Goal: Transaction & Acquisition: Obtain resource

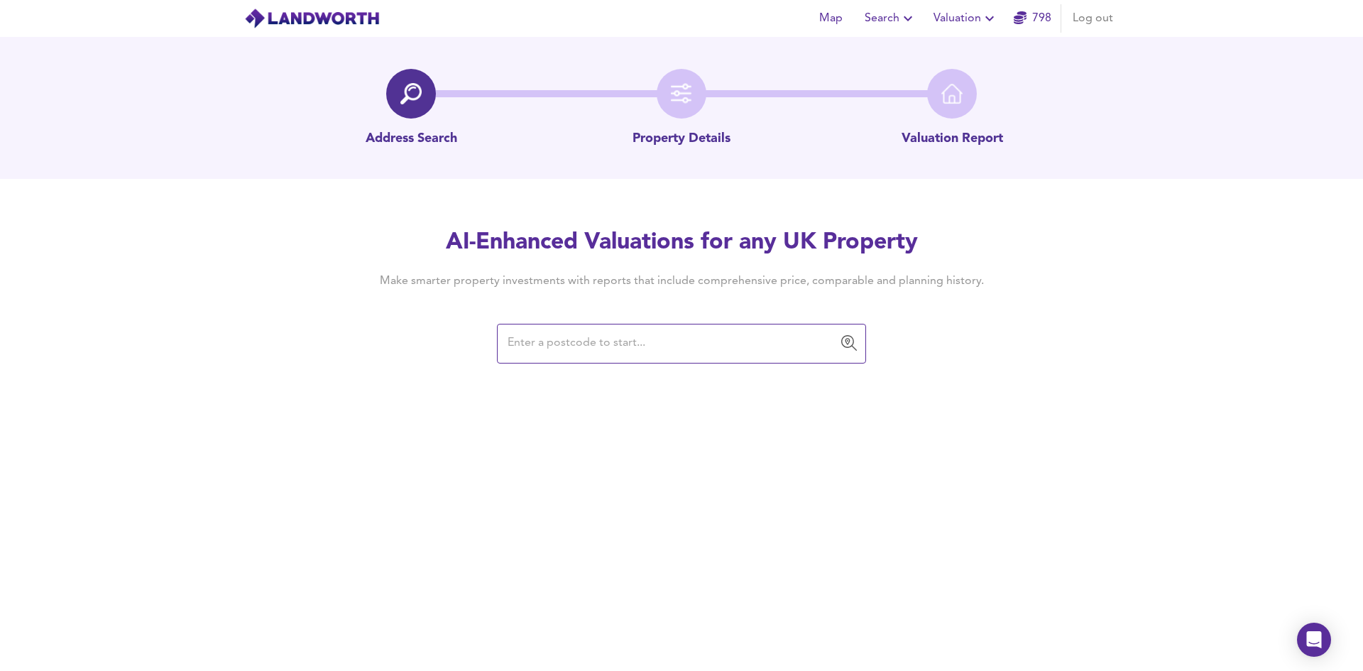
drag, startPoint x: 1077, startPoint y: 291, endPoint x: 984, endPoint y: 308, distance: 95.2
click at [1077, 291] on div "AI-Enhanced Valuations for any UK Property Make smarter property investments wi…" at bounding box center [681, 294] width 1363 height 135
click at [669, 332] on input "text" at bounding box center [670, 343] width 335 height 27
paste input "YO14 9QQ"
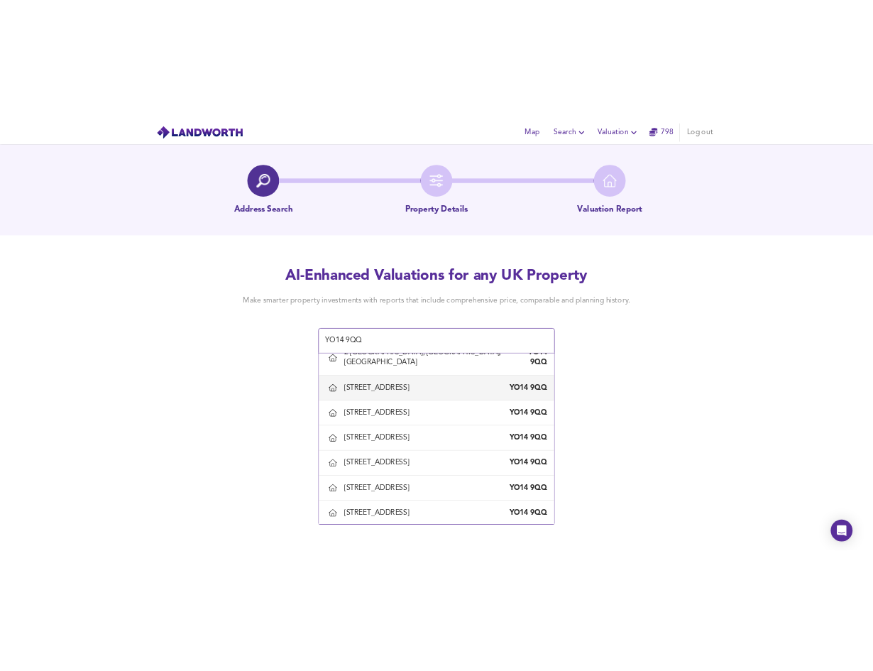
scroll to position [241, 0]
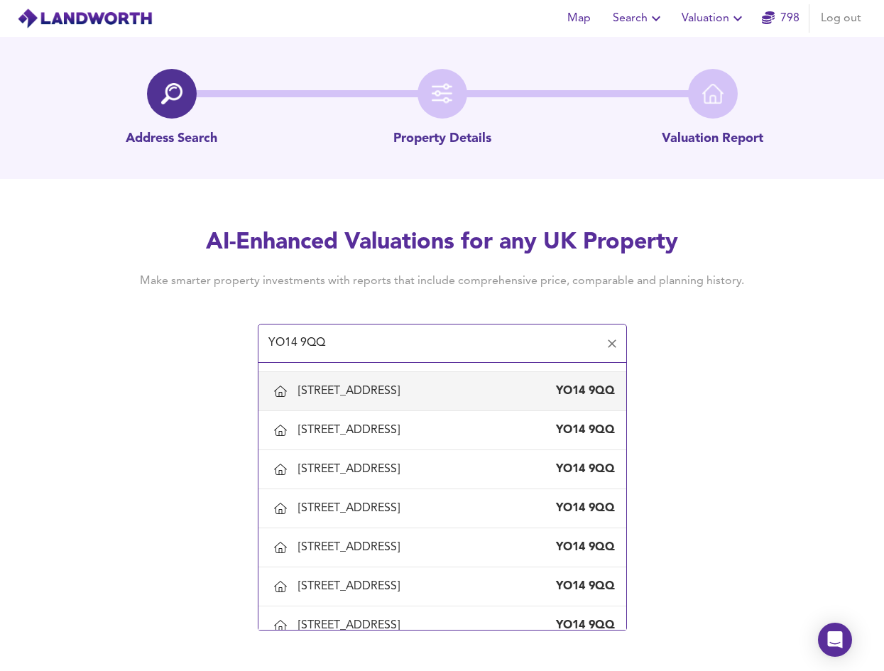
click at [449, 326] on div "YO14 9QQ ​" at bounding box center [442, 344] width 369 height 40
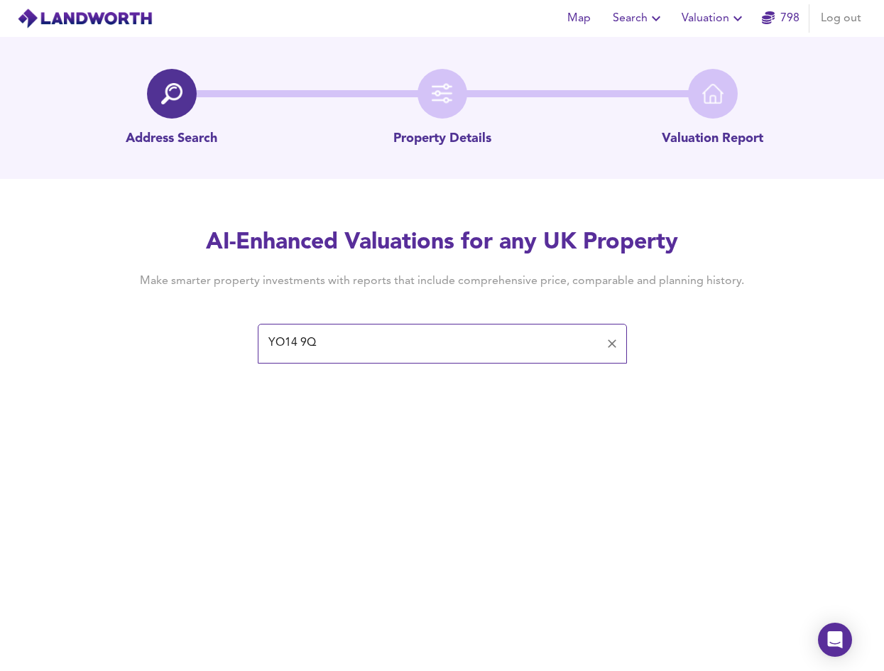
type input "YO14 9QQ"
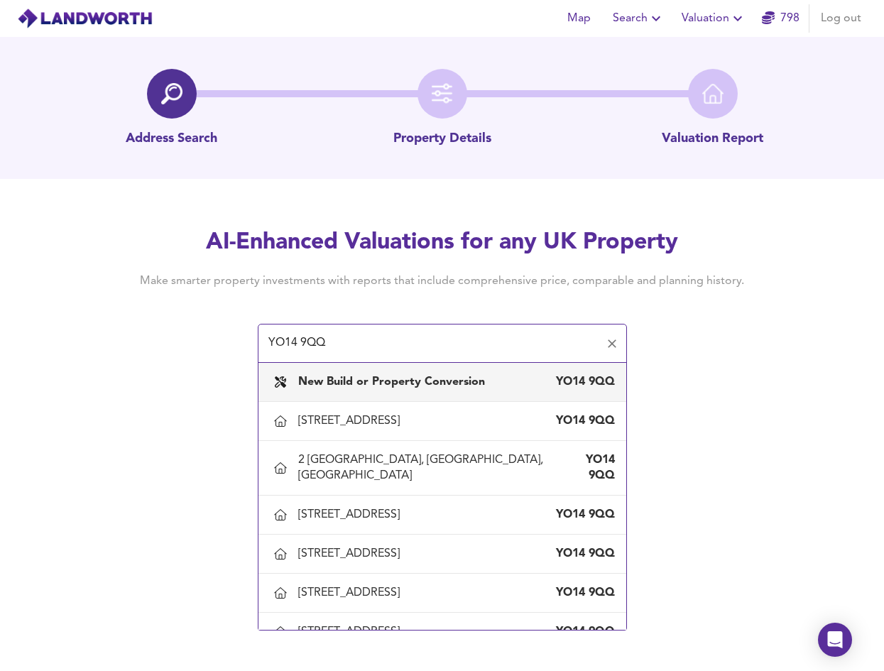
click at [419, 381] on b "New Build or Property Conversion" at bounding box center [391, 381] width 187 height 11
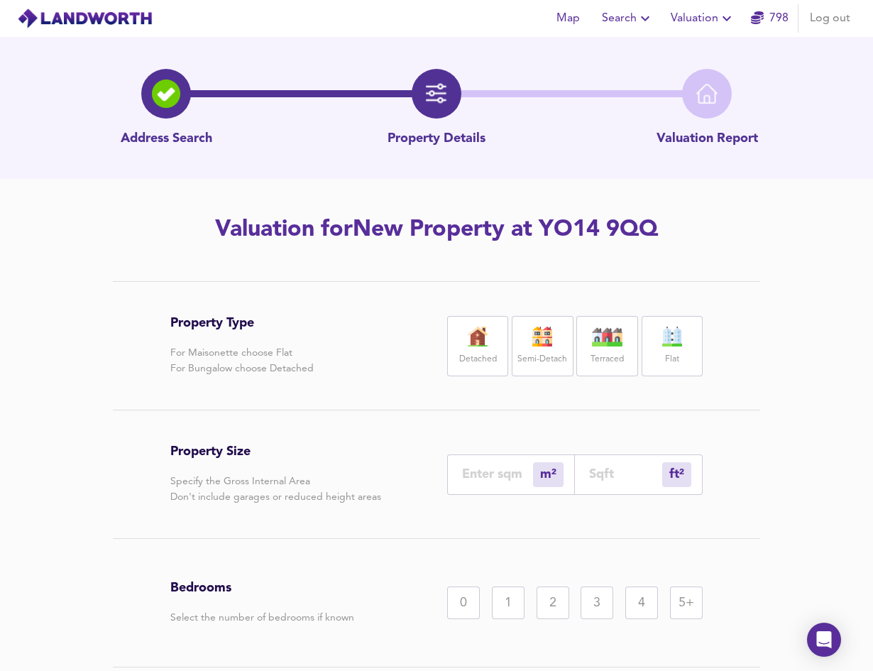
click at [641, 23] on icon "button" at bounding box center [645, 18] width 17 height 17
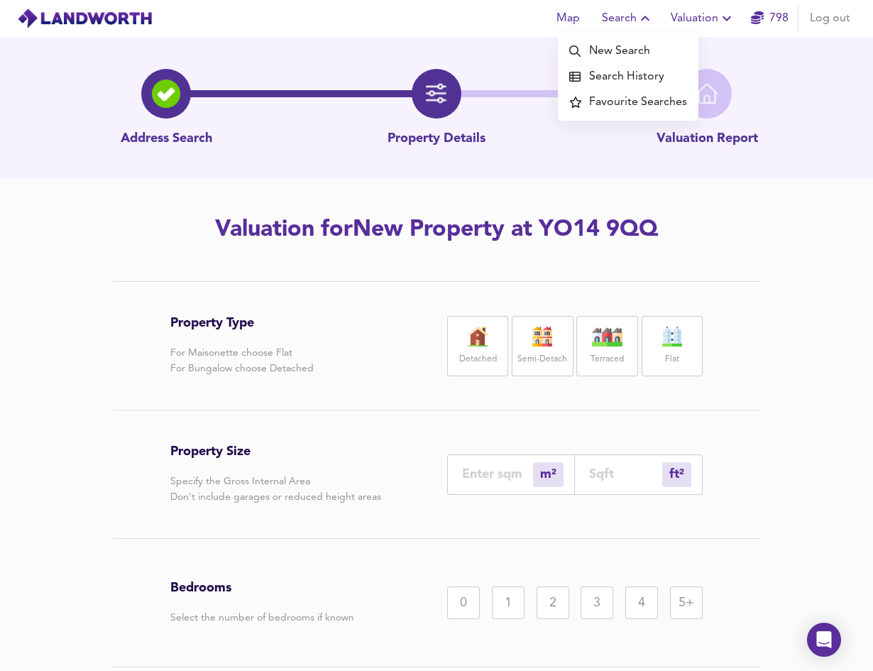
click at [317, 26] on div "Map Search New Search Search History Favourite Searches Valuation 798 Log out" at bounding box center [436, 18] width 873 height 35
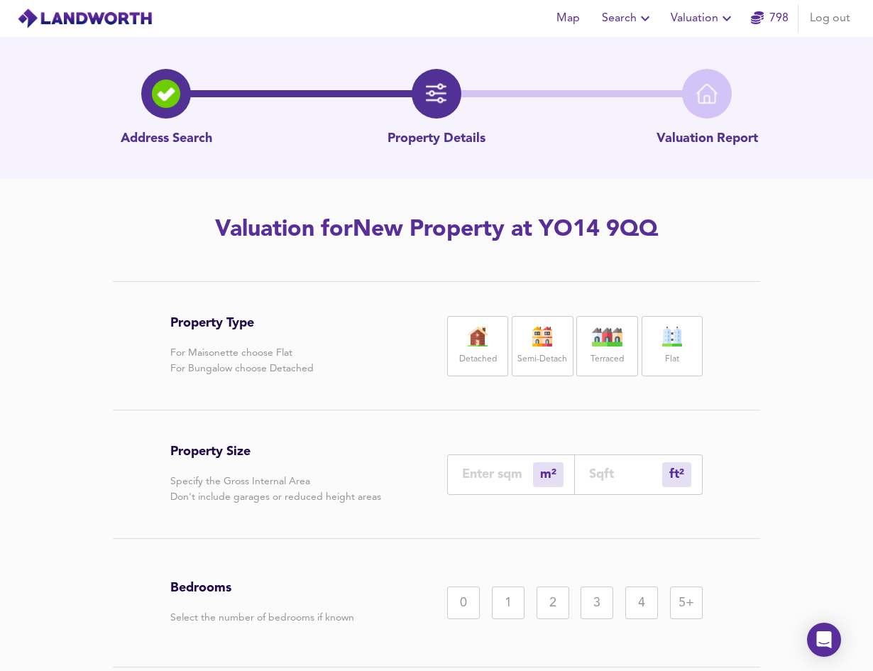
click at [483, 336] on img at bounding box center [477, 336] width 35 height 20
click at [626, 473] on input "number" at bounding box center [625, 473] width 73 height 15
click at [624, 474] on input "number" at bounding box center [625, 473] width 73 height 15
type input "0"
type input "1"
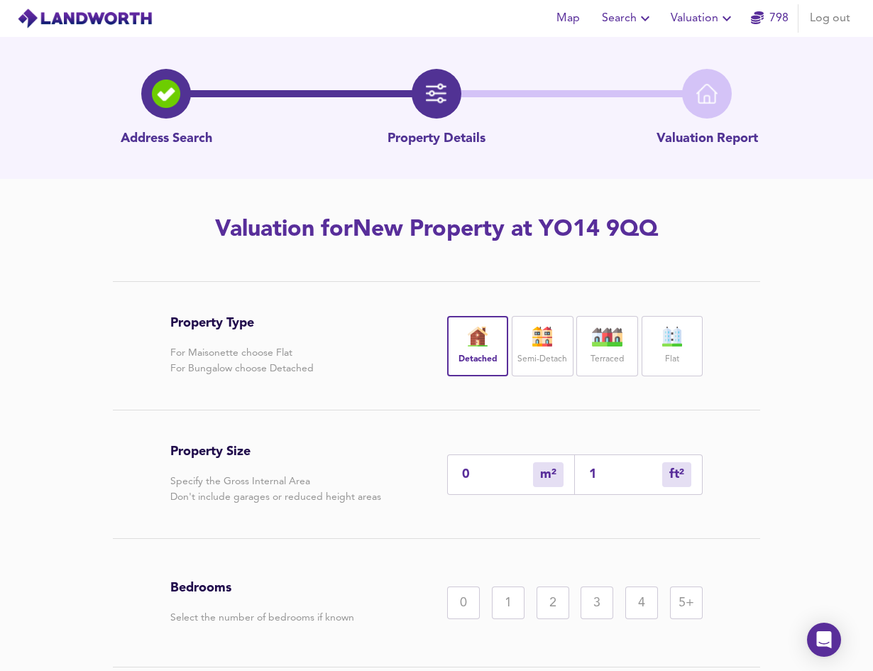
type input "1"
type input "12"
type input "124"
type input "116"
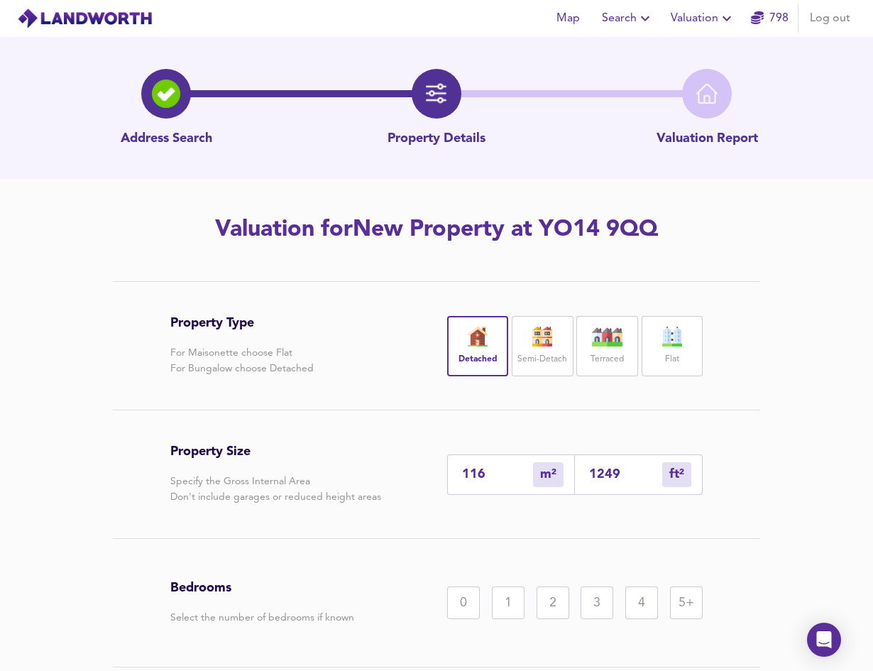
type input "1249"
click at [616, 605] on div "0 1 2 3 4 5+" at bounding box center [574, 602] width 255 height 33
click at [613, 606] on div "3" at bounding box center [597, 602] width 33 height 33
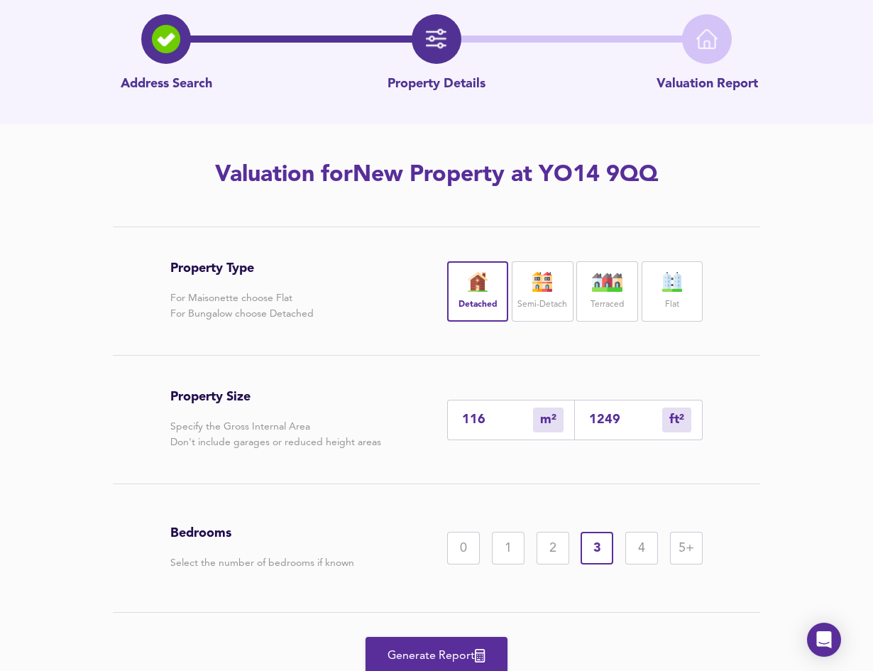
scroll to position [111, 0]
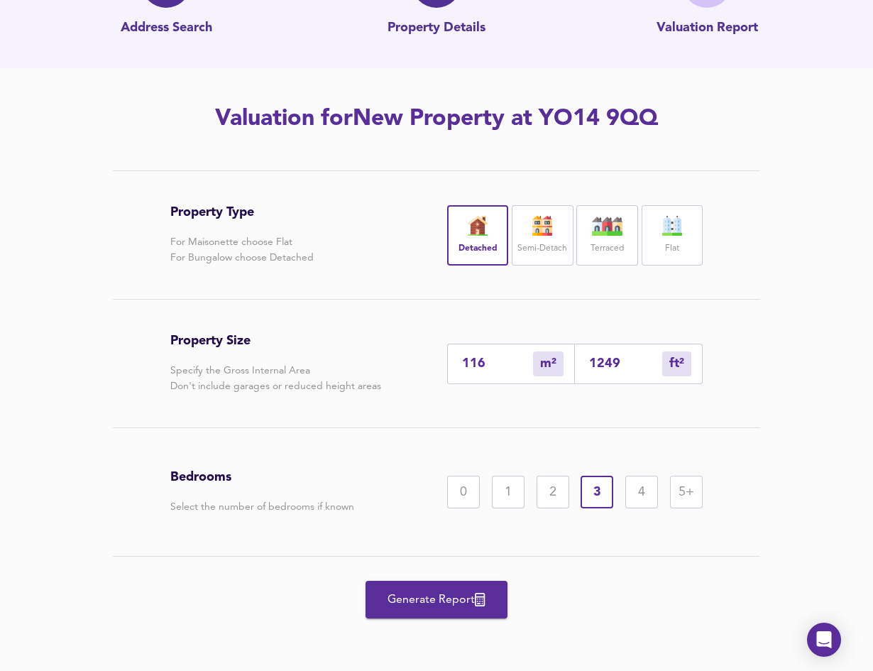
click at [450, 607] on span "Generate Report" at bounding box center [437, 600] width 114 height 20
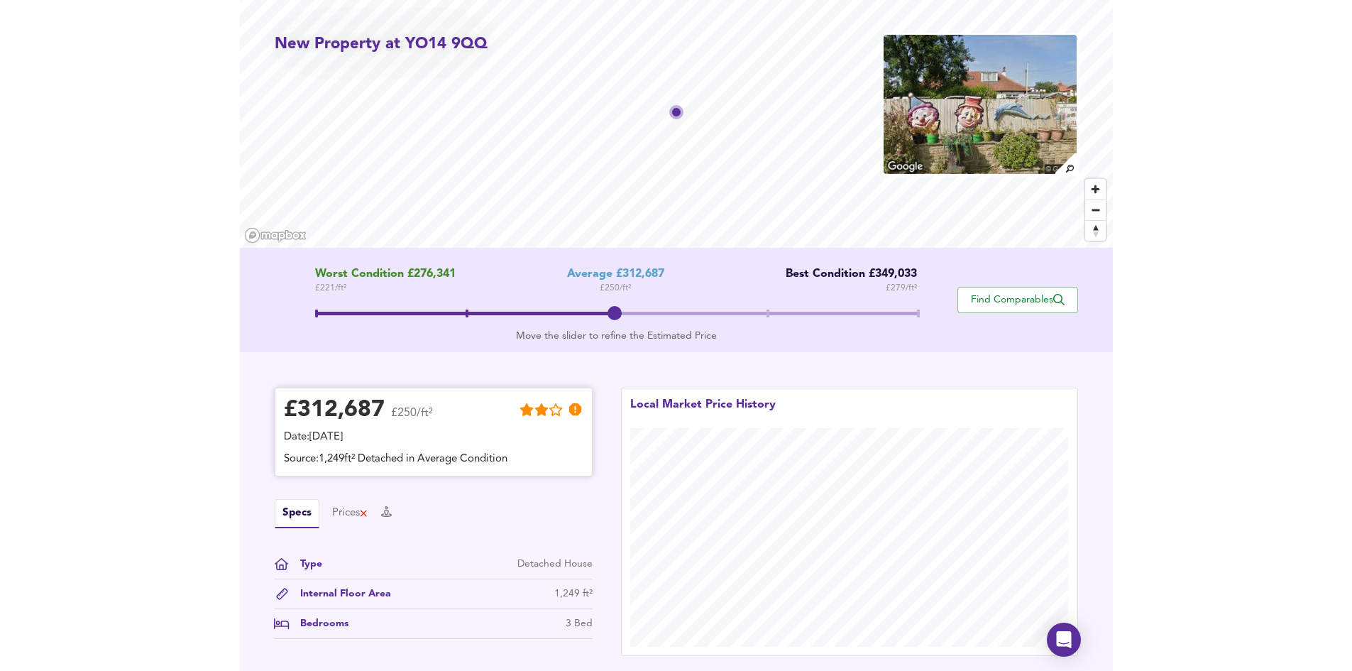
scroll to position [71, 0]
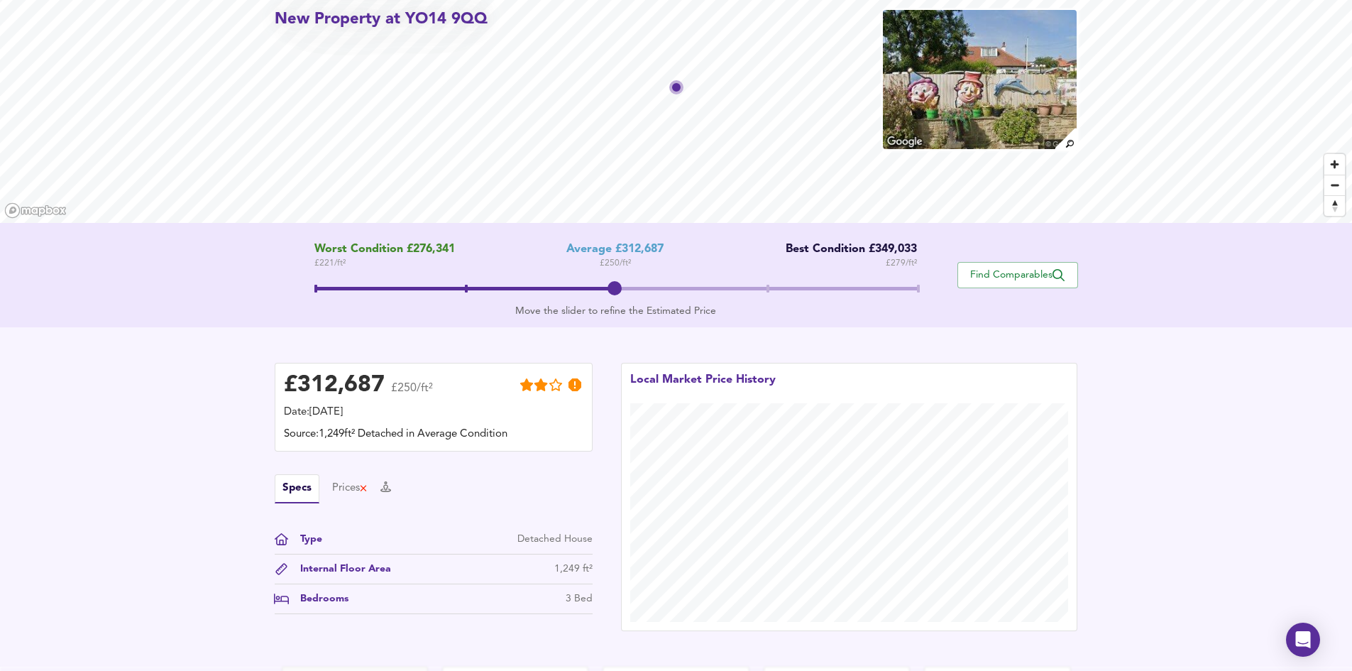
click at [616, 292] on span at bounding box center [614, 288] width 14 height 14
click at [620, 290] on span at bounding box center [614, 288] width 14 height 14
click at [1015, 274] on span "Find Comparables" at bounding box center [1017, 274] width 105 height 13
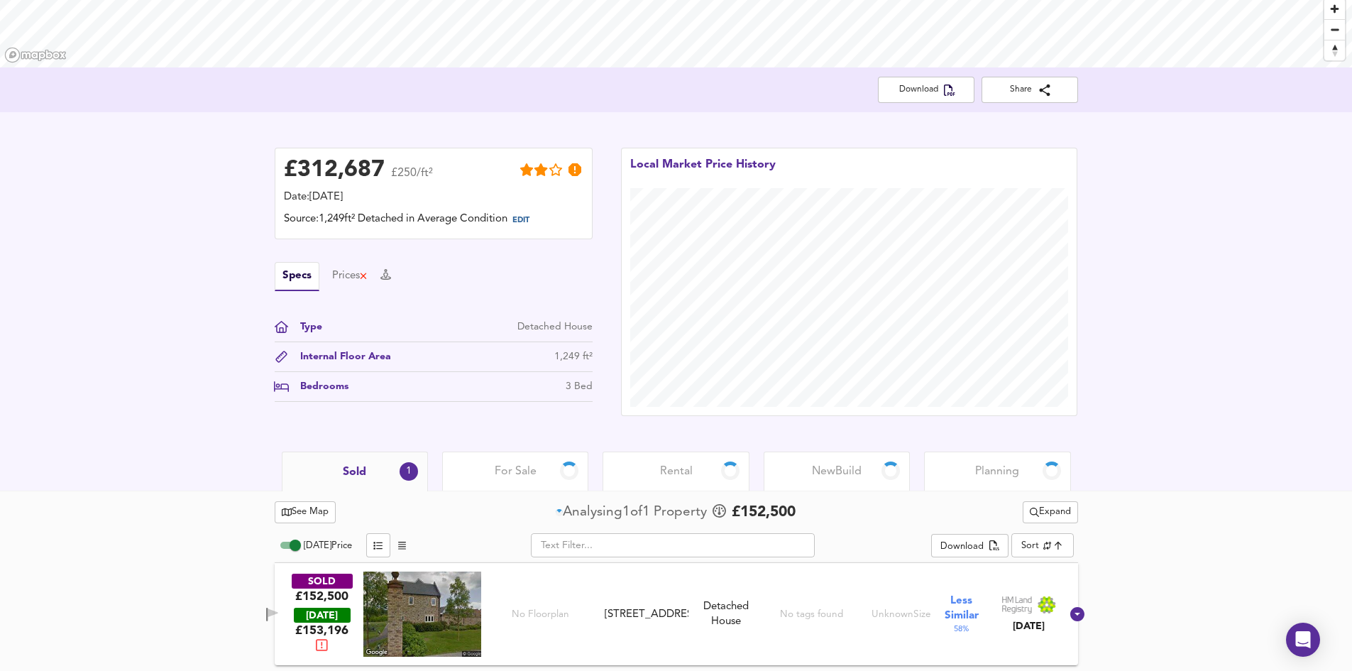
scroll to position [228, 0]
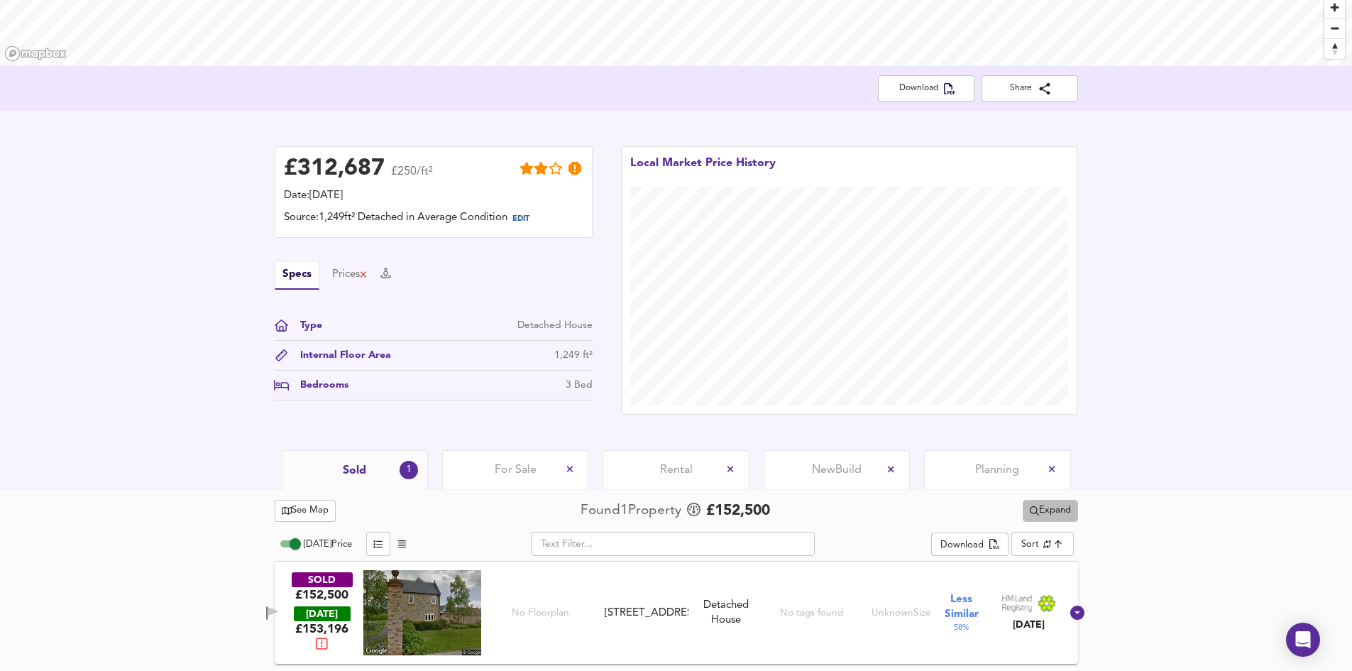
click at [1051, 513] on span "Expand" at bounding box center [1050, 510] width 41 height 16
click at [1167, 429] on div "£ 312,687 £250/ft² Date: [DATE] Source: 1,249ft² Detached in Average Condition …" at bounding box center [676, 280] width 1352 height 339
click at [536, 514] on div "See Map Found 1 Propert y £ 152,500 Expand" at bounding box center [676, 511] width 803 height 28
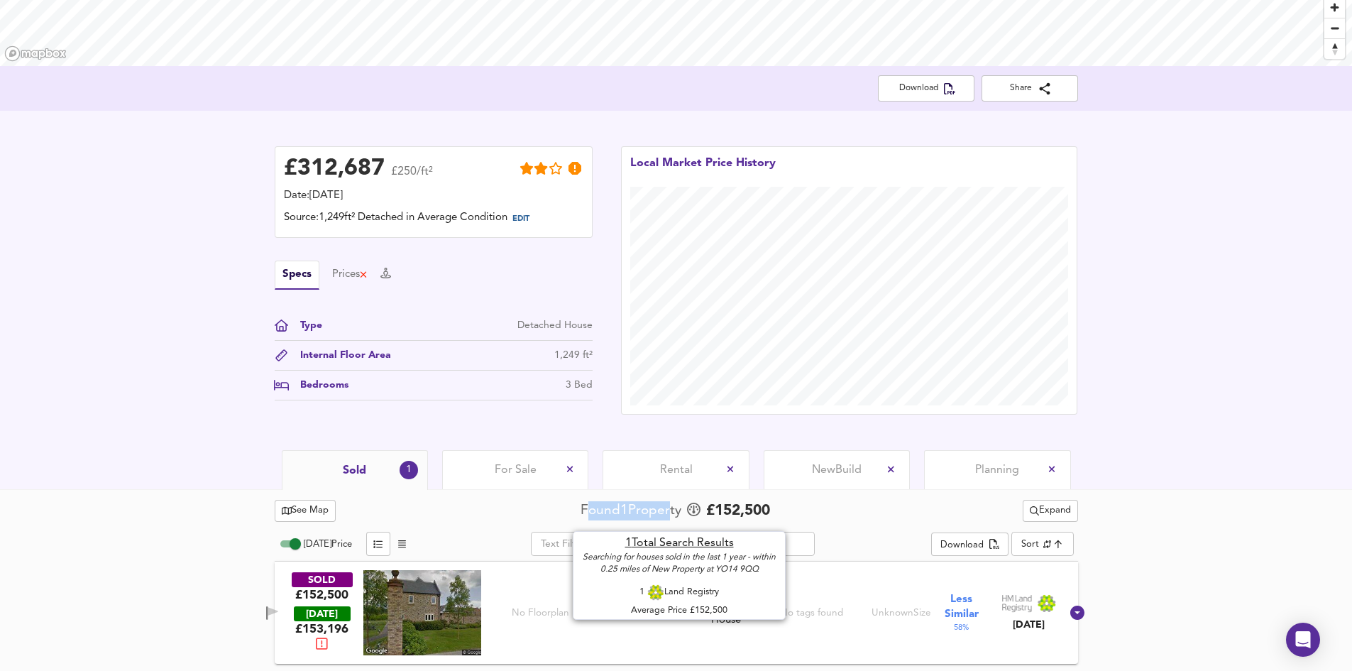
drag, startPoint x: 582, startPoint y: 515, endPoint x: 669, endPoint y: 511, distance: 86.7
click at [669, 511] on div "Found 1 Propert y" at bounding box center [633, 510] width 104 height 19
click at [688, 510] on span at bounding box center [695, 510] width 21 height 19
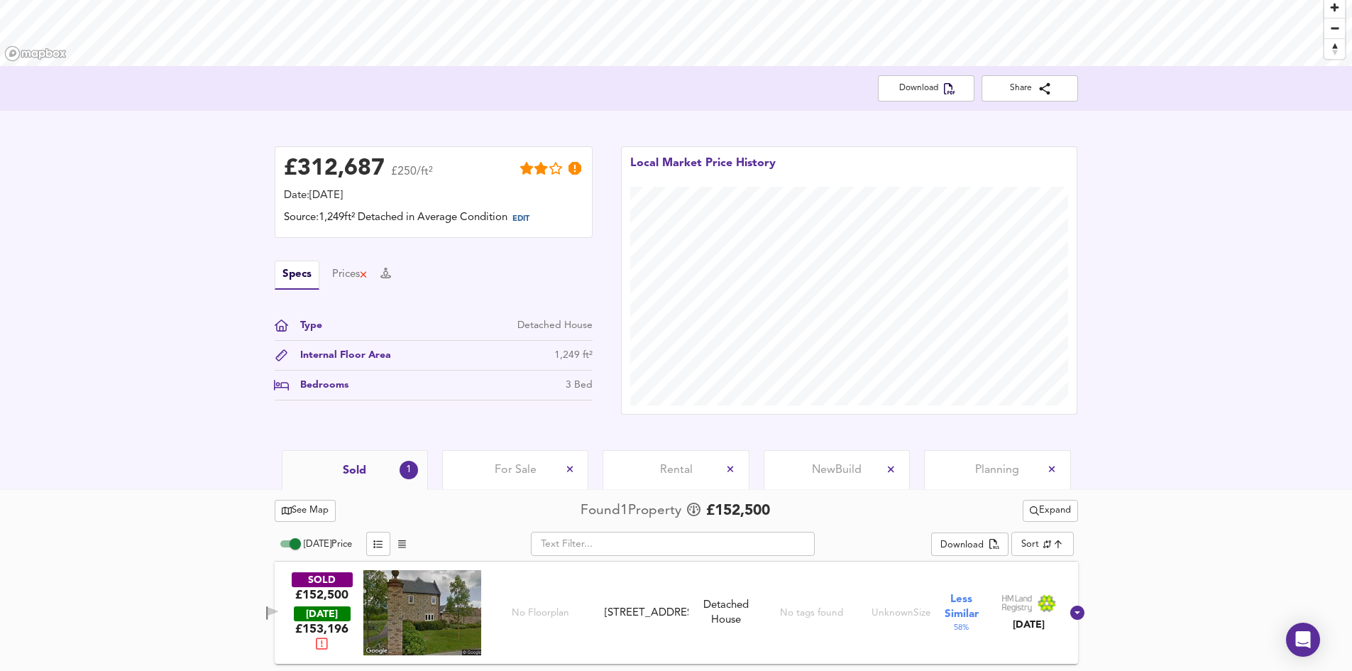
click at [1045, 514] on span "Expand" at bounding box center [1050, 510] width 41 height 16
click at [877, 522] on div "See Map Found 1 Propert y £ 152,500 Expand ¼ mile ½ mile 1 year 2 years Houses …" at bounding box center [676, 511] width 803 height 28
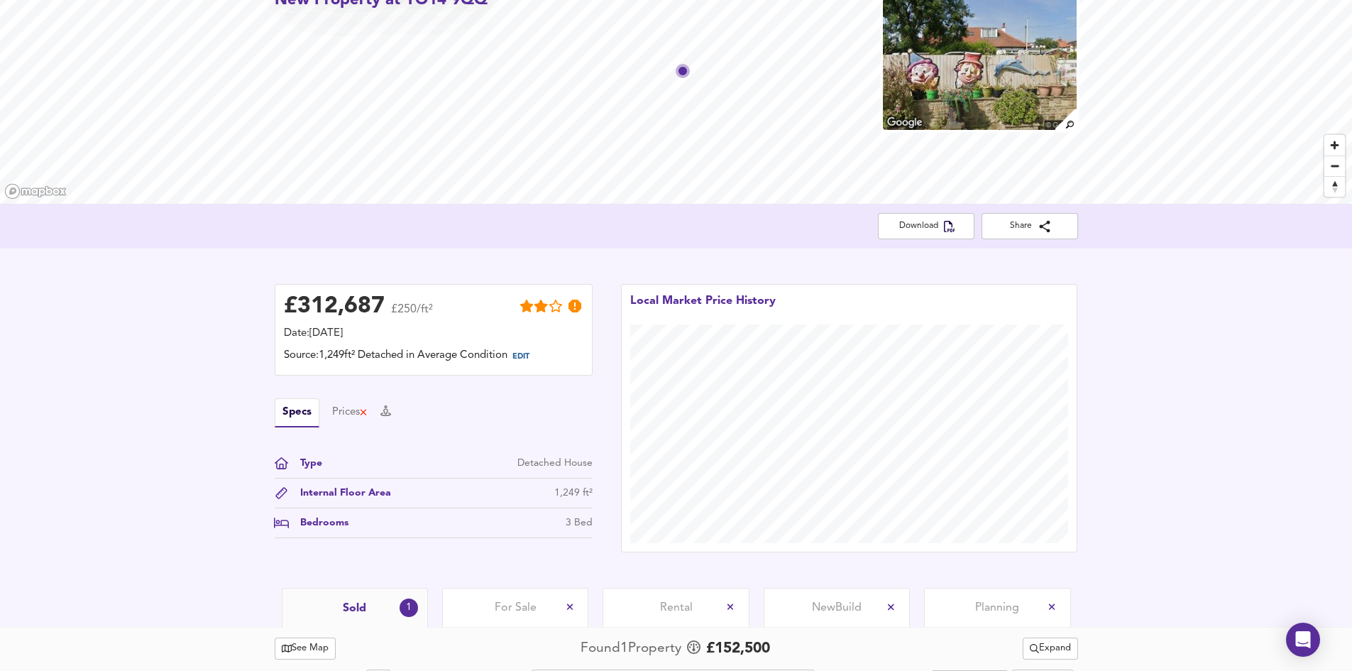
scroll to position [0, 0]
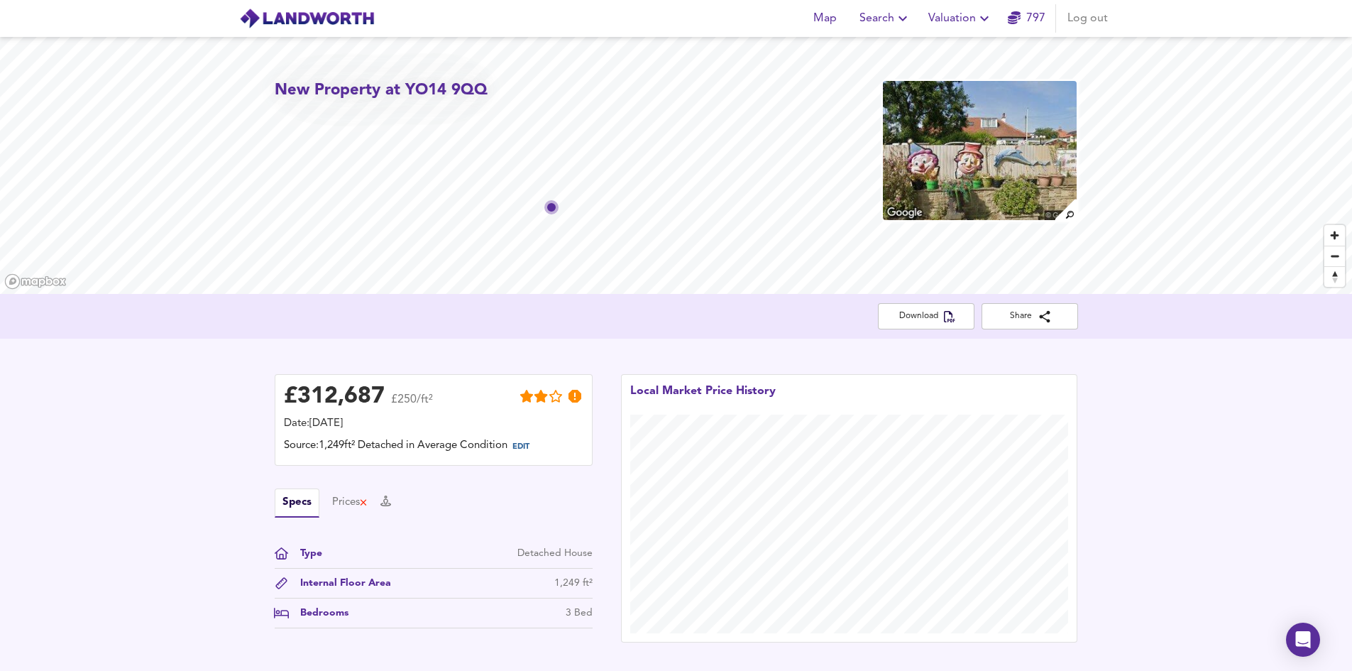
click at [648, 294] on div "New Property at YO14 9QQ Download Share £ 312,687 £250/ft² Date: [DATE] Source:…" at bounding box center [676, 357] width 1352 height 641
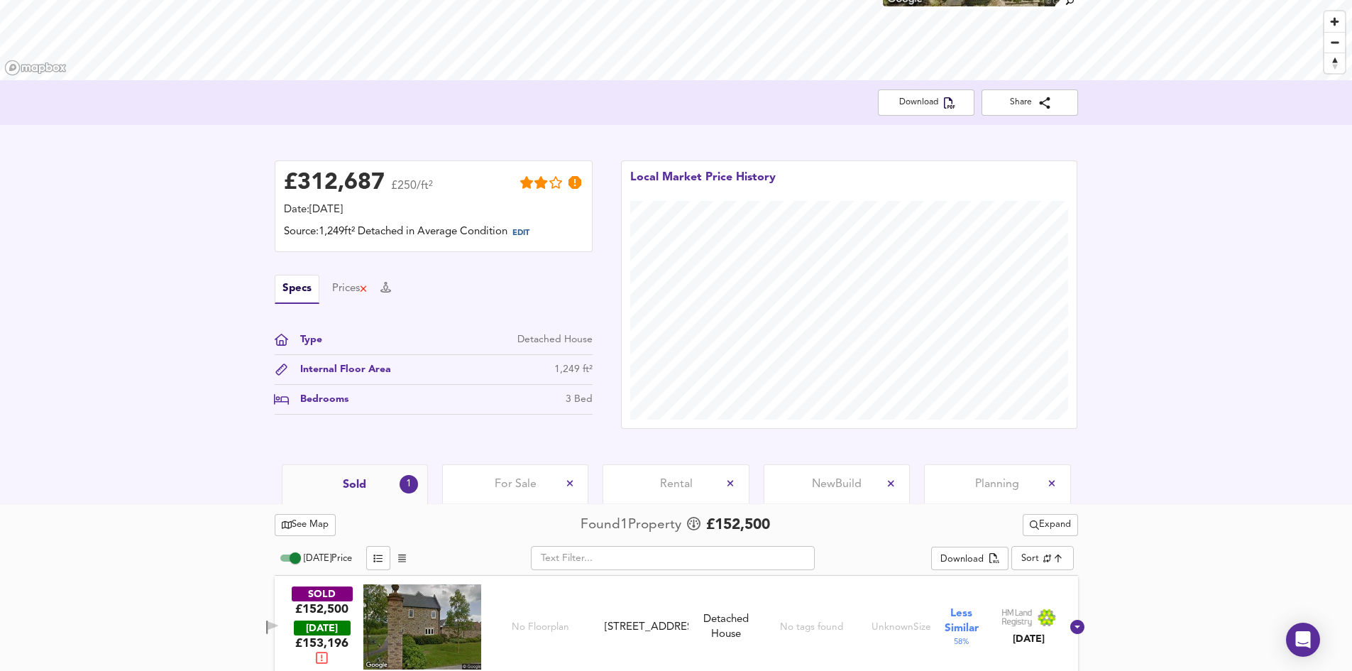
scroll to position [228, 0]
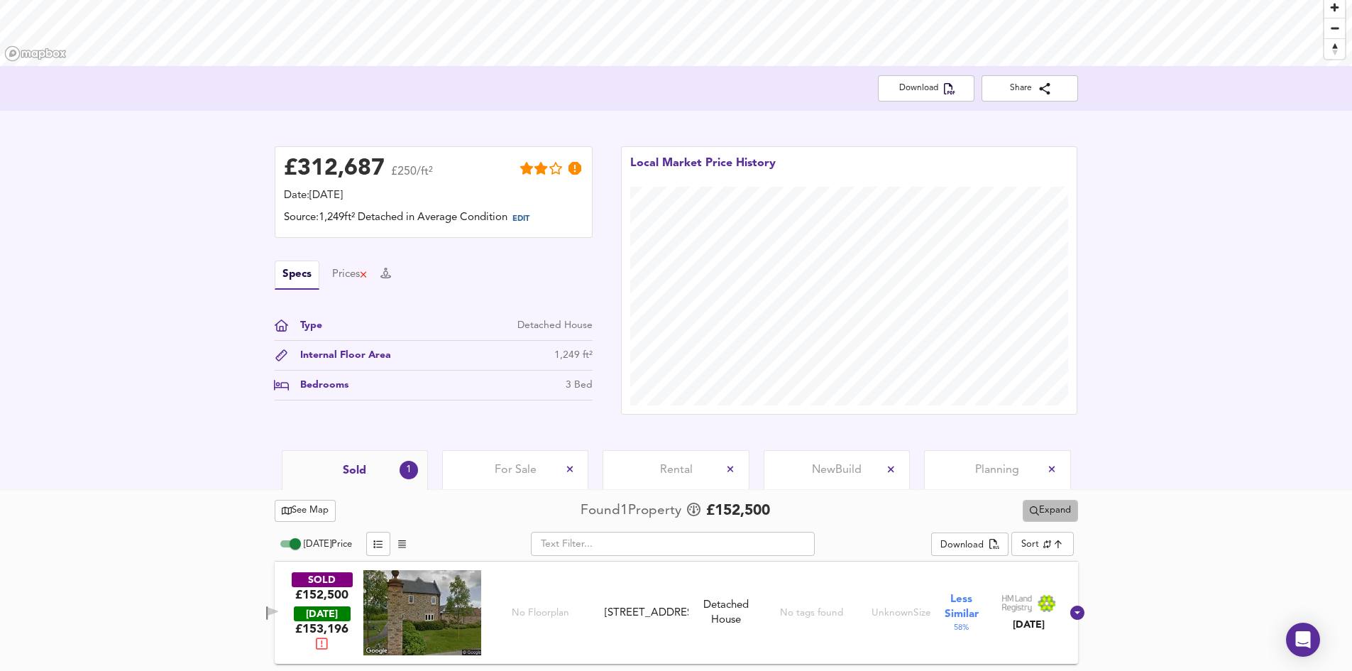
click at [1030, 512] on icon "split button" at bounding box center [1034, 510] width 9 height 9
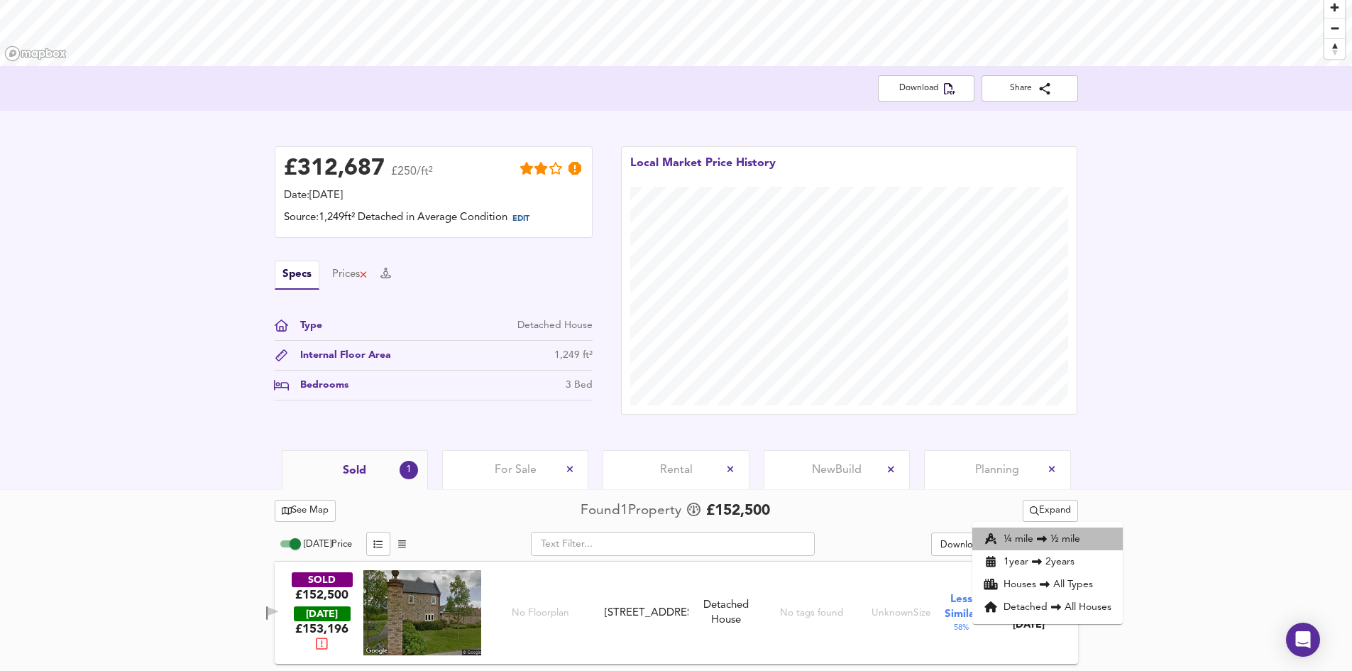
click at [1021, 542] on li "¼ mile ½ mile" at bounding box center [1047, 538] width 150 height 23
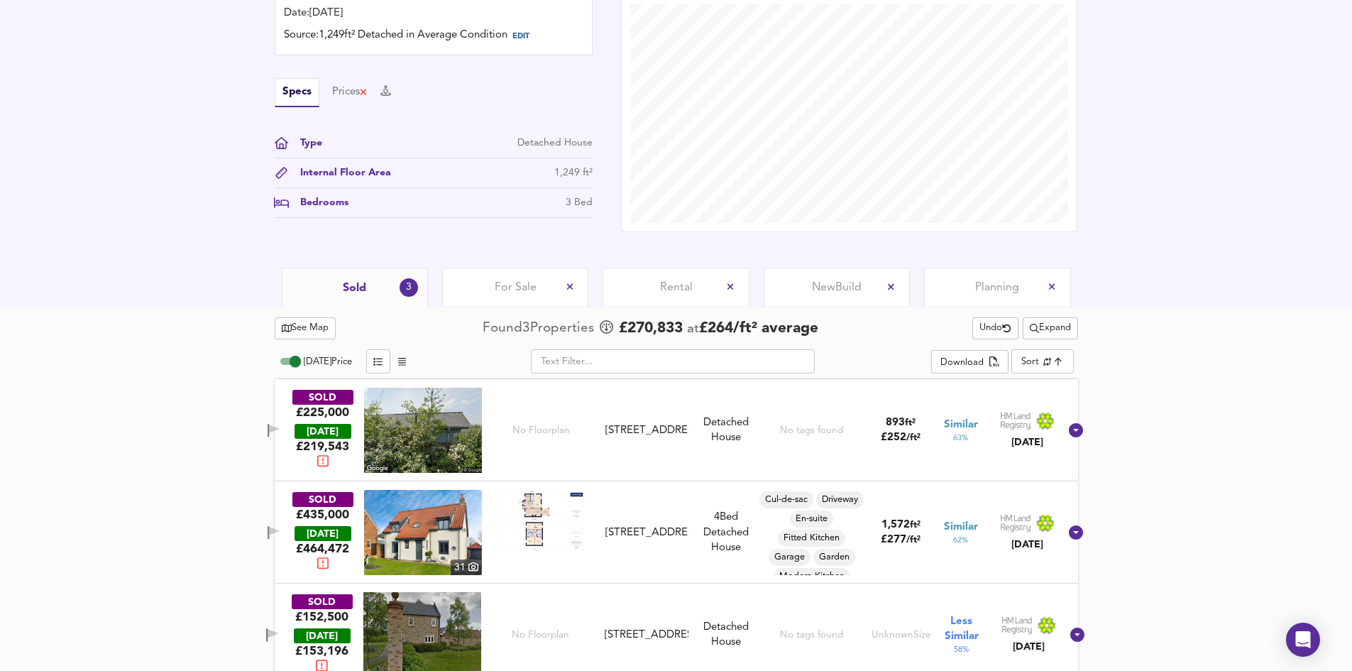
scroll to position [432, 0]
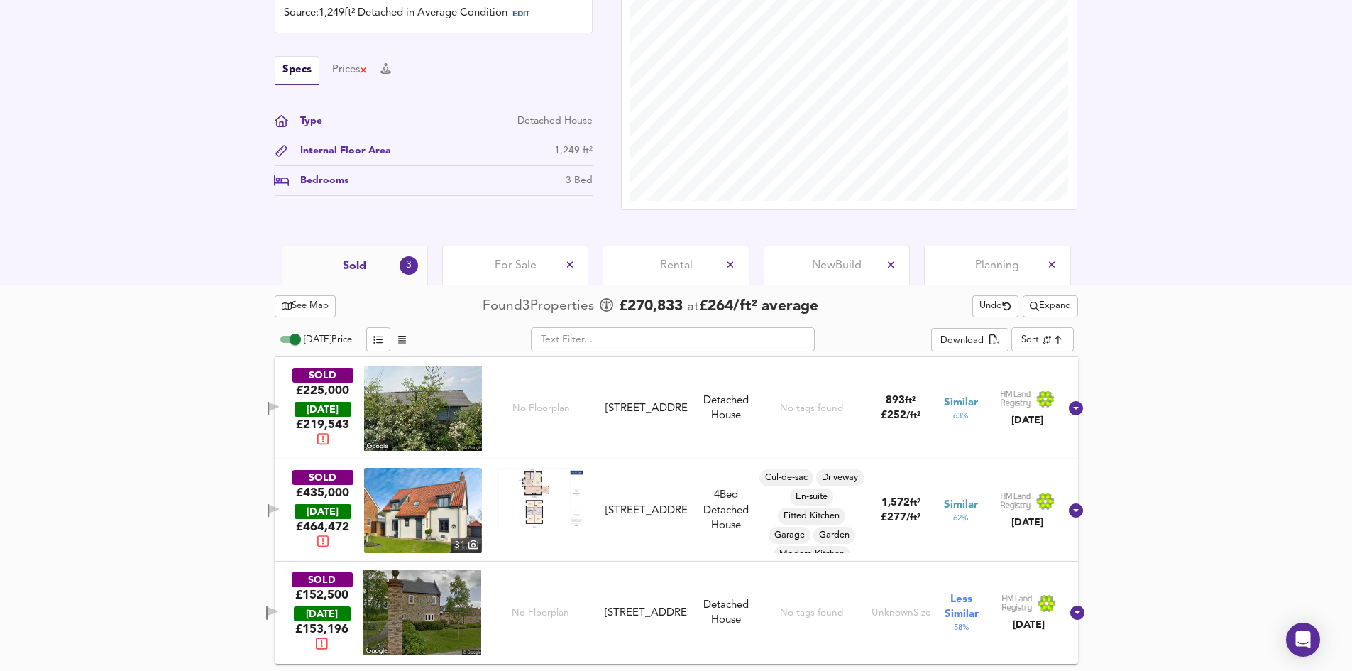
click at [1040, 299] on span "Expand" at bounding box center [1050, 306] width 41 height 16
click at [1040, 356] on icon at bounding box center [1036, 357] width 17 height 10
click at [1160, 419] on div "See Map Analysing 6 of 6 Propert ies £ 222,917 at £ 271 / ft² average Undo Expa…" at bounding box center [676, 631] width 1352 height 693
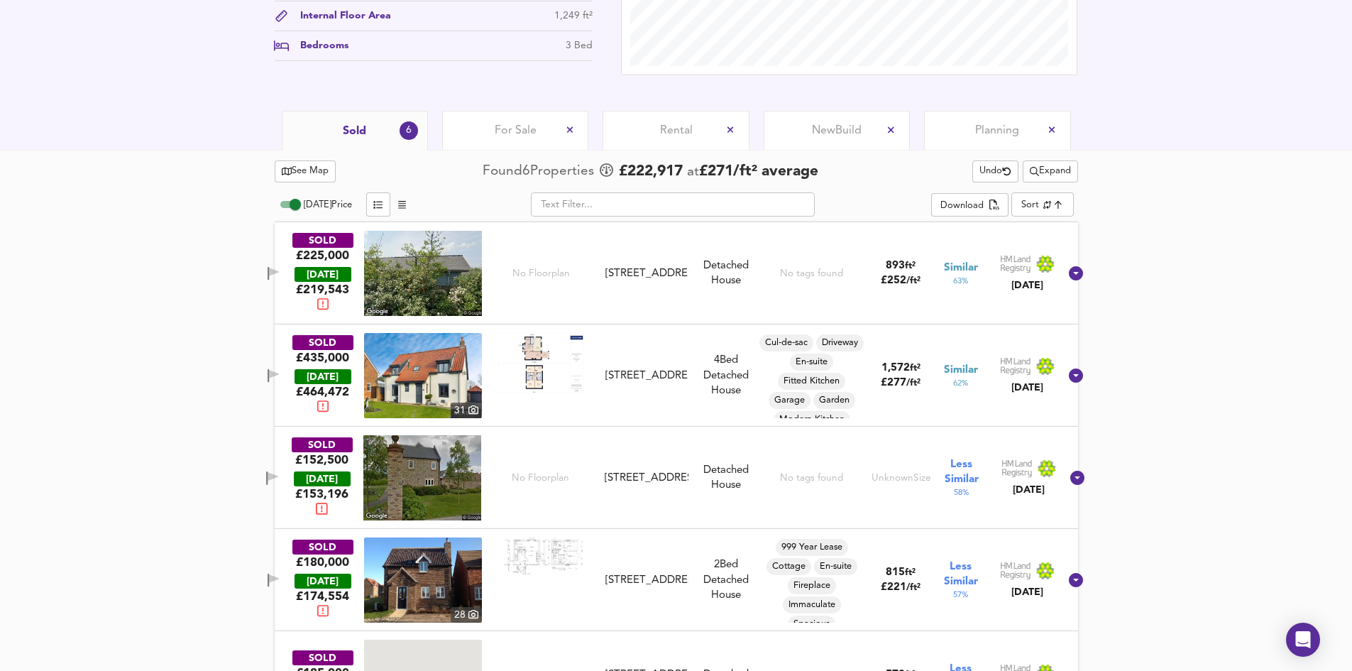
scroll to position [568, 0]
click at [1059, 170] on span "Expand" at bounding box center [1050, 171] width 41 height 16
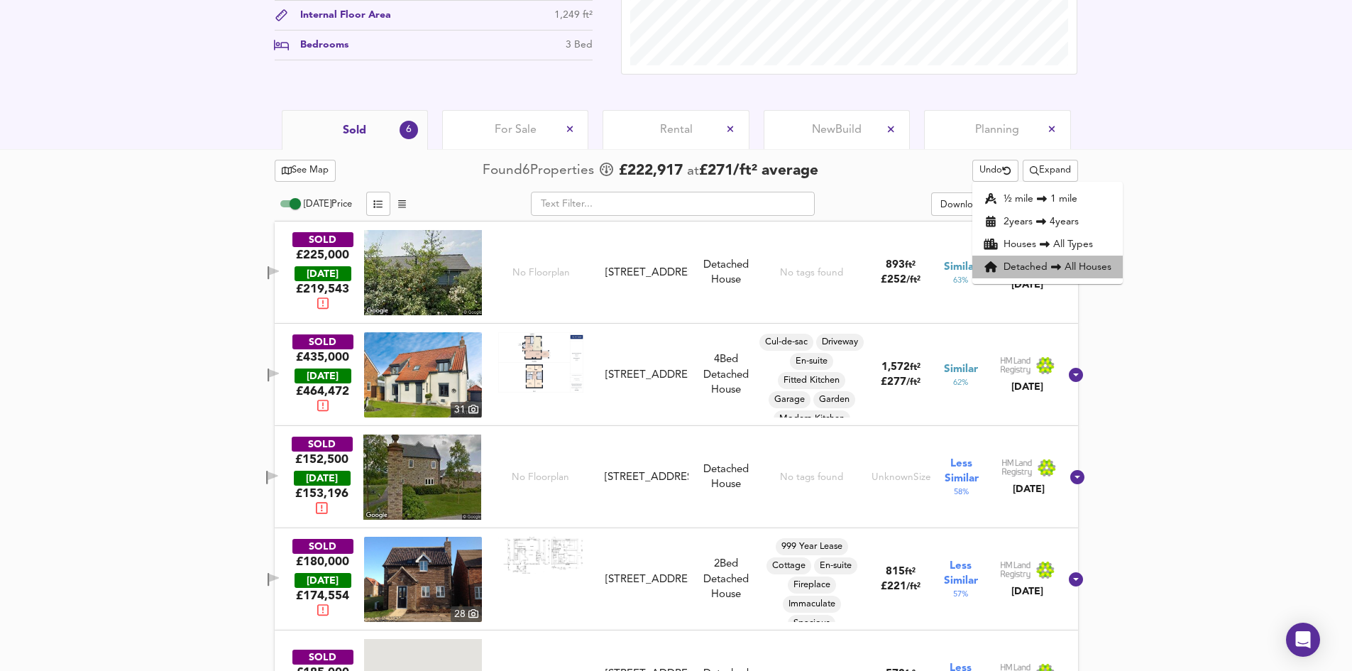
click at [1030, 265] on li "Detached All Houses" at bounding box center [1047, 266] width 150 height 23
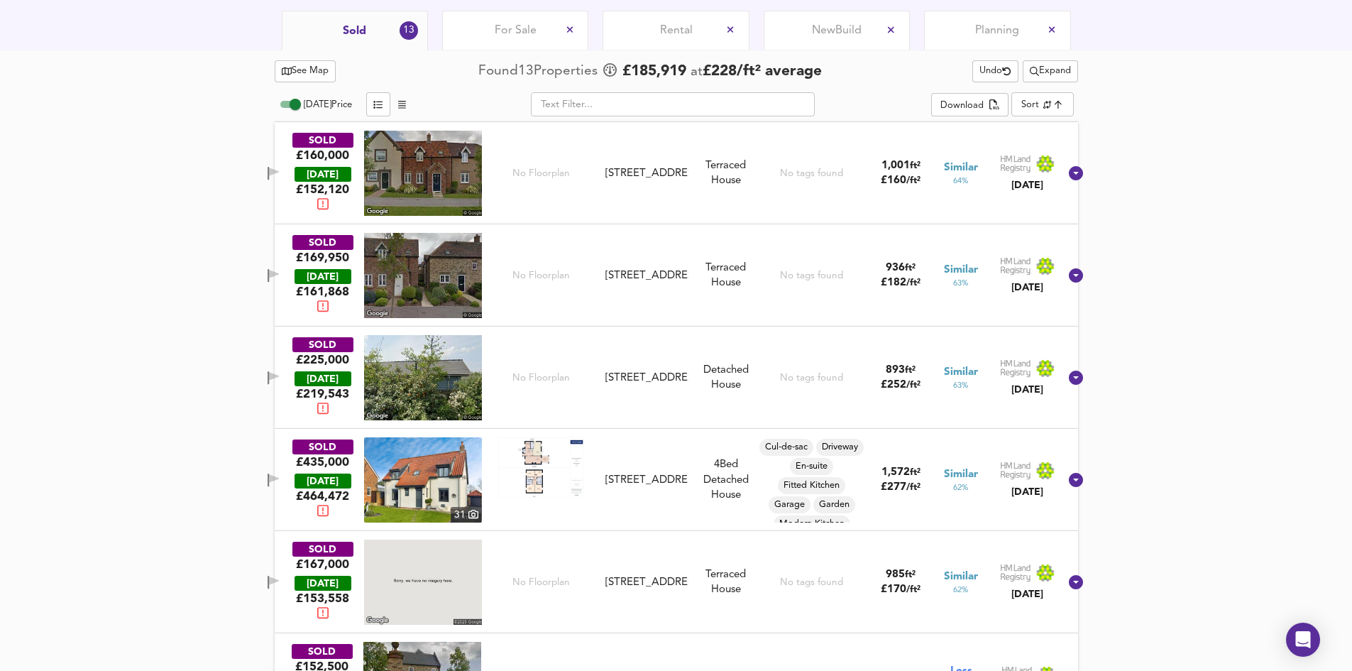
scroll to position [673, 0]
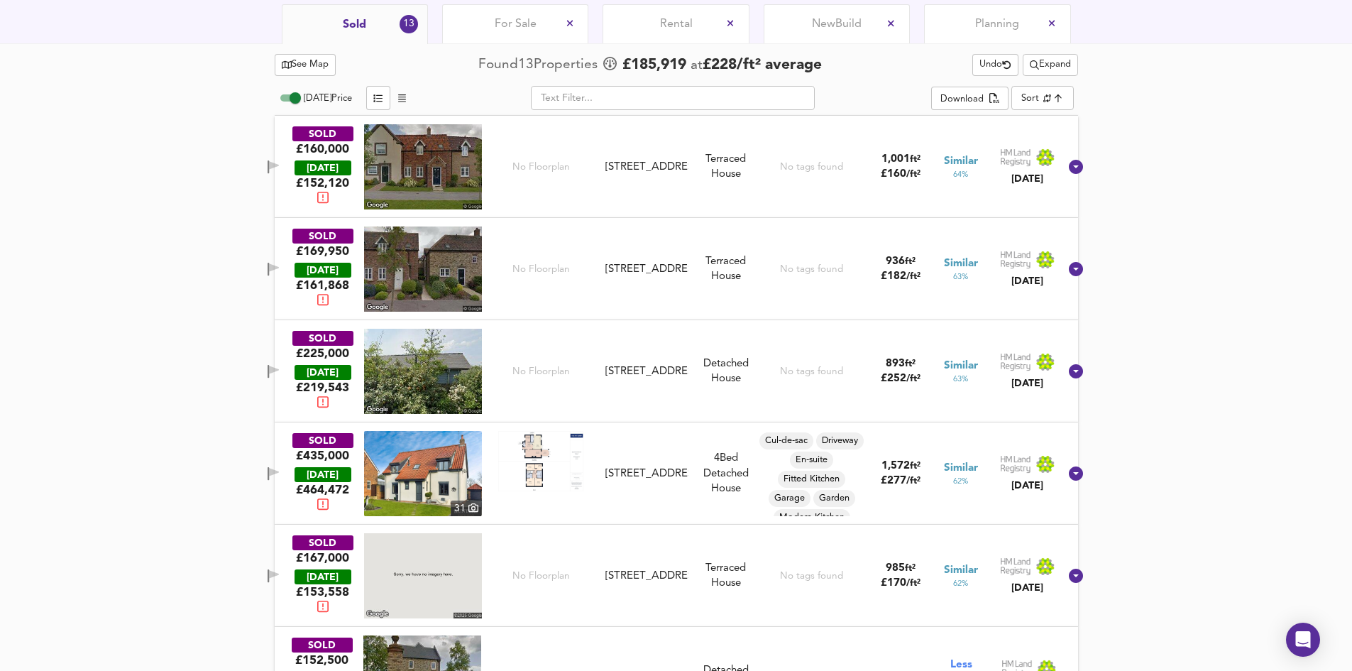
click at [1057, 62] on span "Expand" at bounding box center [1050, 65] width 41 height 16
click at [1046, 108] on li "2 year s 4 years" at bounding box center [1047, 115] width 132 height 23
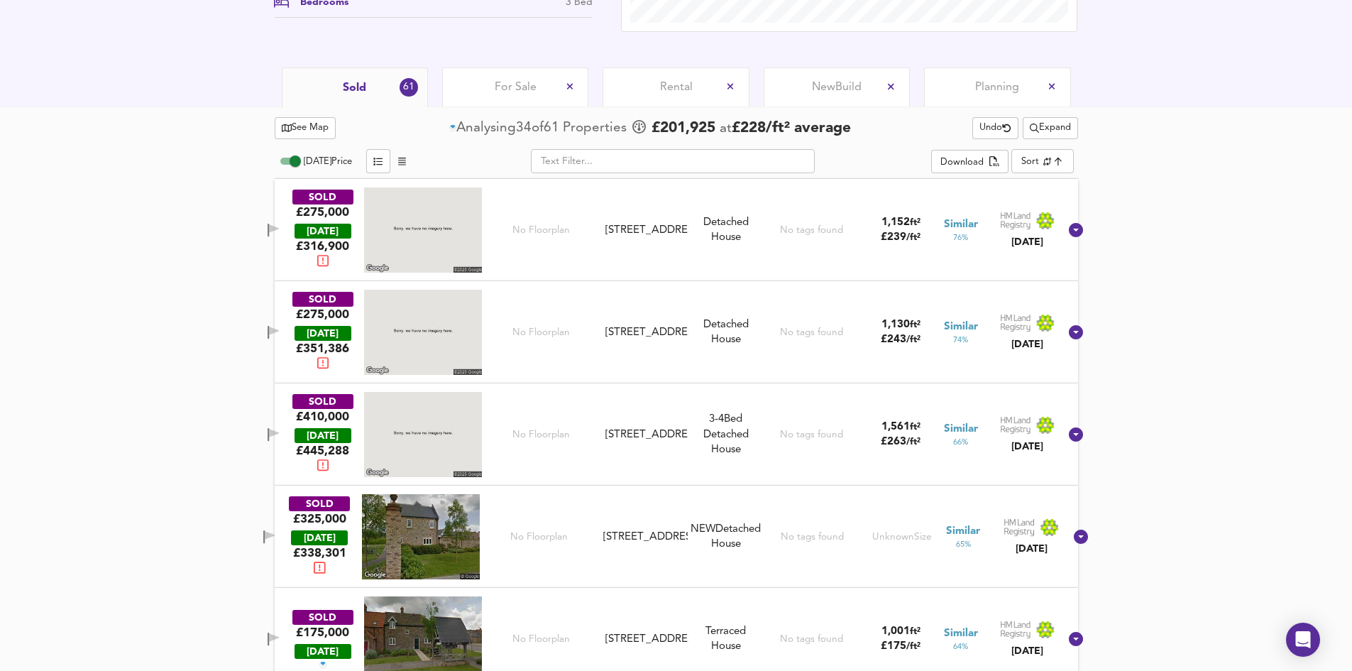
scroll to position [639, 0]
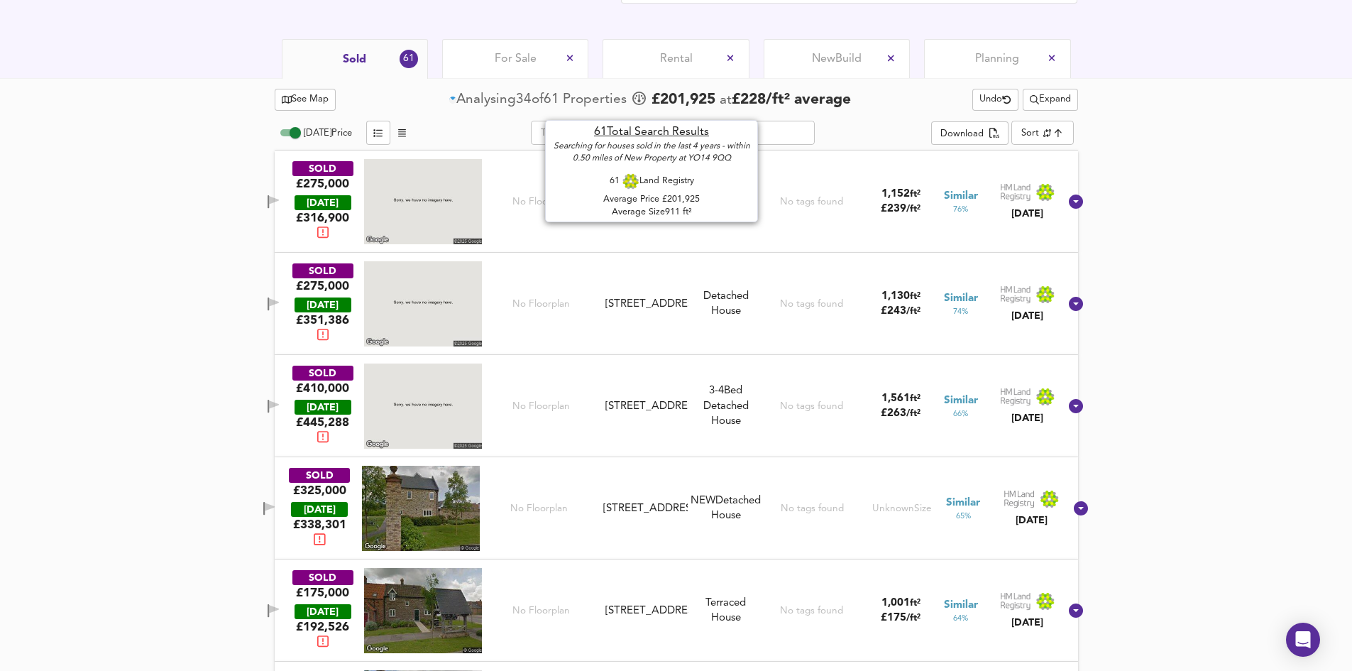
click at [554, 101] on span "61" at bounding box center [552, 99] width 16 height 19
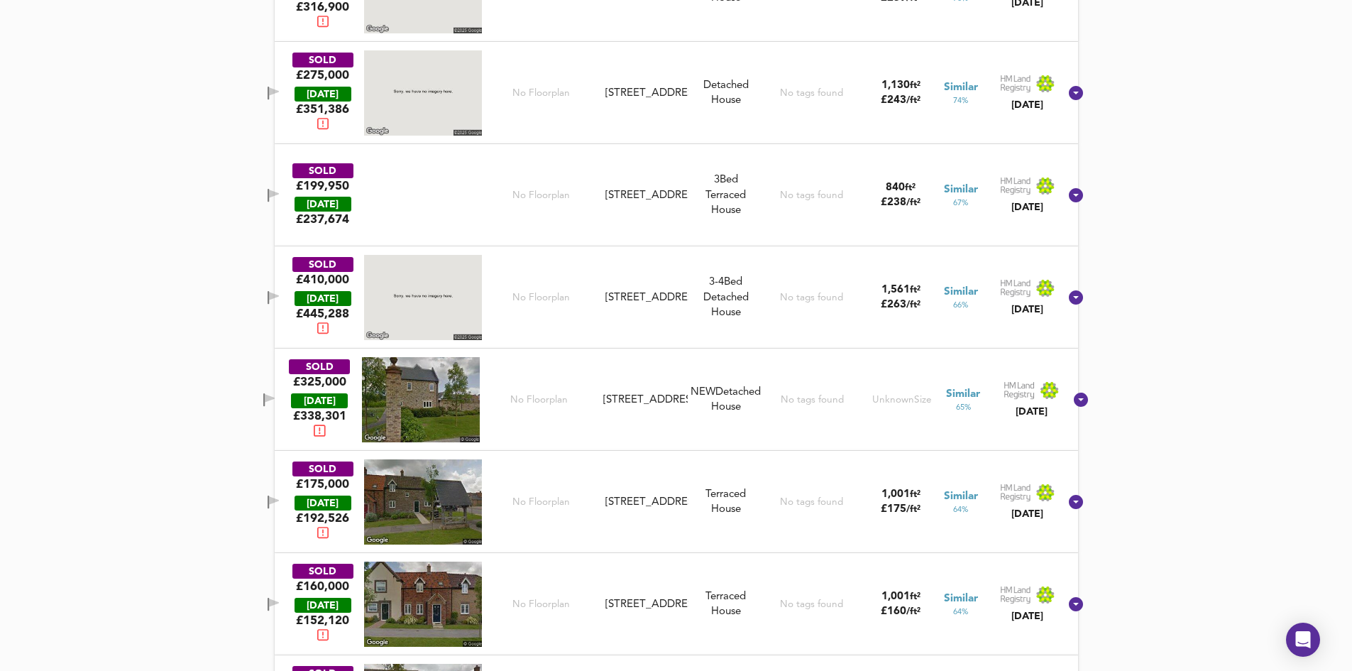
scroll to position [497, 0]
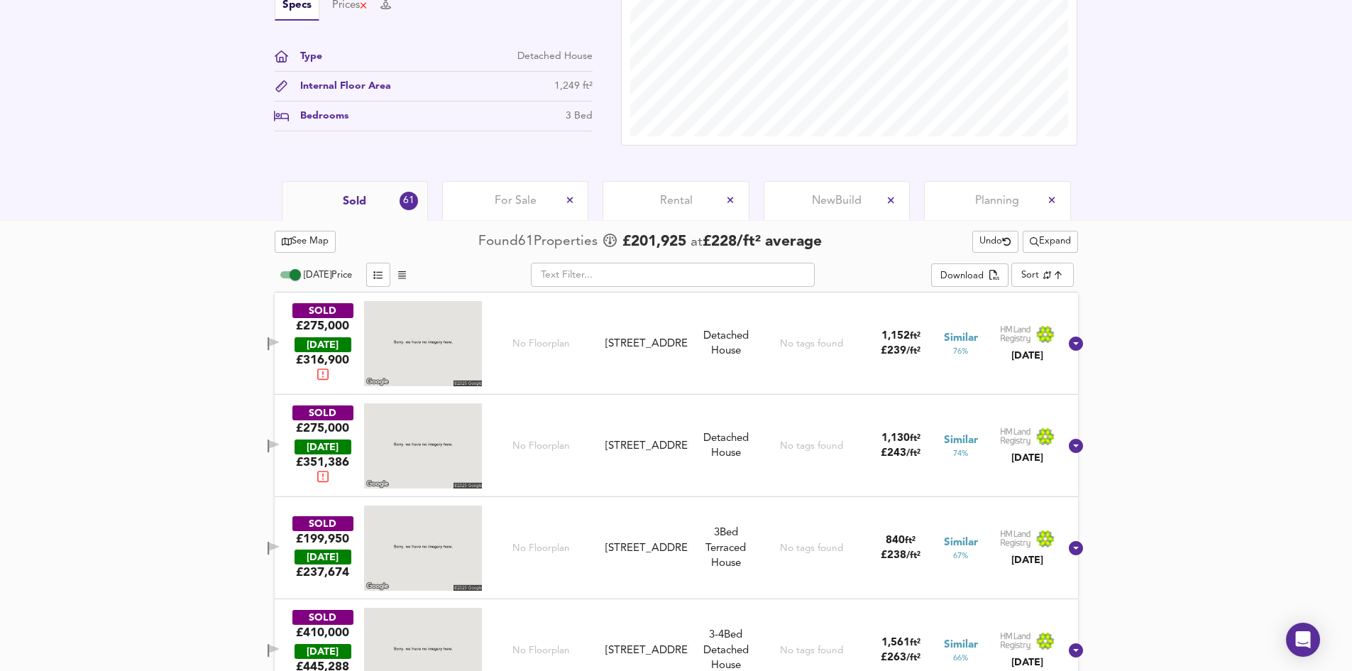
click at [302, 278] on input "[DATE] Price" at bounding box center [295, 274] width 51 height 17
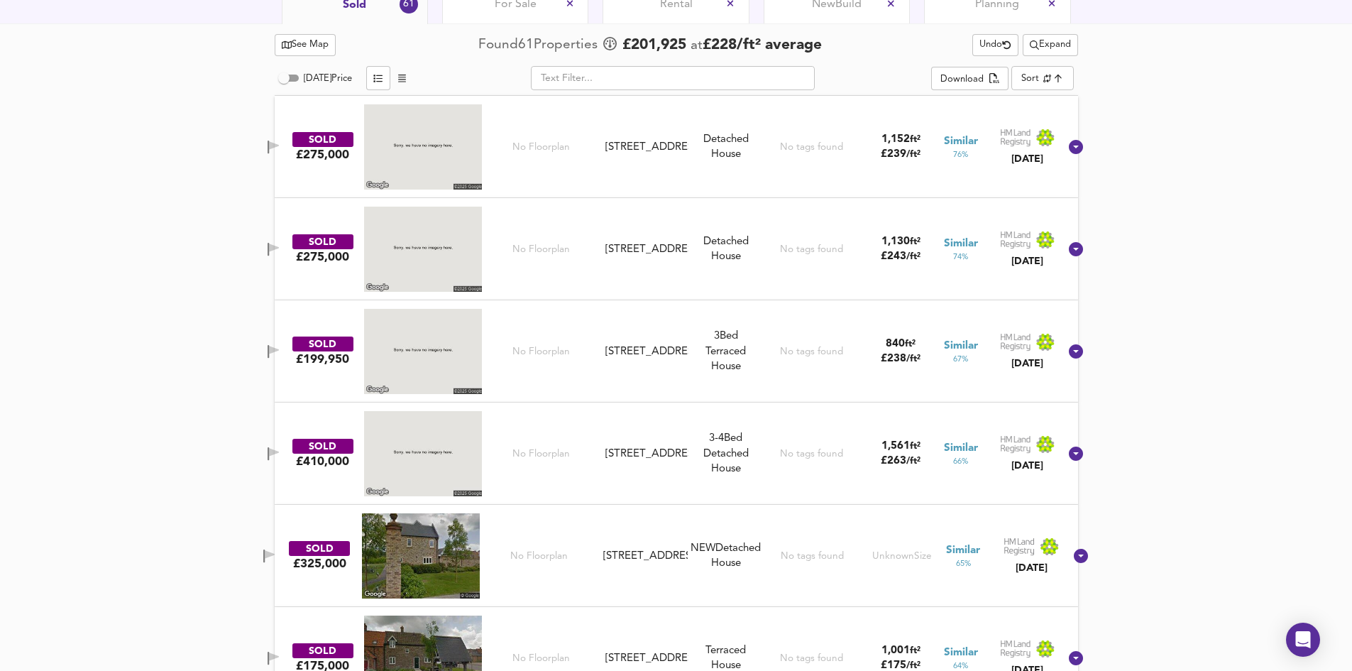
scroll to position [710, 0]
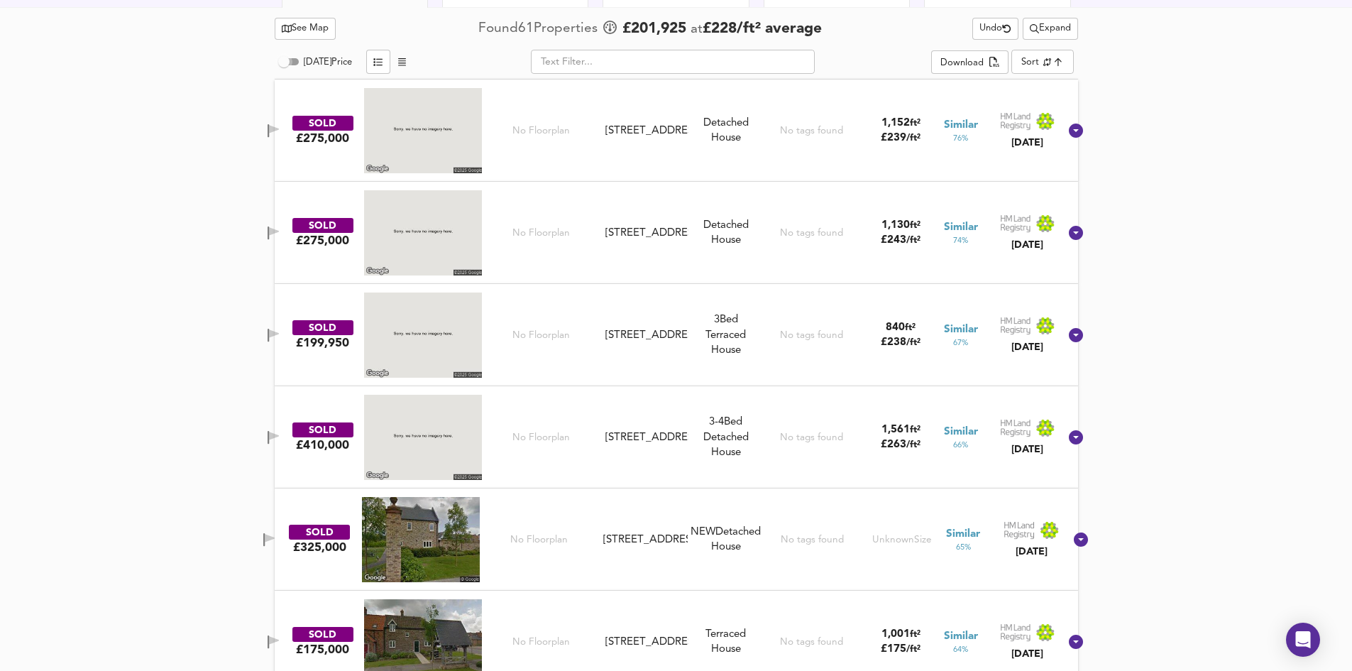
click at [295, 62] on input "[DATE] Price" at bounding box center [283, 61] width 51 height 17
checkbox input "true"
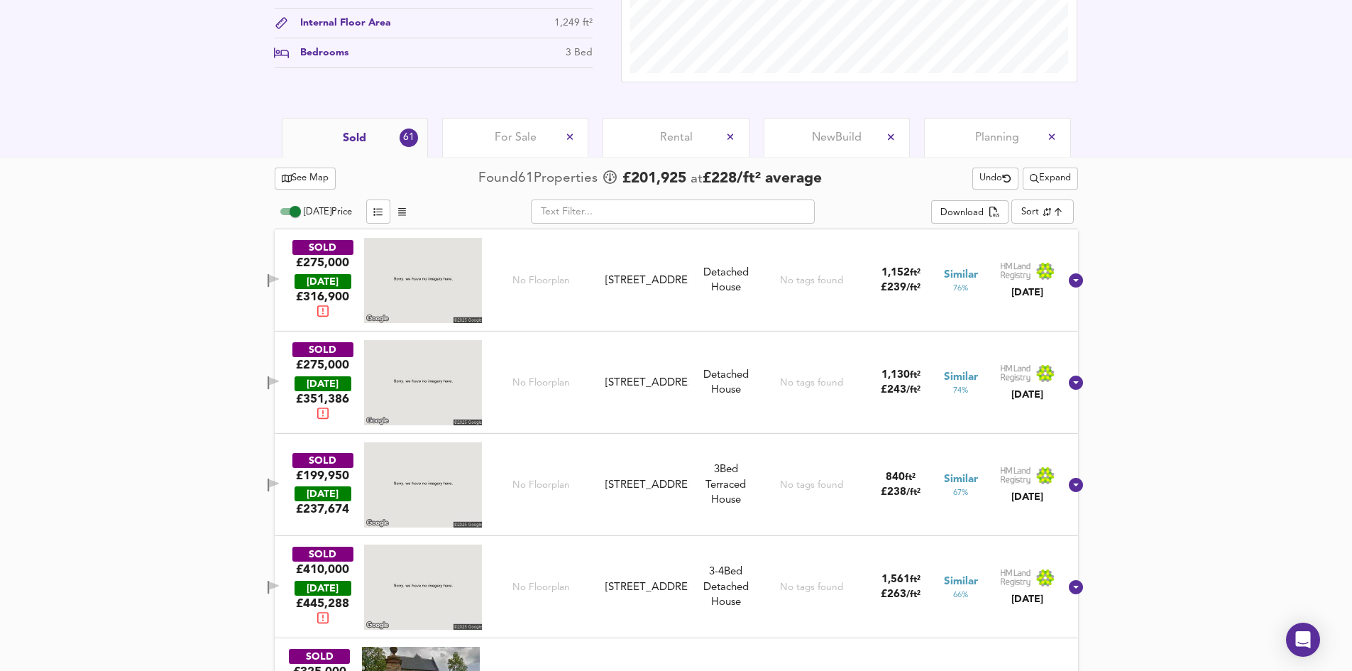
scroll to position [426, 0]
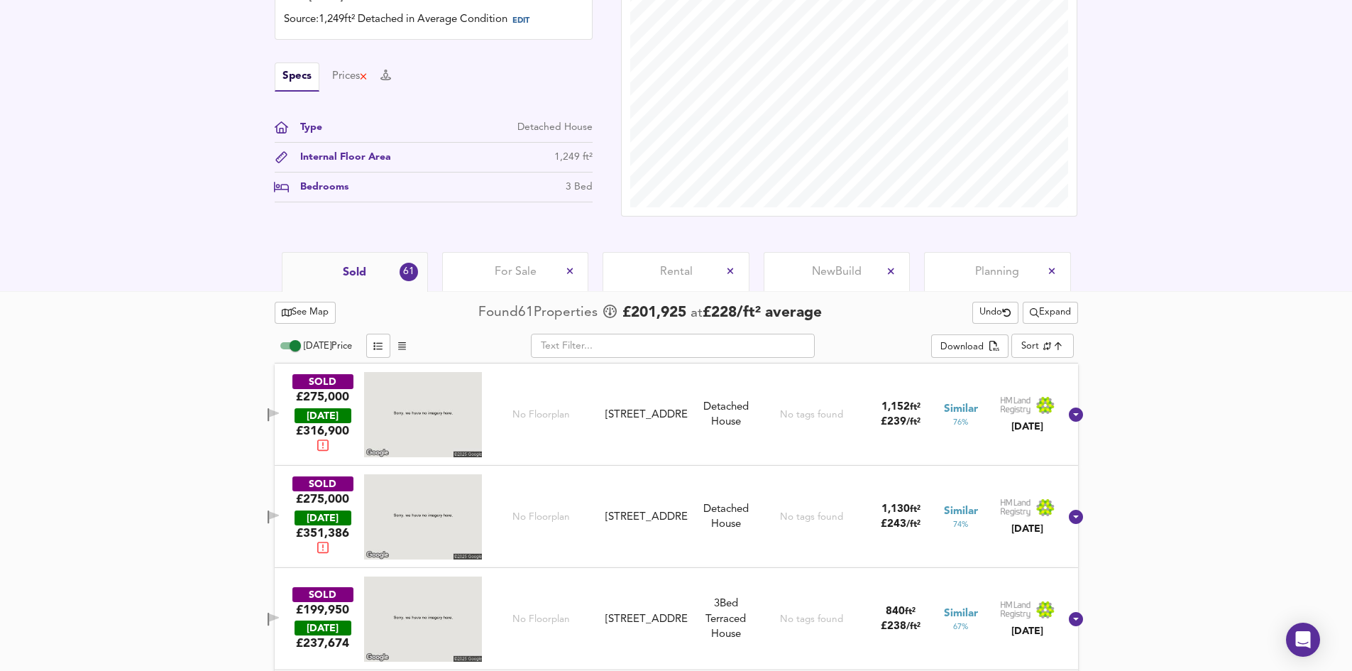
click at [569, 161] on div "1,249 ft²" at bounding box center [573, 157] width 38 height 15
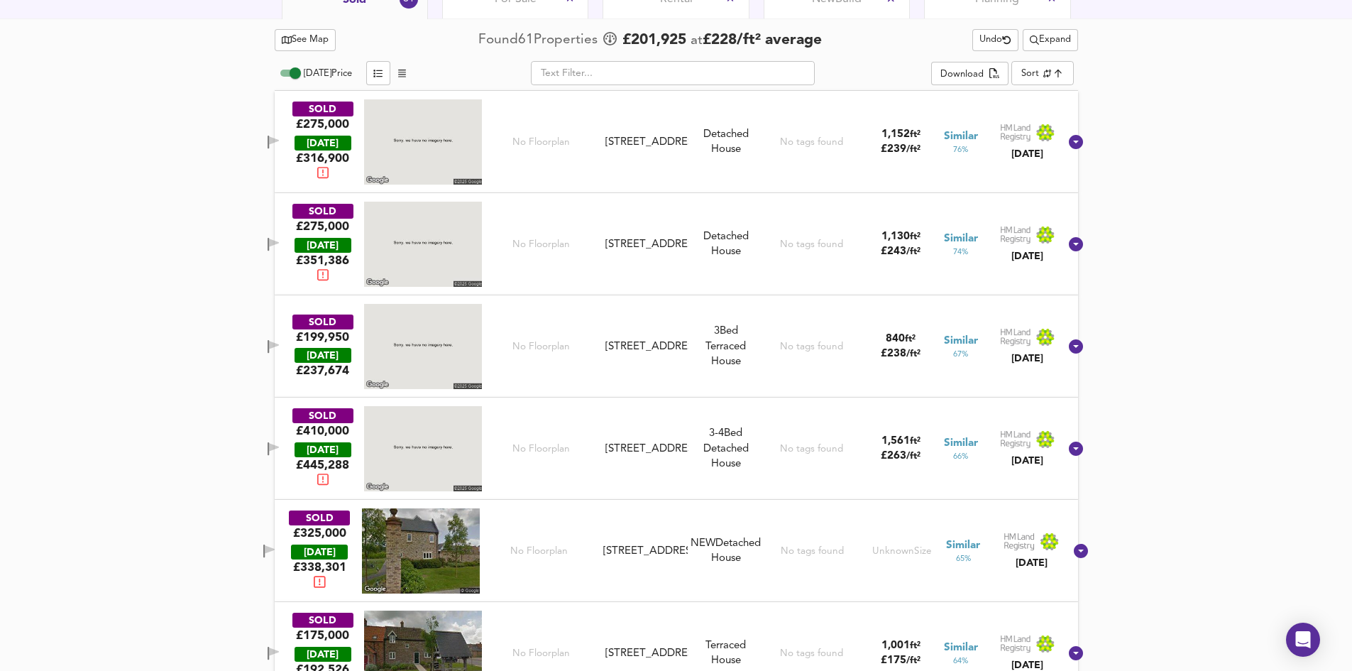
scroll to position [710, 0]
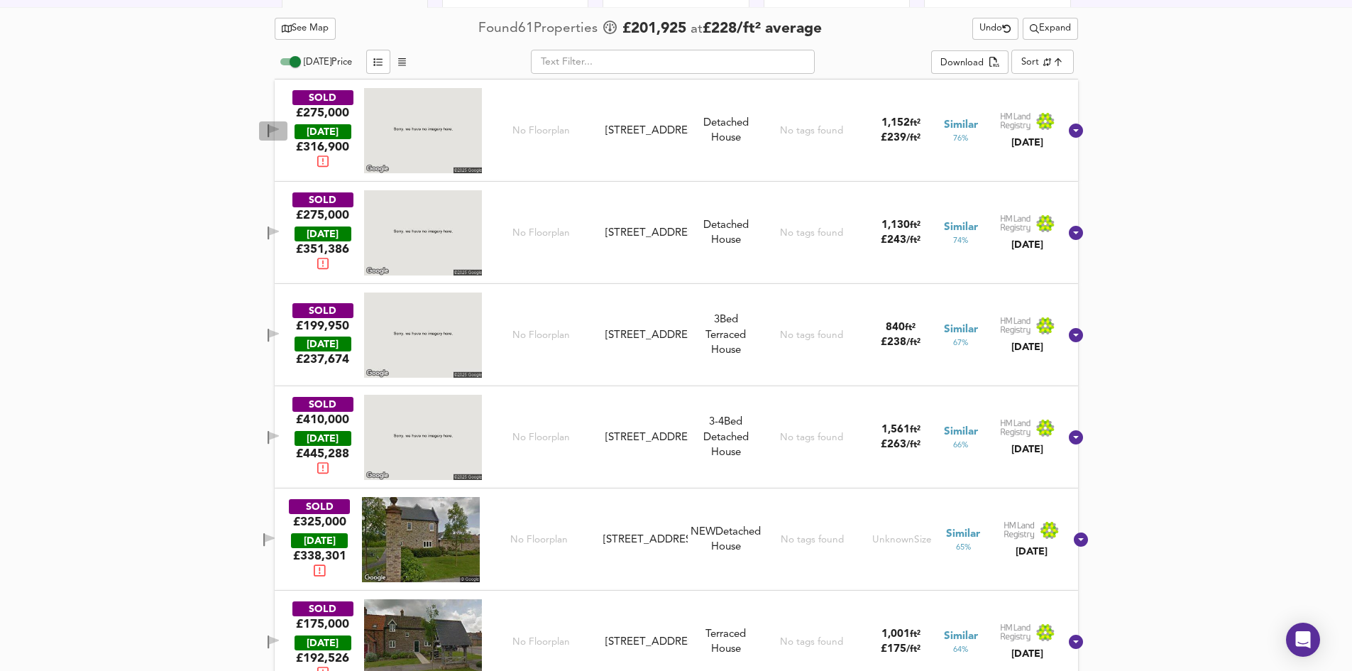
click at [280, 136] on icon "button" at bounding box center [274, 130] width 12 height 13
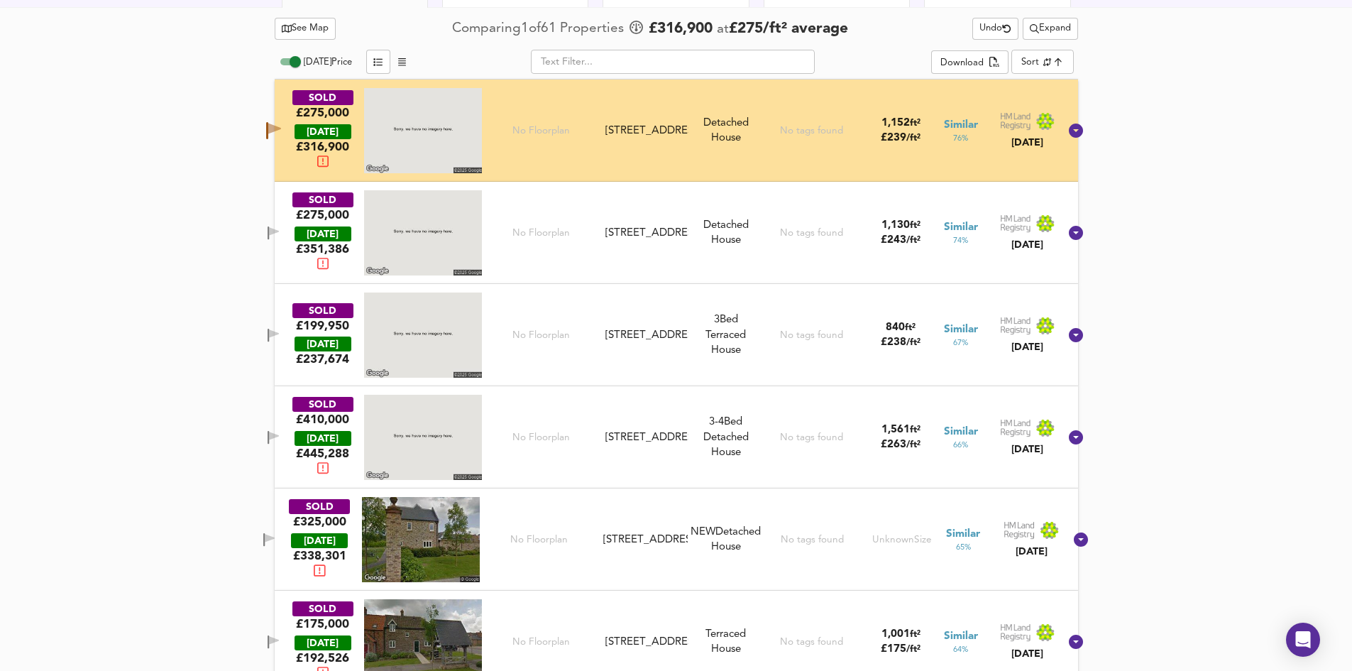
click at [279, 231] on icon "button" at bounding box center [274, 231] width 10 height 9
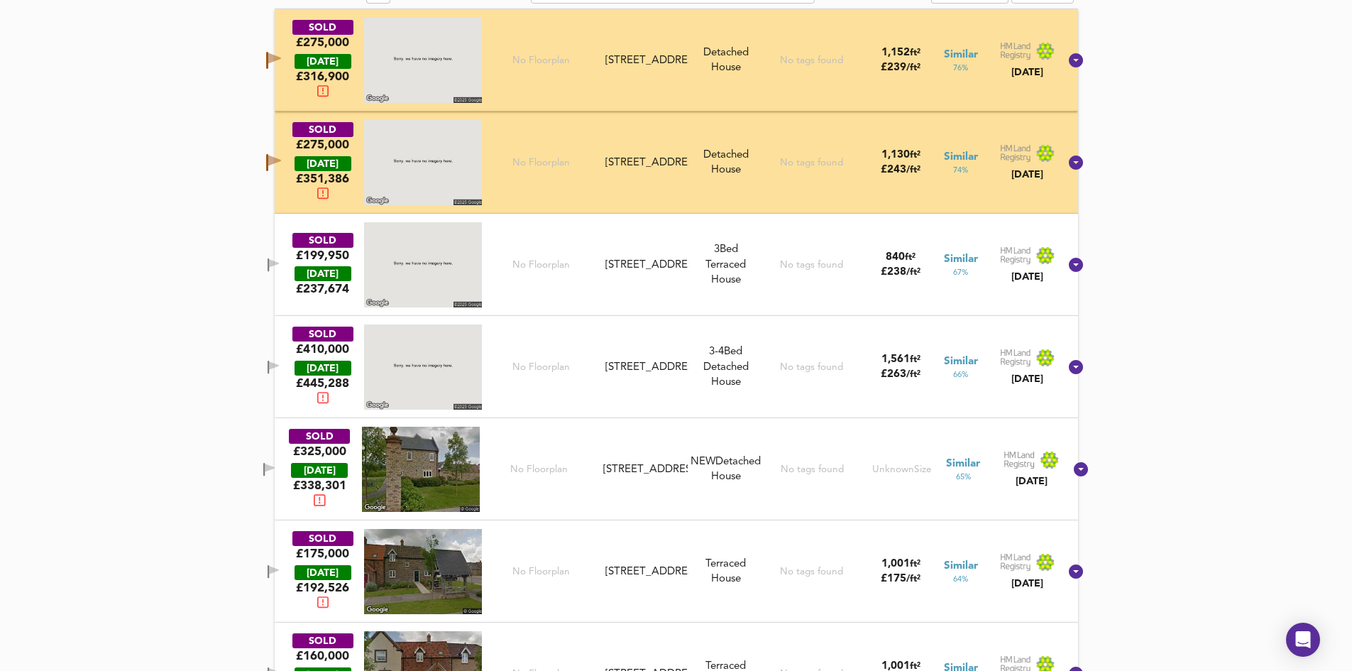
scroll to position [781, 0]
click at [280, 370] on icon "button" at bounding box center [274, 366] width 12 height 13
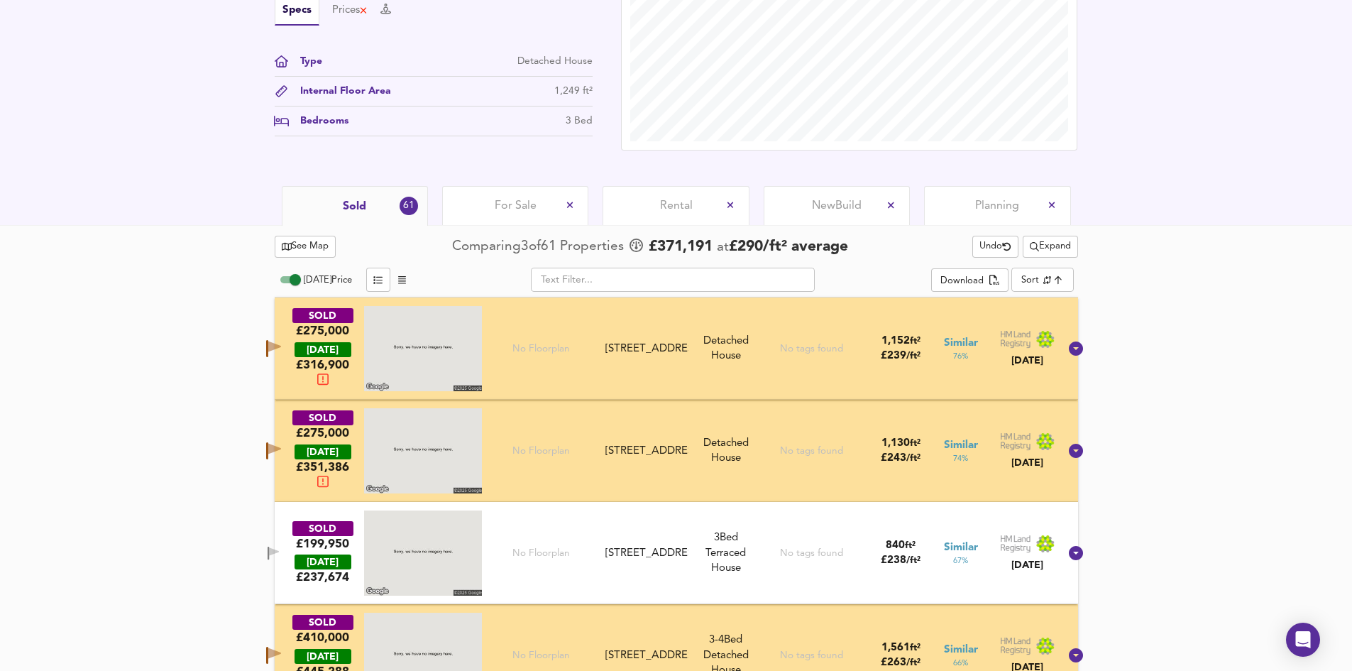
scroll to position [497, 0]
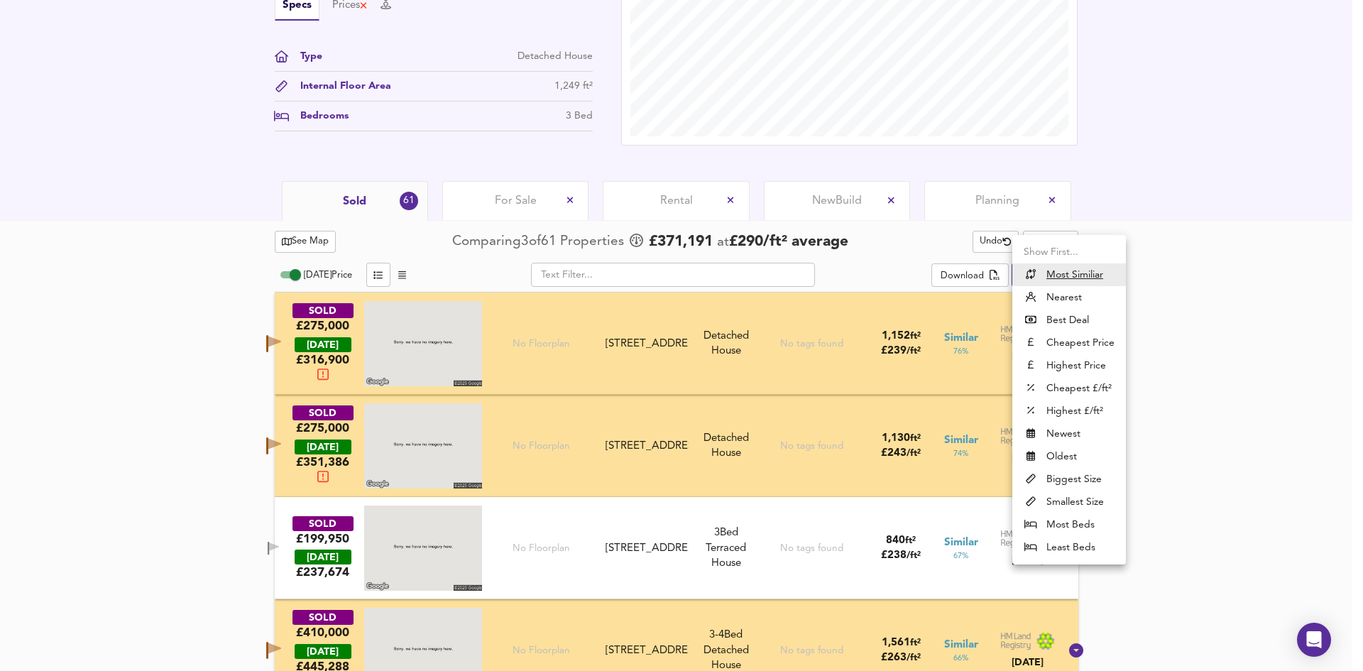
click at [1091, 486] on li "Biggest Size" at bounding box center [1069, 479] width 114 height 23
type input "biggest"
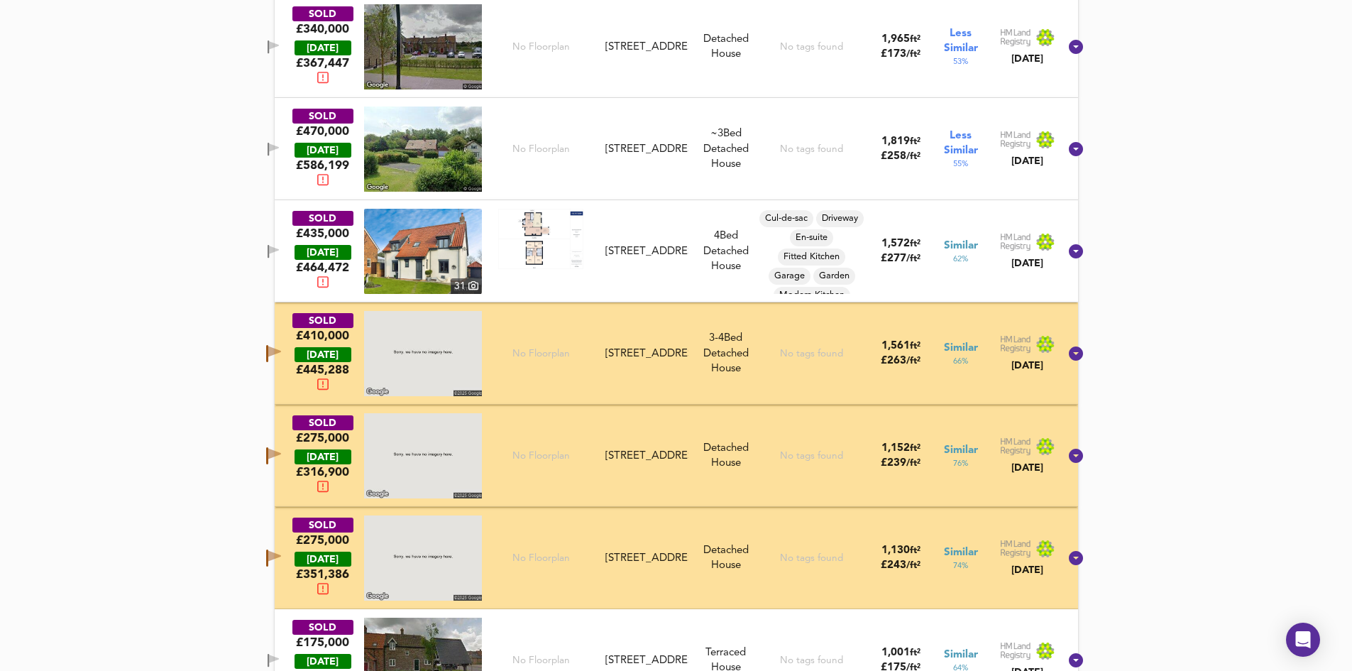
scroll to position [1277, 0]
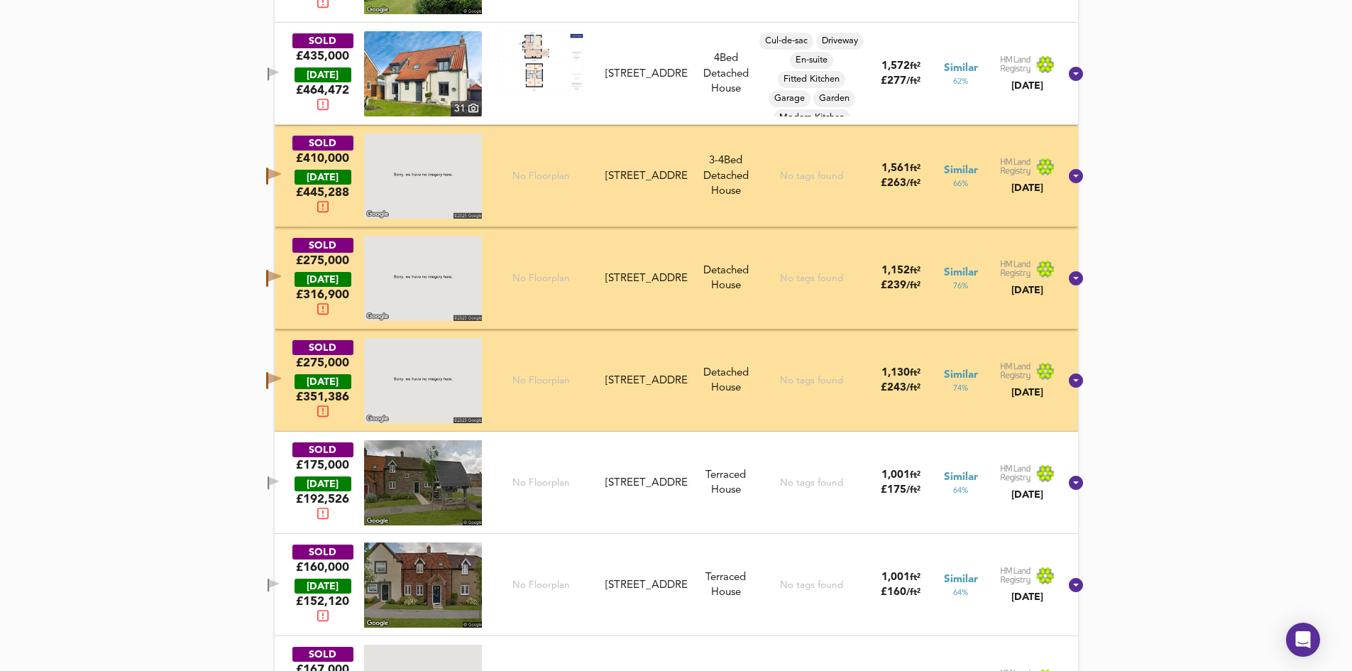
click at [279, 74] on icon "button" at bounding box center [274, 72] width 10 height 9
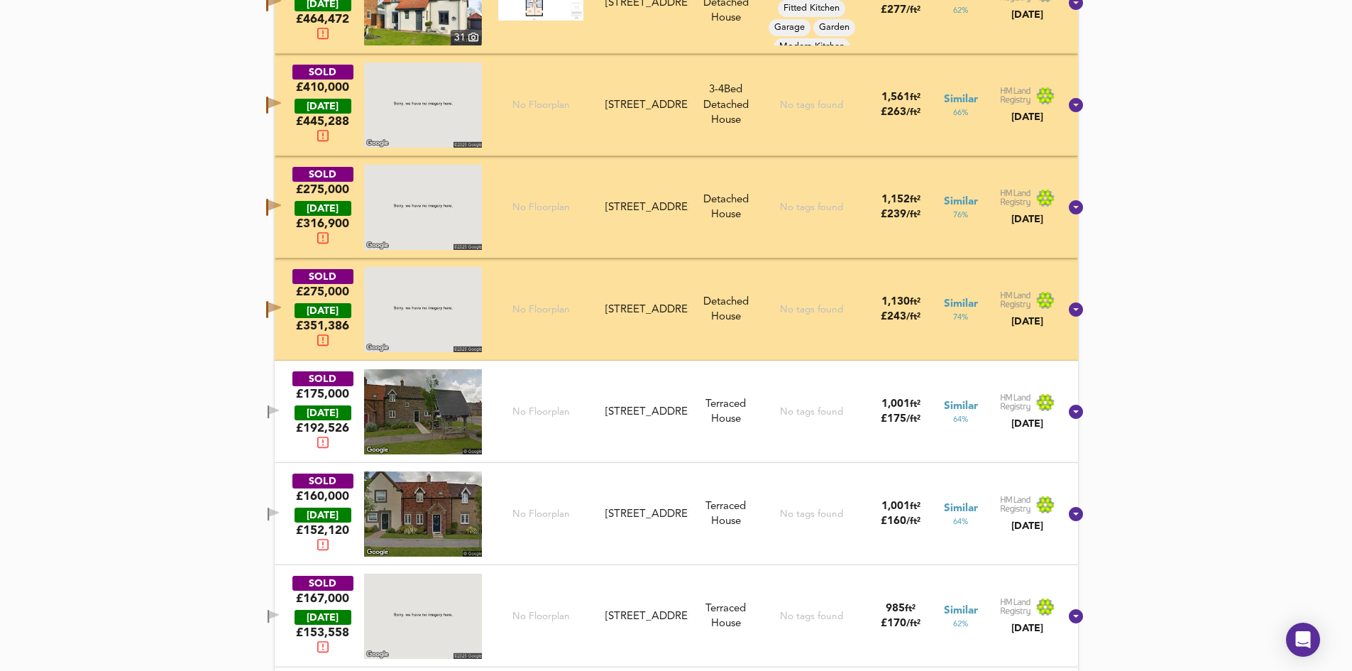
scroll to position [1206, 0]
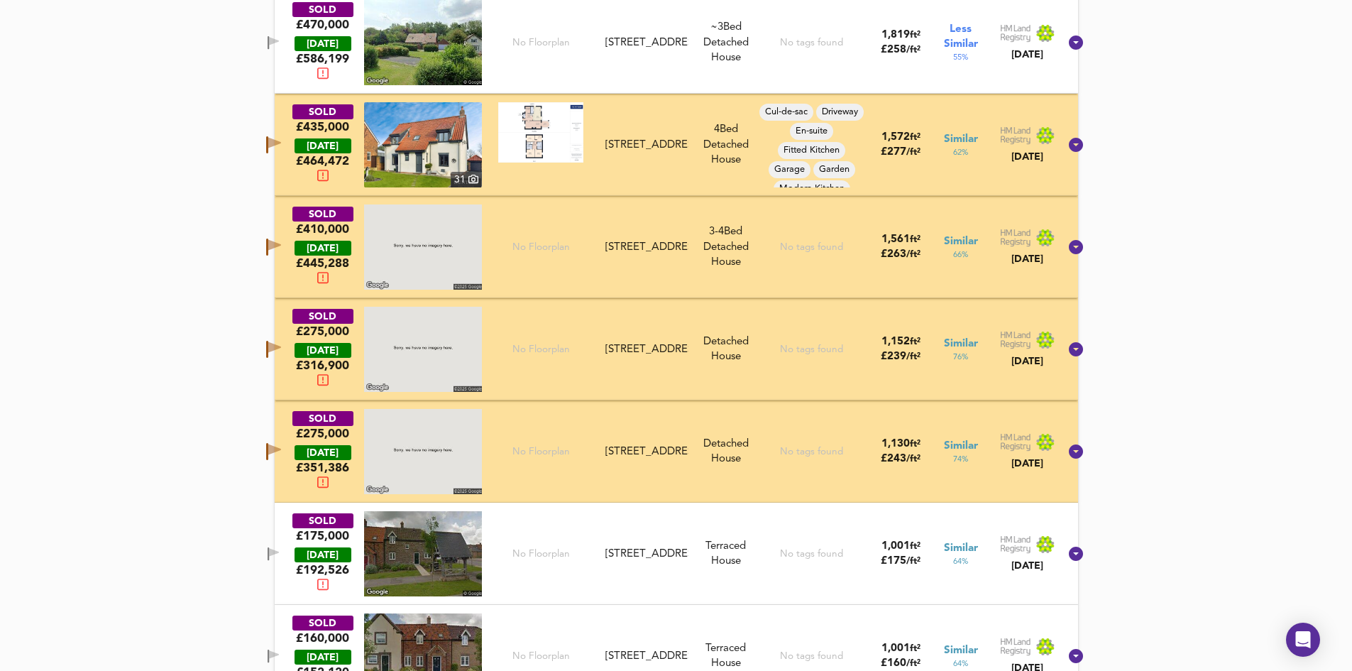
click at [630, 145] on div "[STREET_ADDRESS]" at bounding box center [646, 145] width 82 height 15
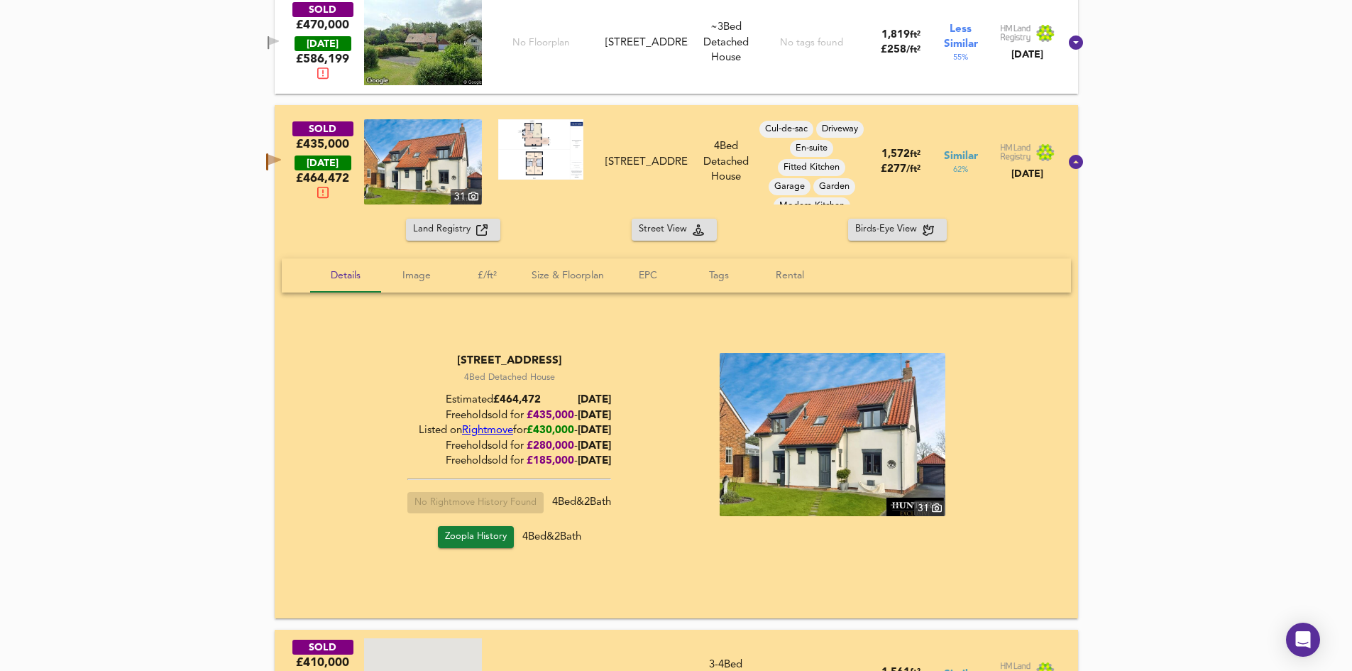
click at [825, 431] on img at bounding box center [833, 434] width 226 height 163
click at [717, 151] on div "4 Bed Detached House" at bounding box center [726, 161] width 64 height 45
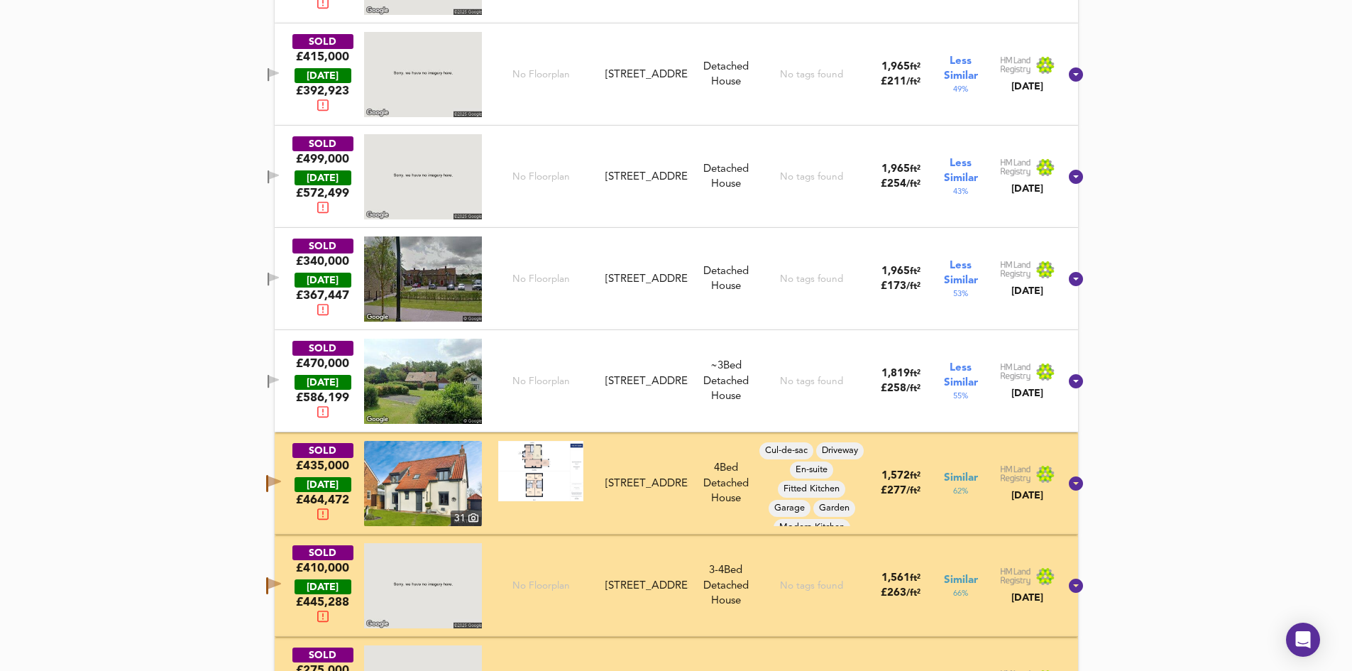
scroll to position [639, 0]
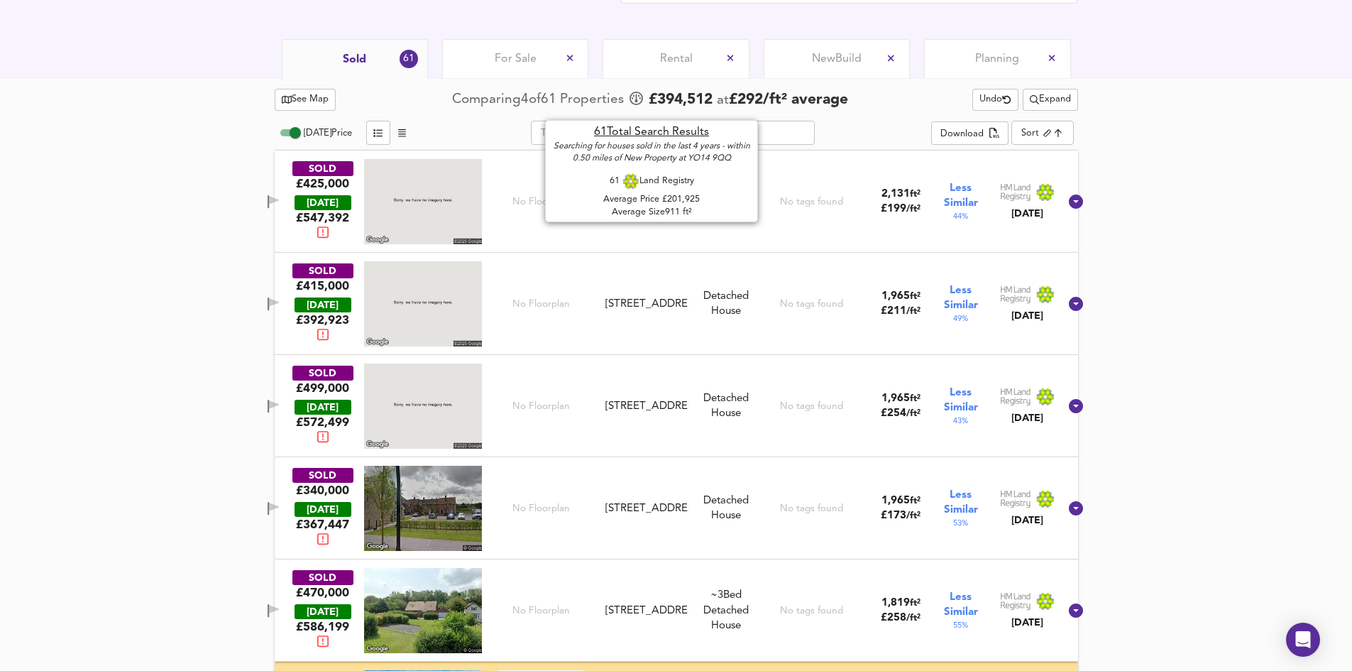
click at [678, 96] on span "£ 394,512" at bounding box center [681, 99] width 64 height 21
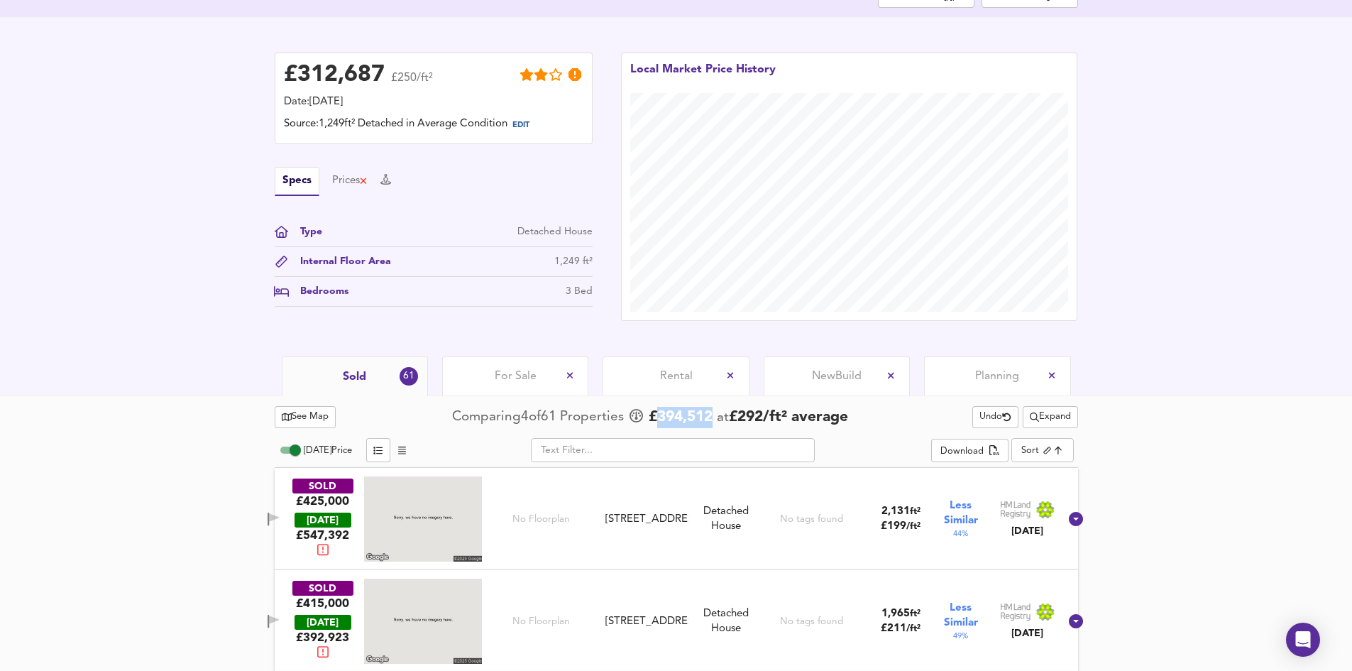
scroll to position [284, 0]
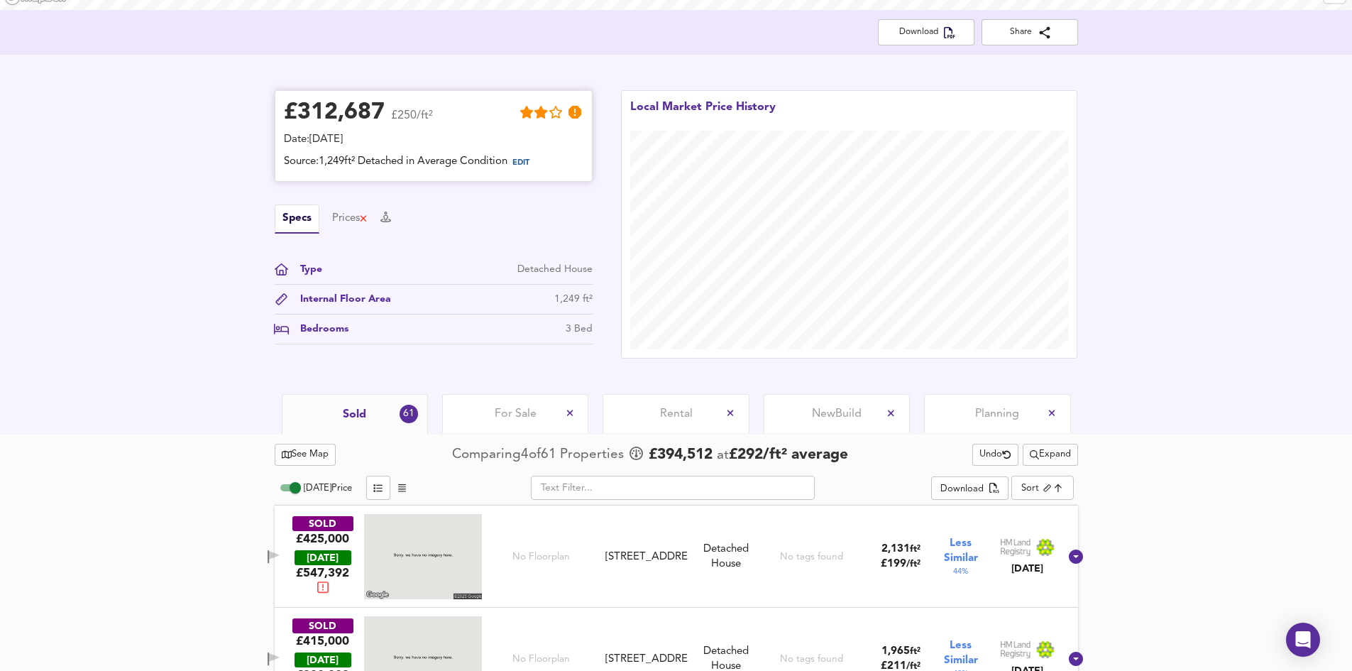
click at [326, 109] on div "£ 312,687" at bounding box center [334, 112] width 101 height 21
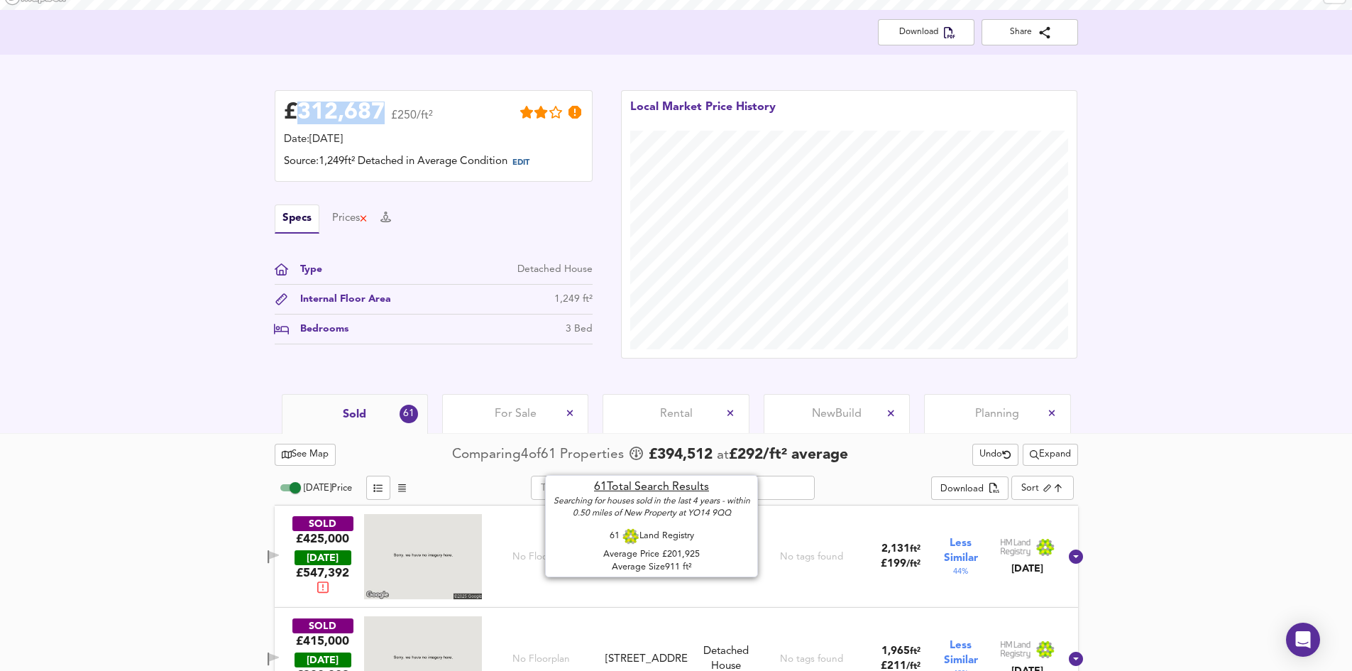
click at [680, 460] on span "£ 394,512" at bounding box center [681, 454] width 64 height 21
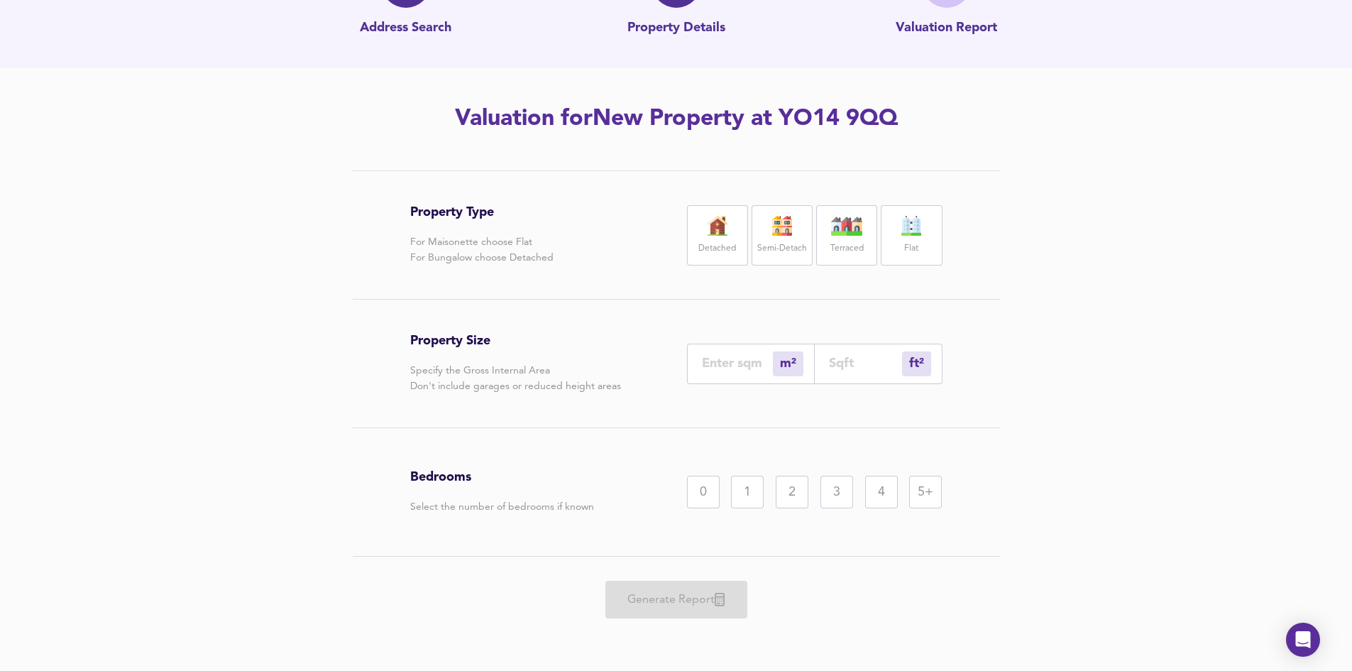
scroll to position [111, 0]
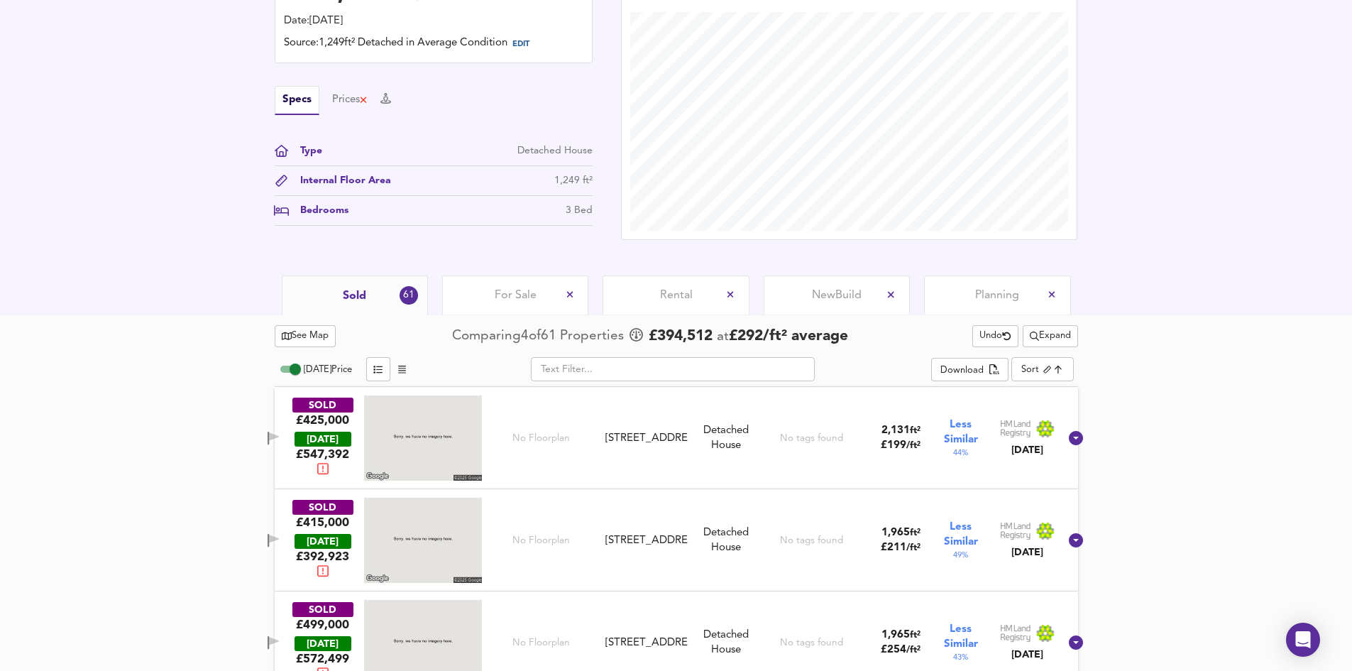
scroll to position [221, 0]
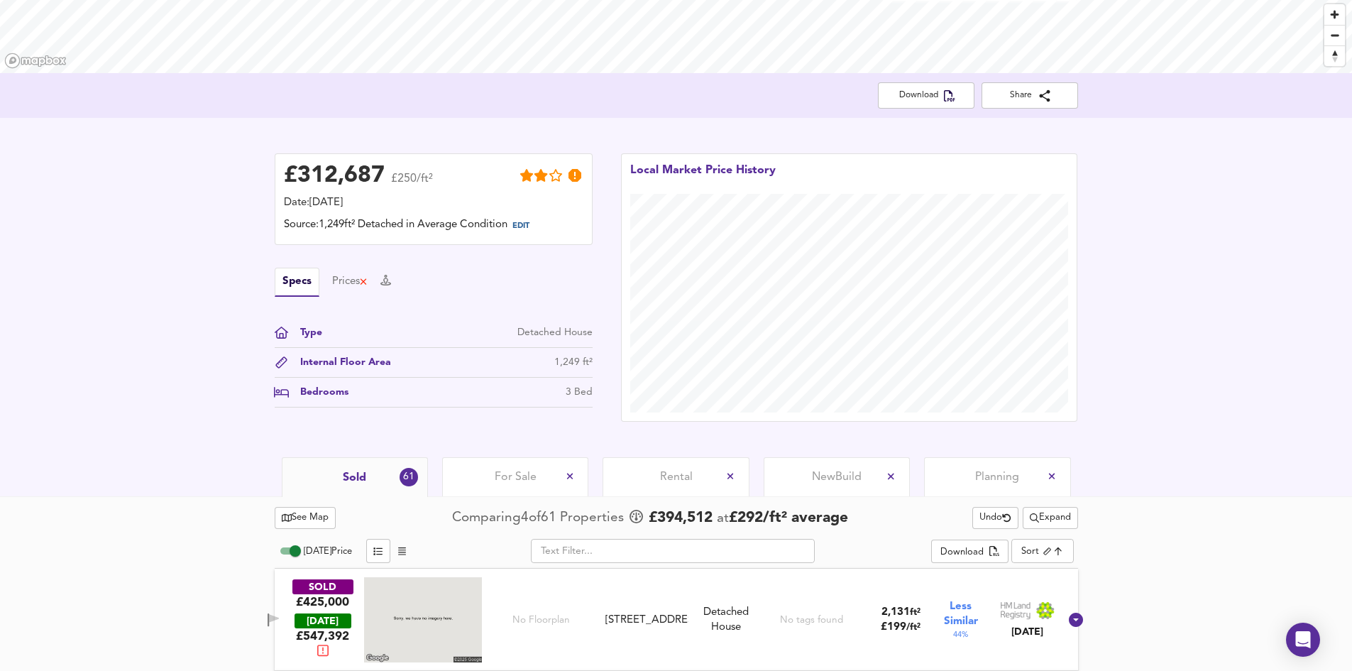
click at [568, 363] on div "1,249 ft²" at bounding box center [573, 362] width 38 height 15
click at [561, 390] on div "Bedrooms 3 Bed" at bounding box center [434, 396] width 318 height 23
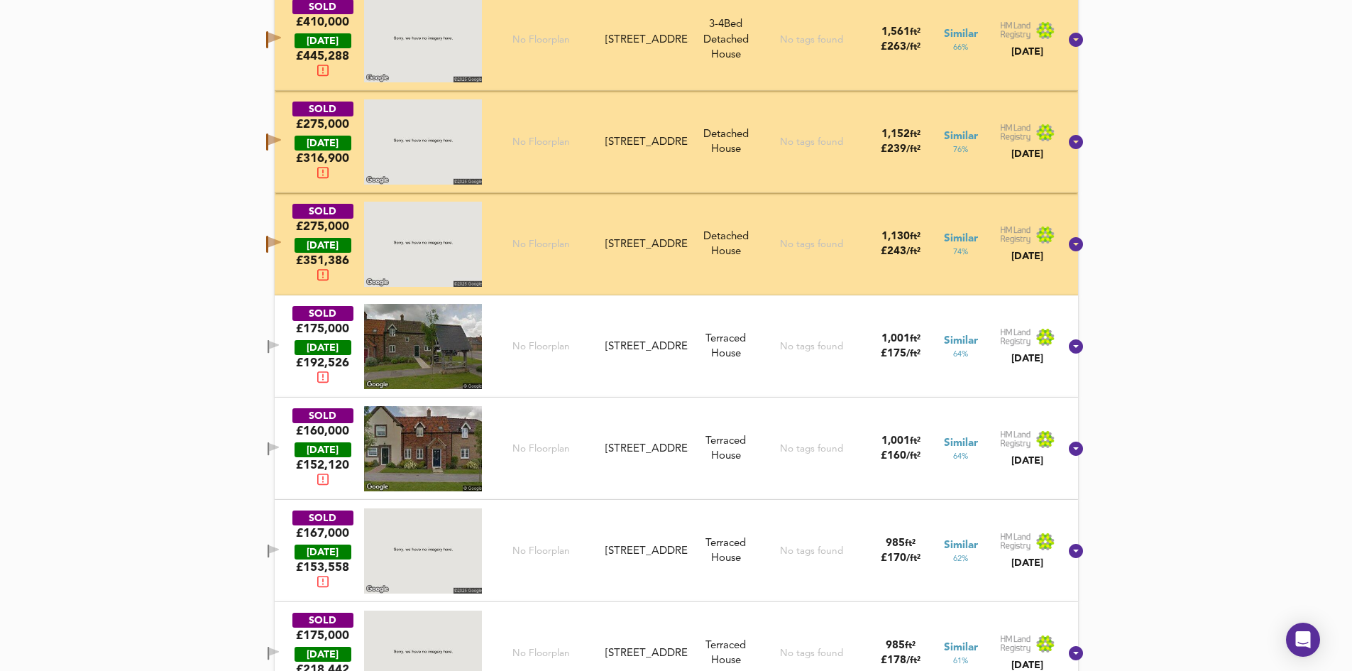
scroll to position [1427, 0]
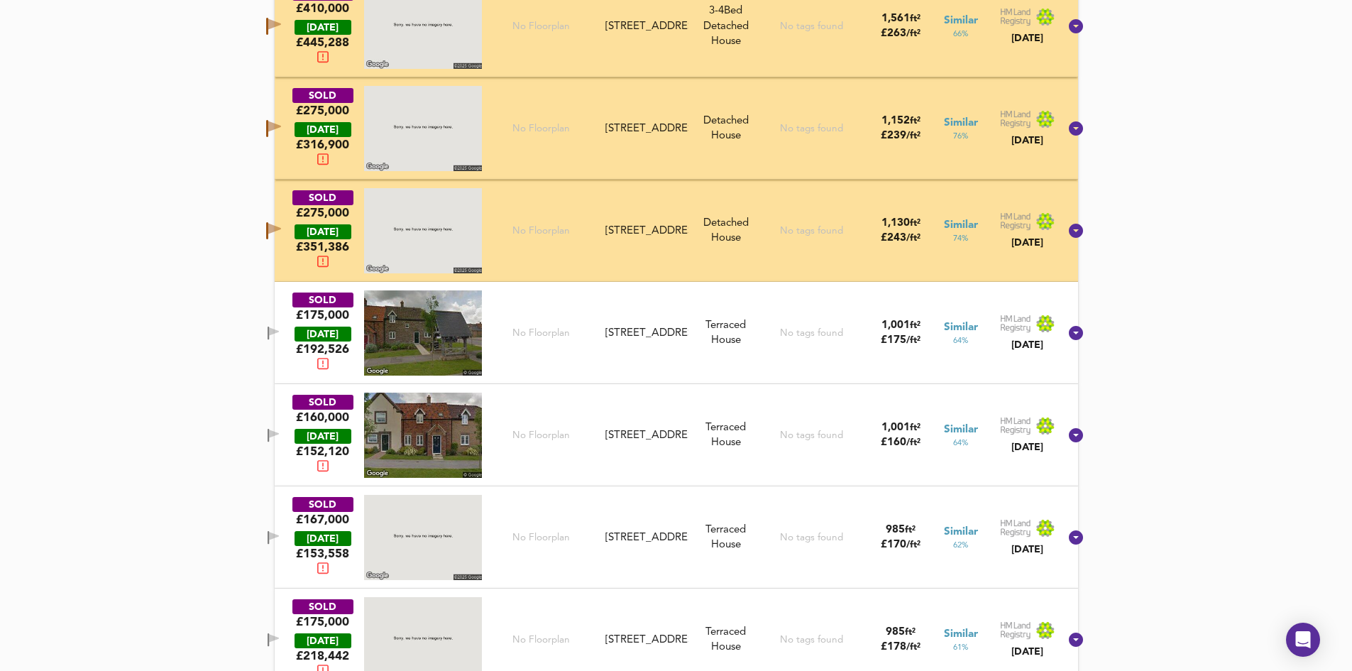
click at [269, 330] on icon "button" at bounding box center [268, 332] width 1 height 13
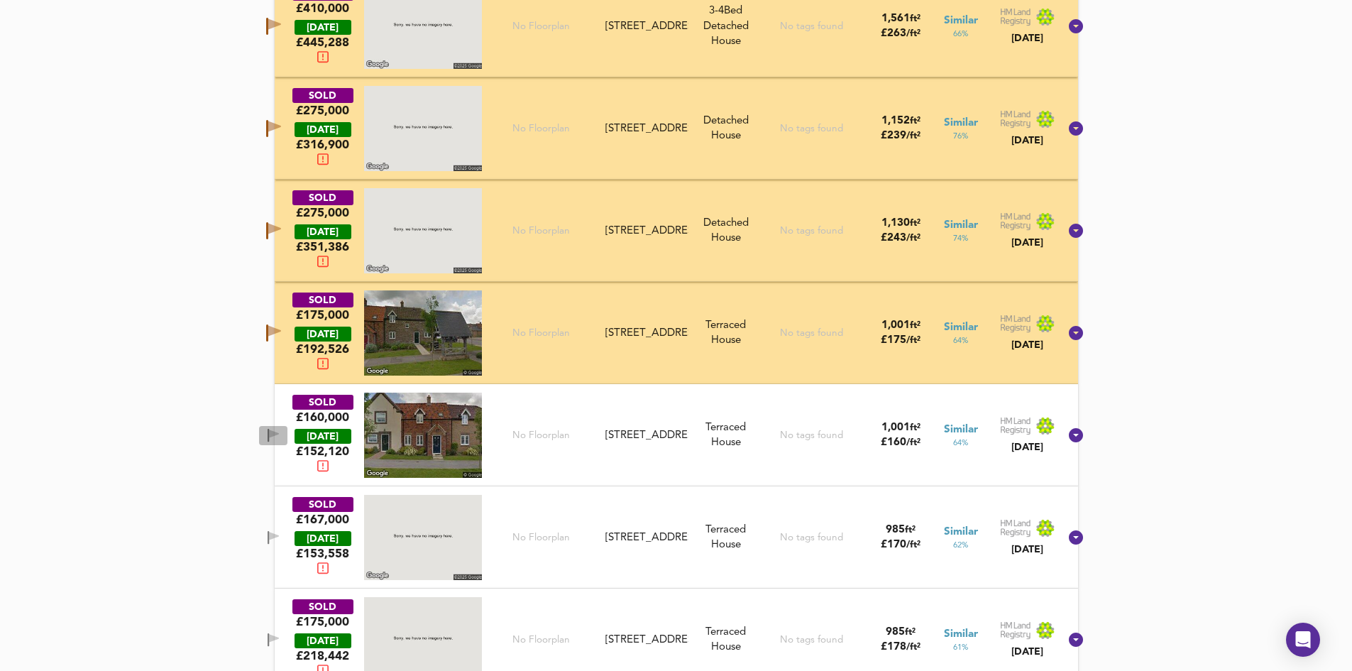
click at [280, 431] on span "button" at bounding box center [273, 435] width 21 height 13
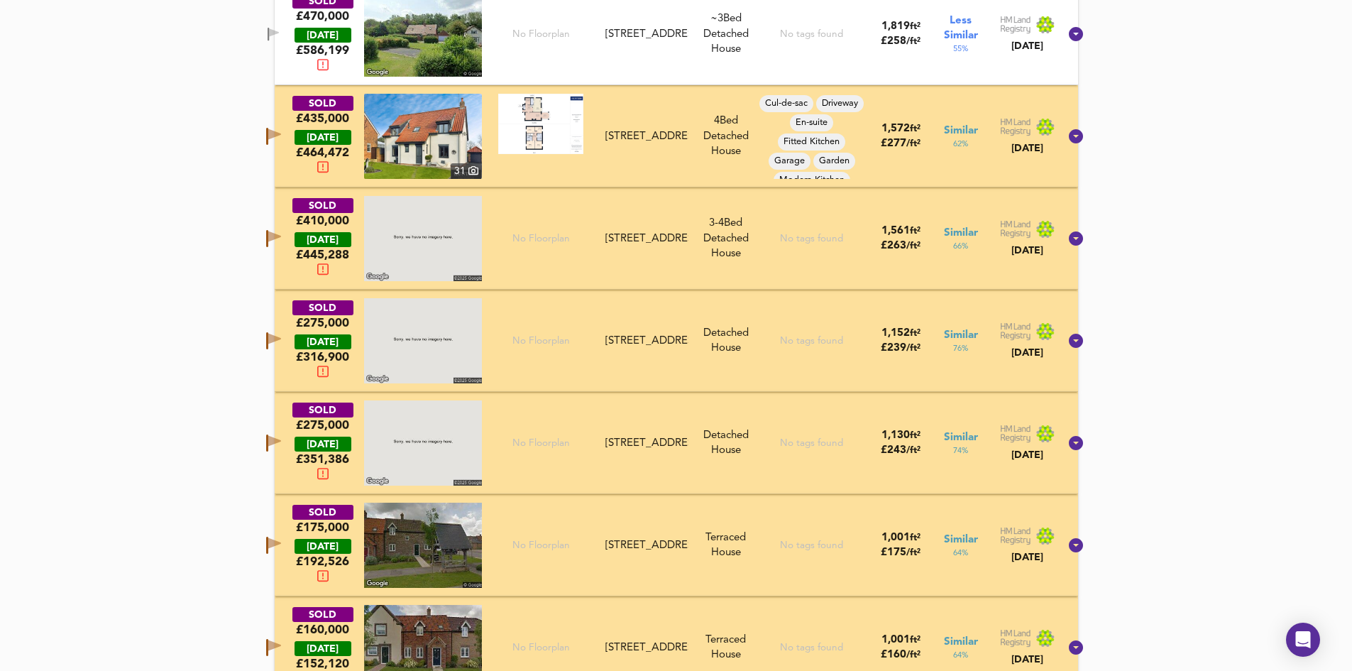
scroll to position [1356, 0]
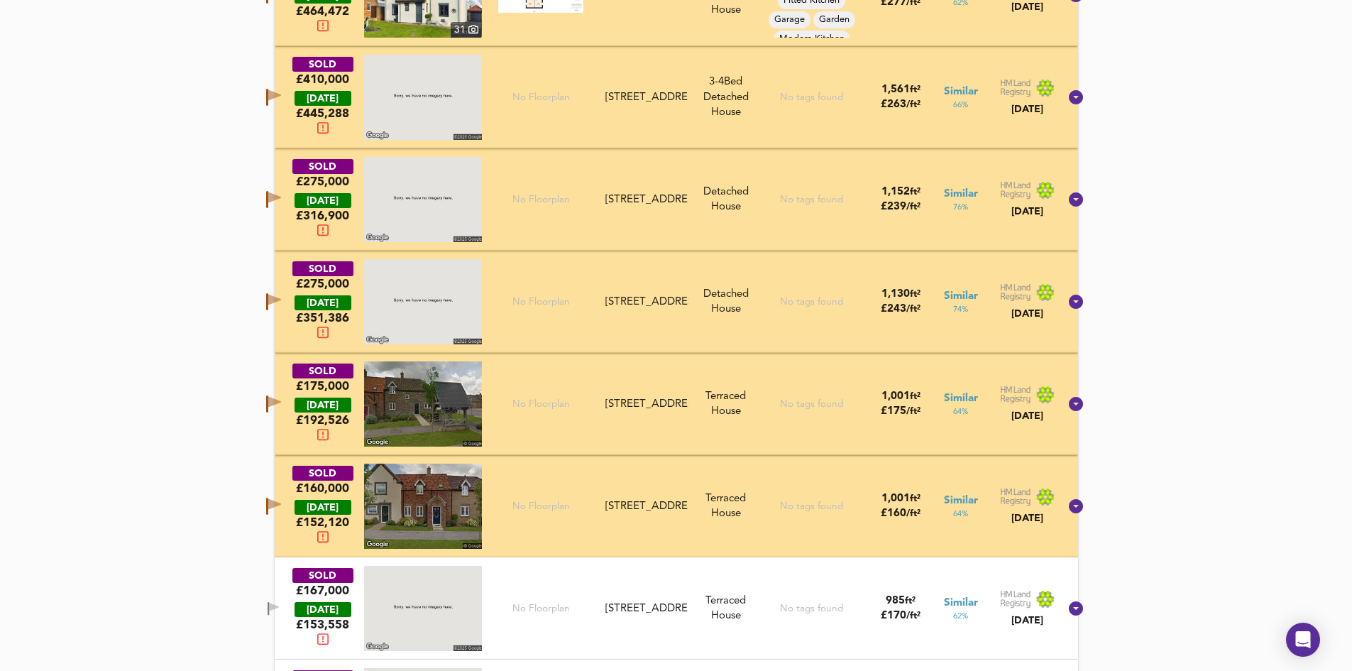
click at [268, 507] on icon "button" at bounding box center [267, 505] width 2 height 17
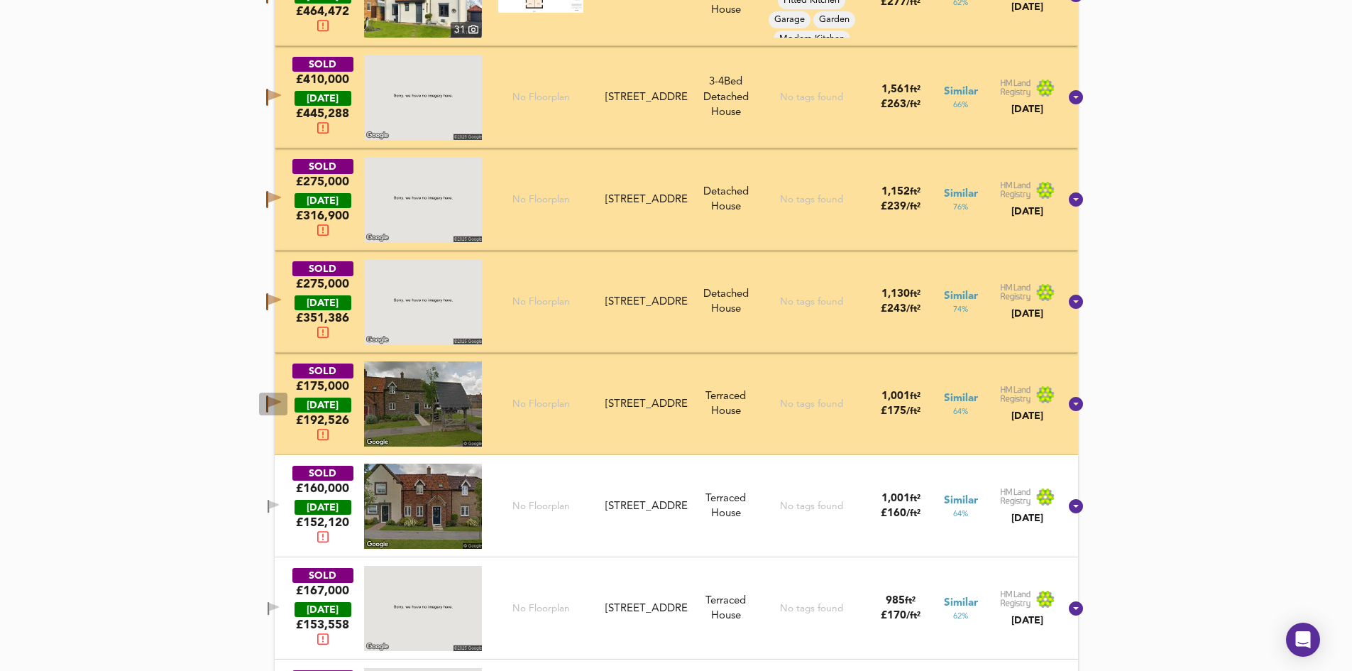
click at [278, 399] on button "button" at bounding box center [273, 403] width 28 height 23
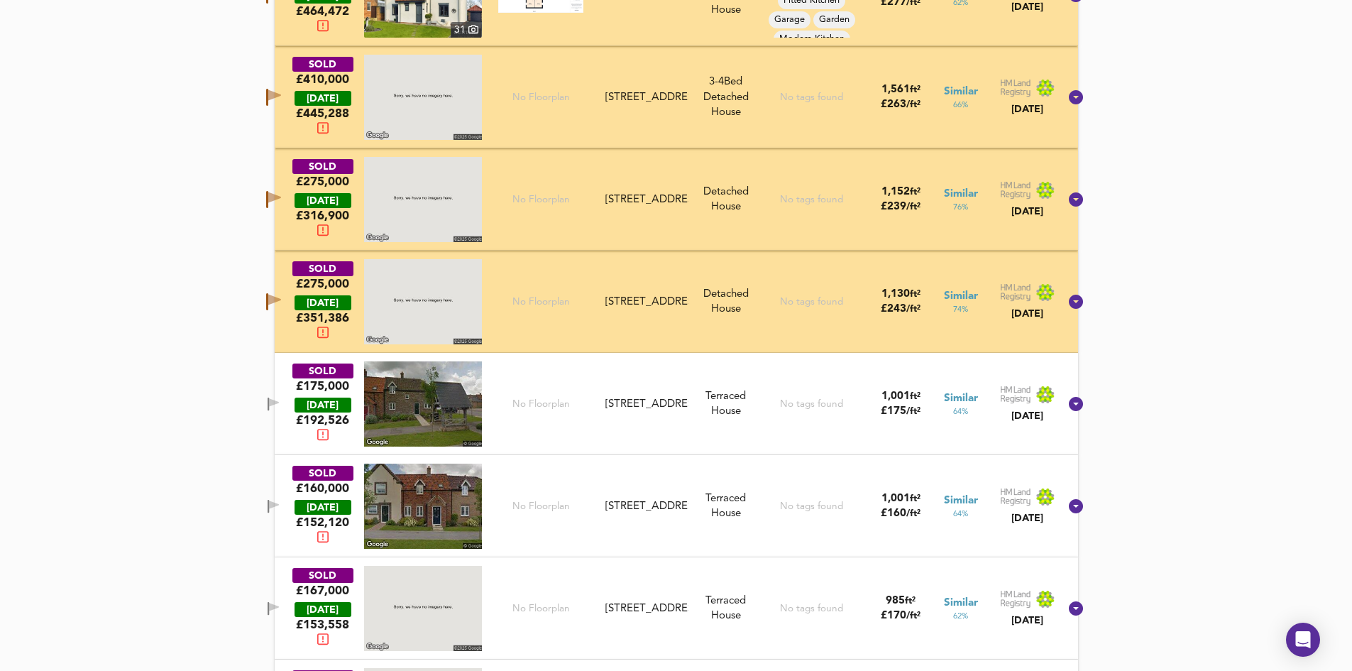
scroll to position [1285, 0]
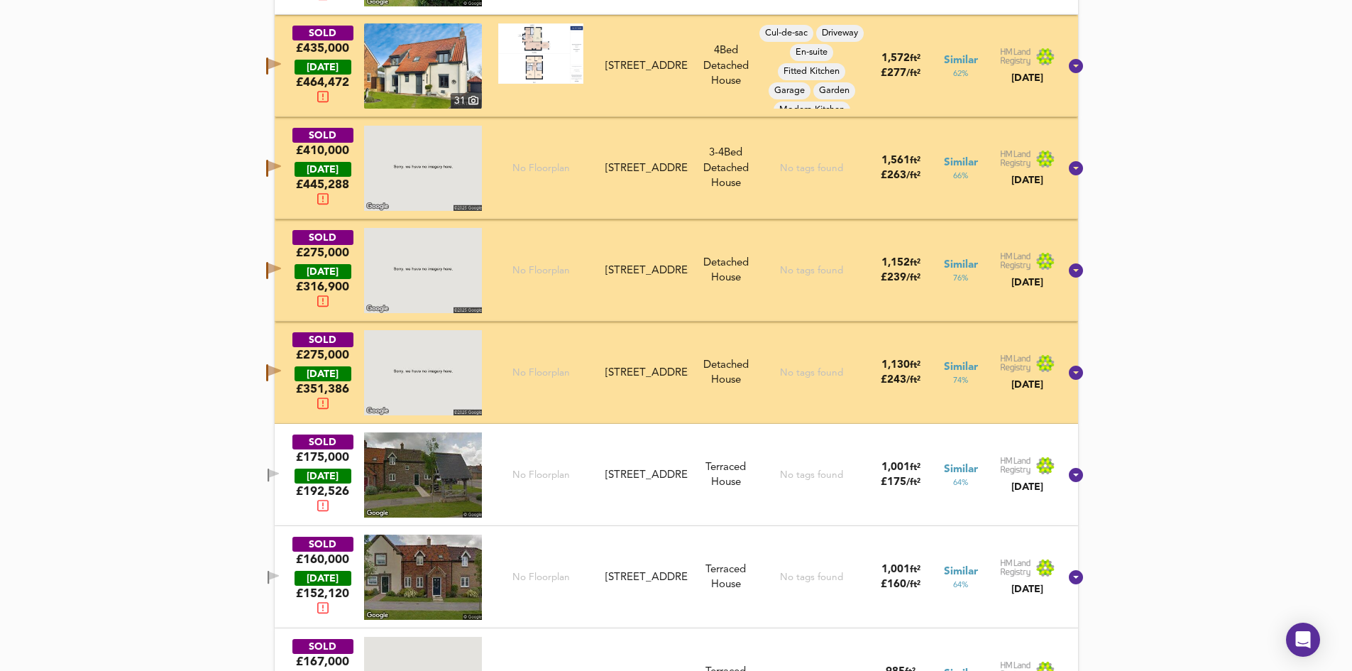
drag, startPoint x: 297, startPoint y: 576, endPoint x: 291, endPoint y: 509, distance: 67.7
click at [284, 576] on span "button" at bounding box center [273, 577] width 21 height 13
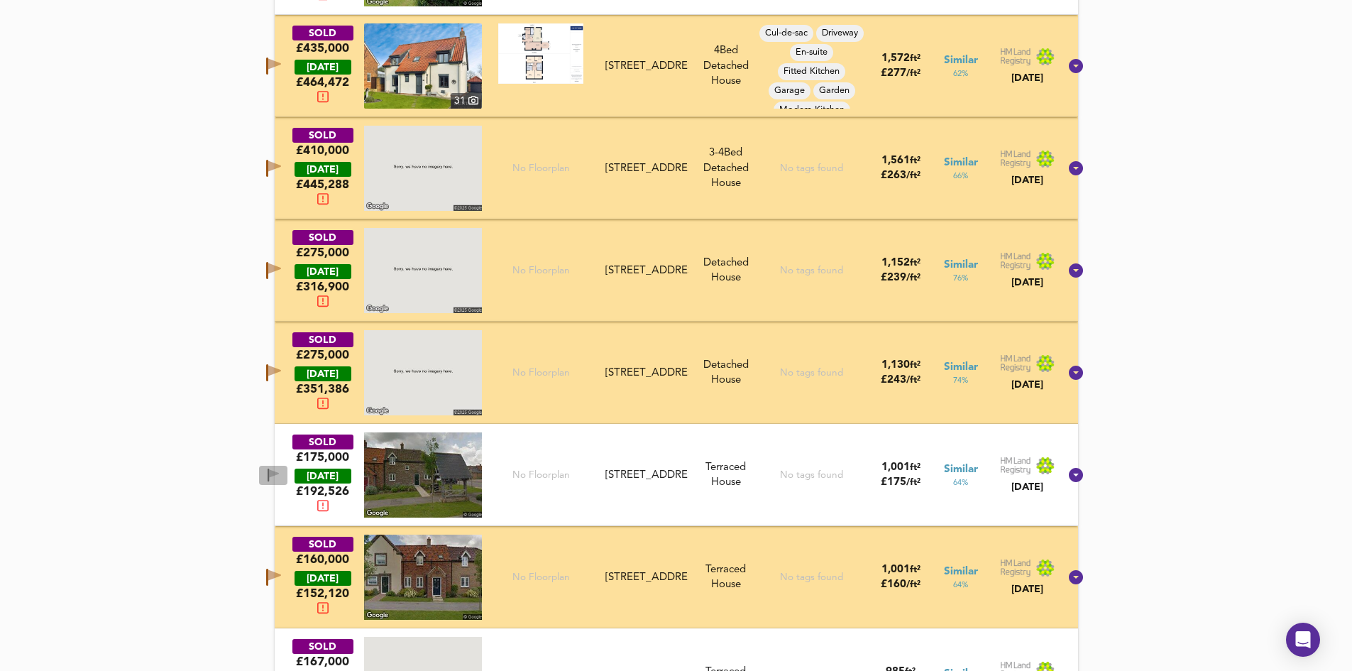
click at [280, 471] on icon "button" at bounding box center [274, 474] width 12 height 13
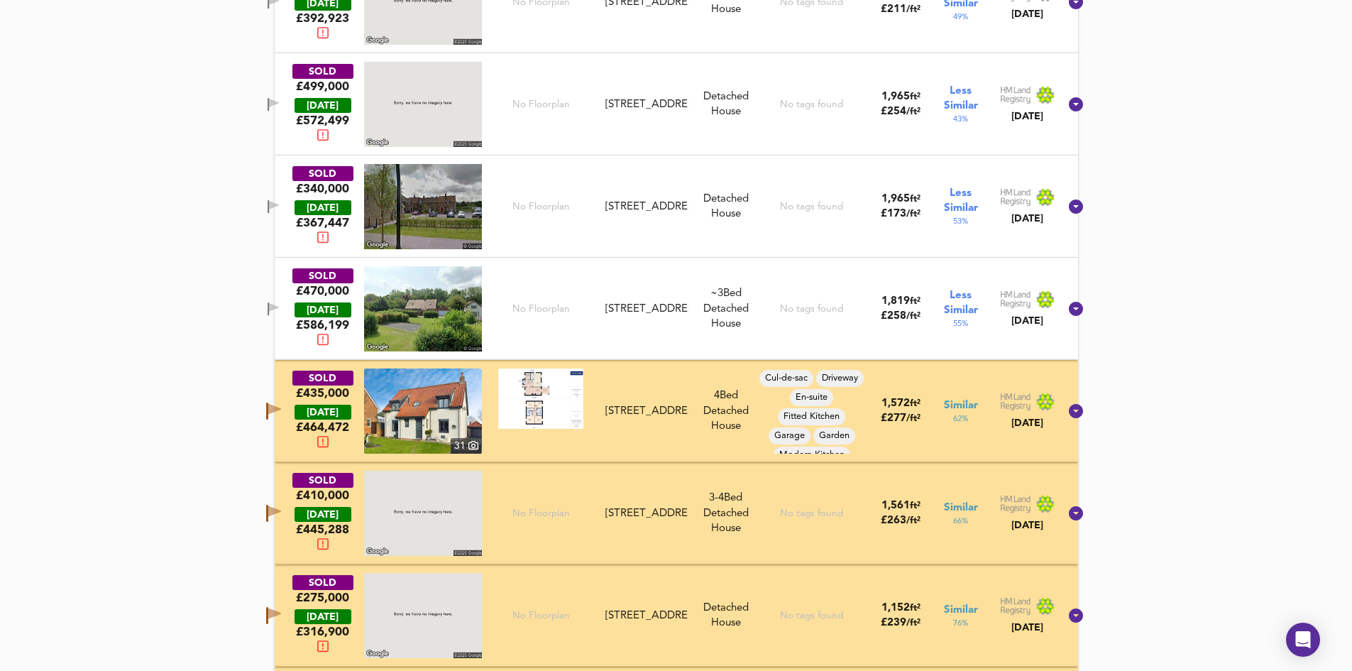
scroll to position [859, 0]
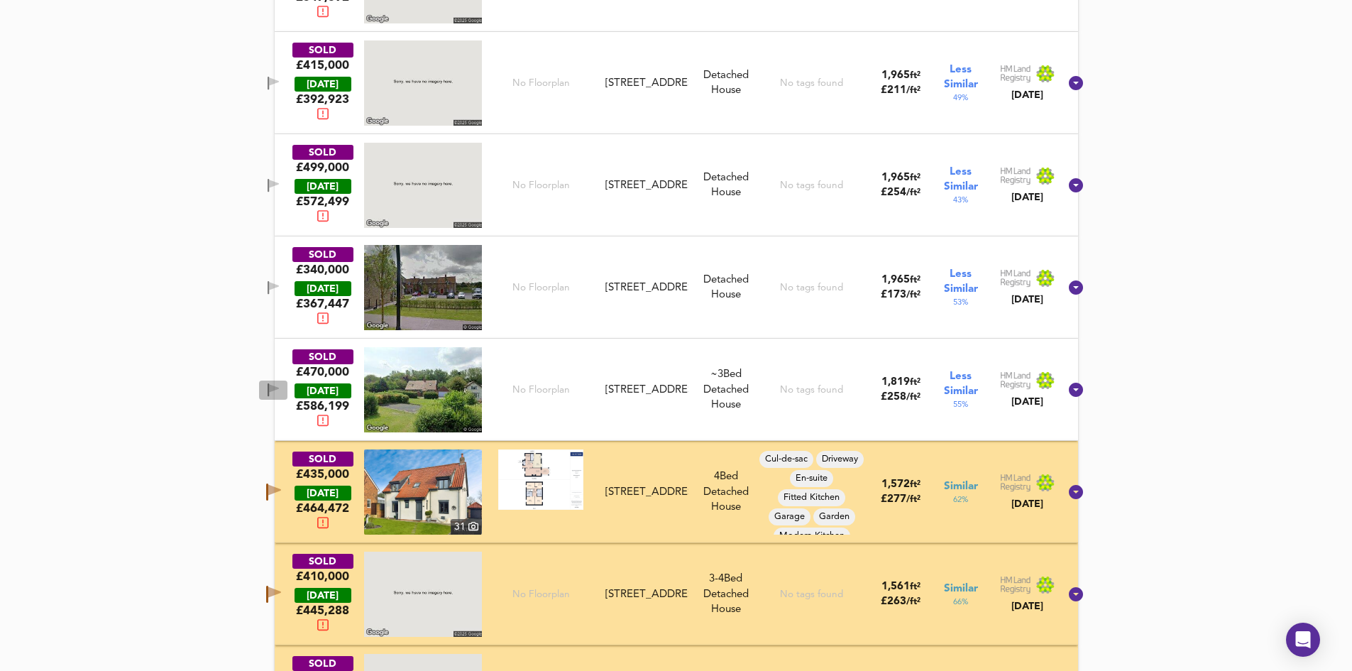
click at [269, 392] on icon "button" at bounding box center [268, 389] width 1 height 13
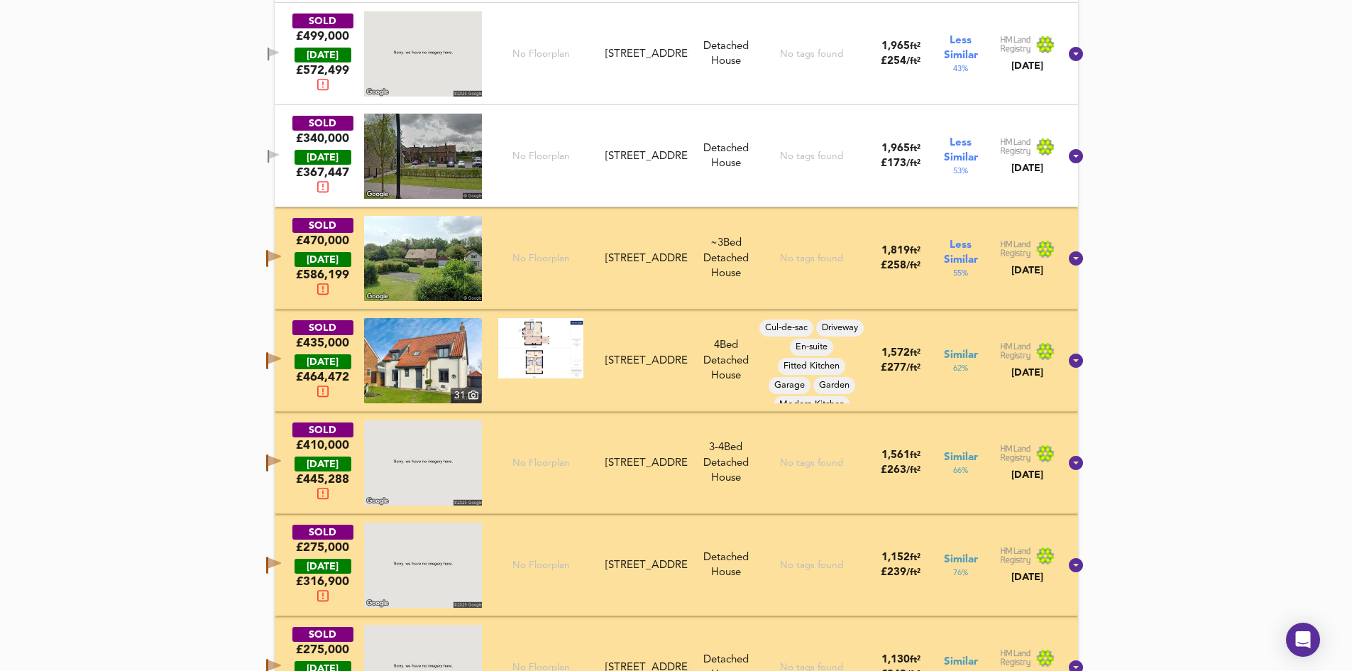
scroll to position [1143, 0]
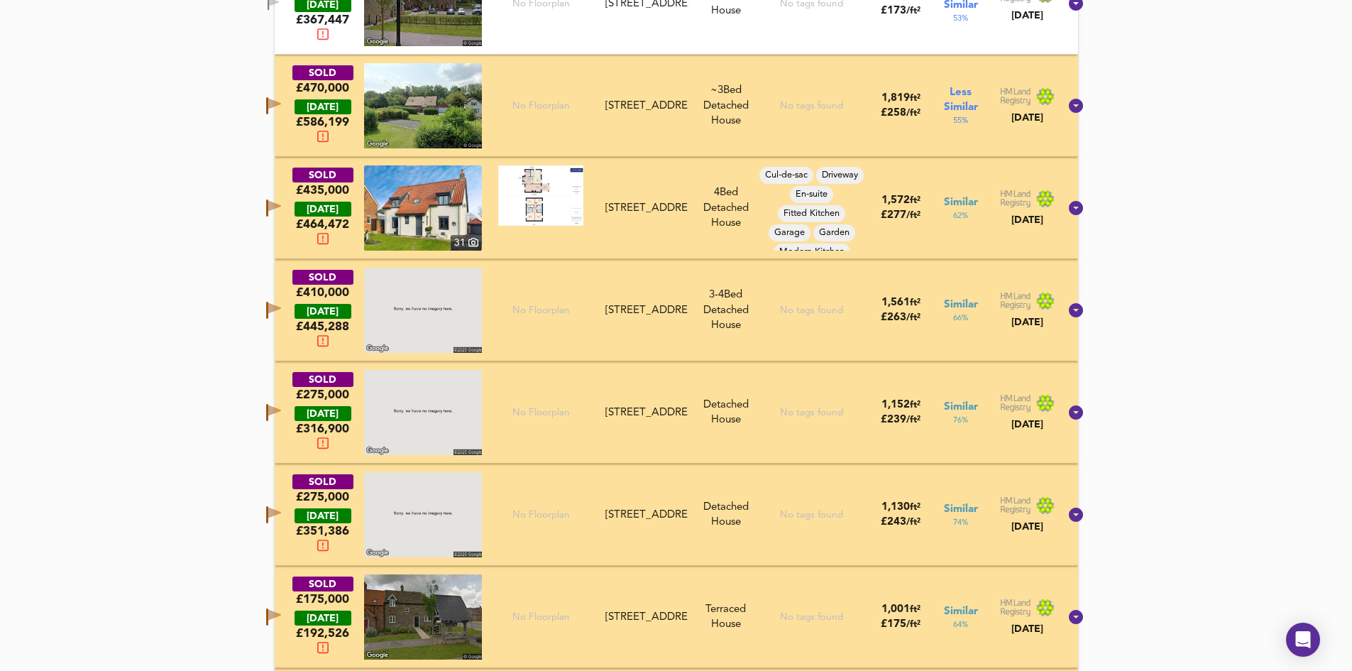
drag, startPoint x: 290, startPoint y: 107, endPoint x: 332, endPoint y: 397, distance: 293.4
click at [281, 107] on icon "button" at bounding box center [273, 105] width 15 height 17
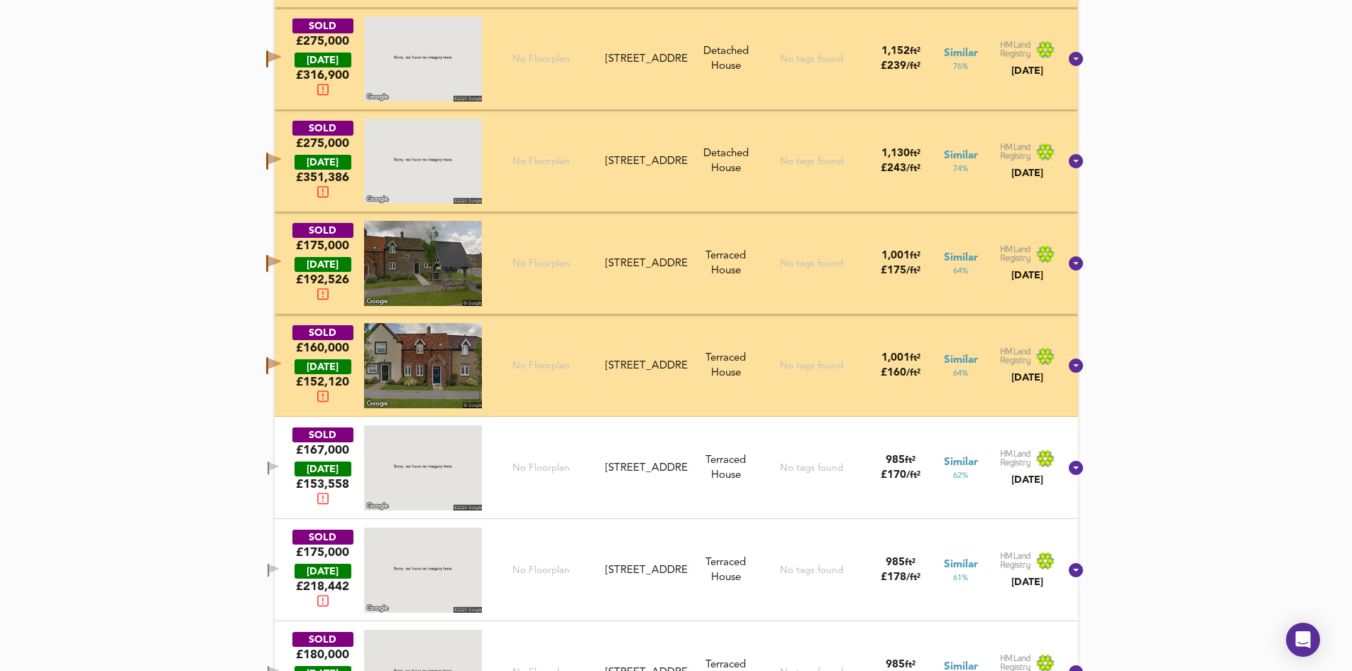
scroll to position [1498, 0]
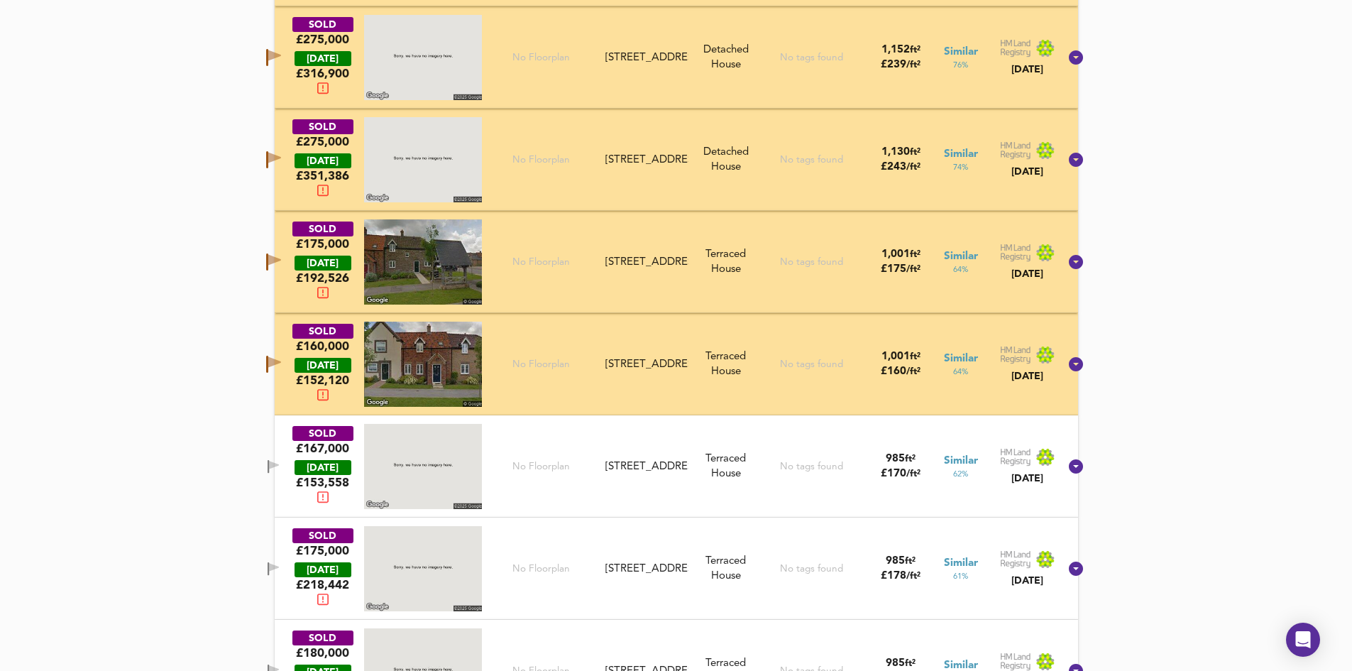
click at [281, 365] on icon "button" at bounding box center [273, 364] width 15 height 17
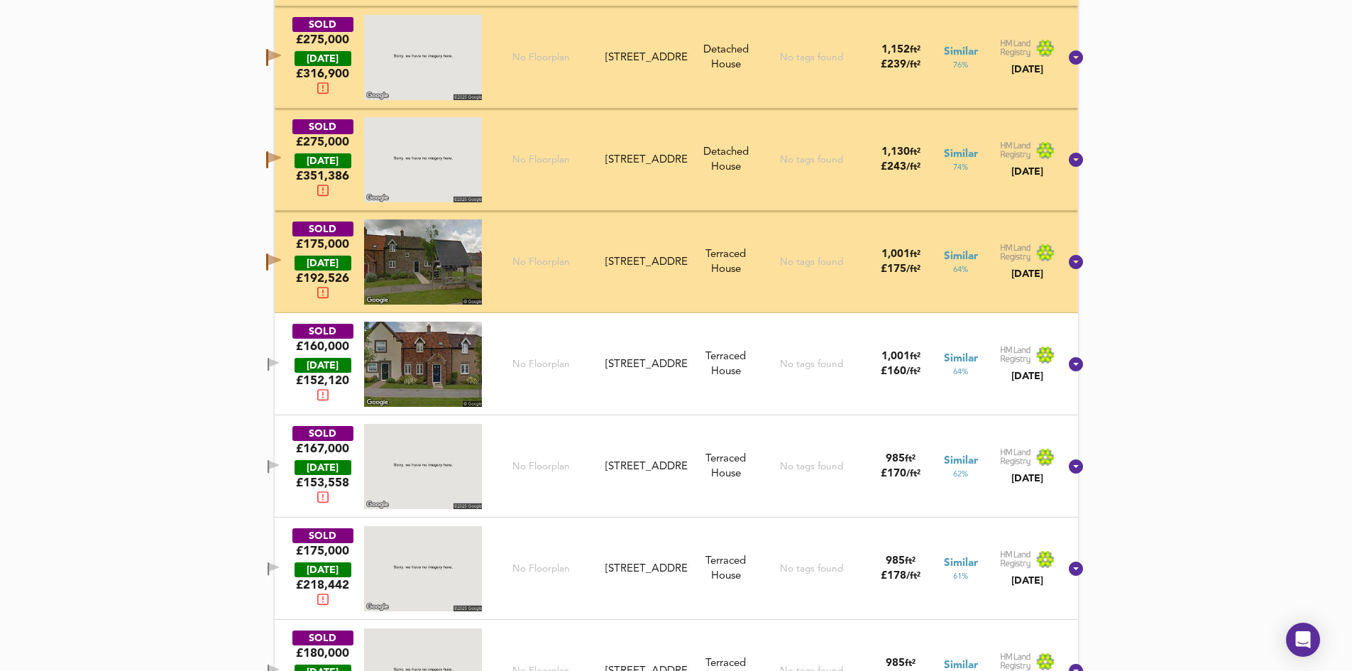
click at [281, 264] on icon "button" at bounding box center [273, 261] width 15 height 17
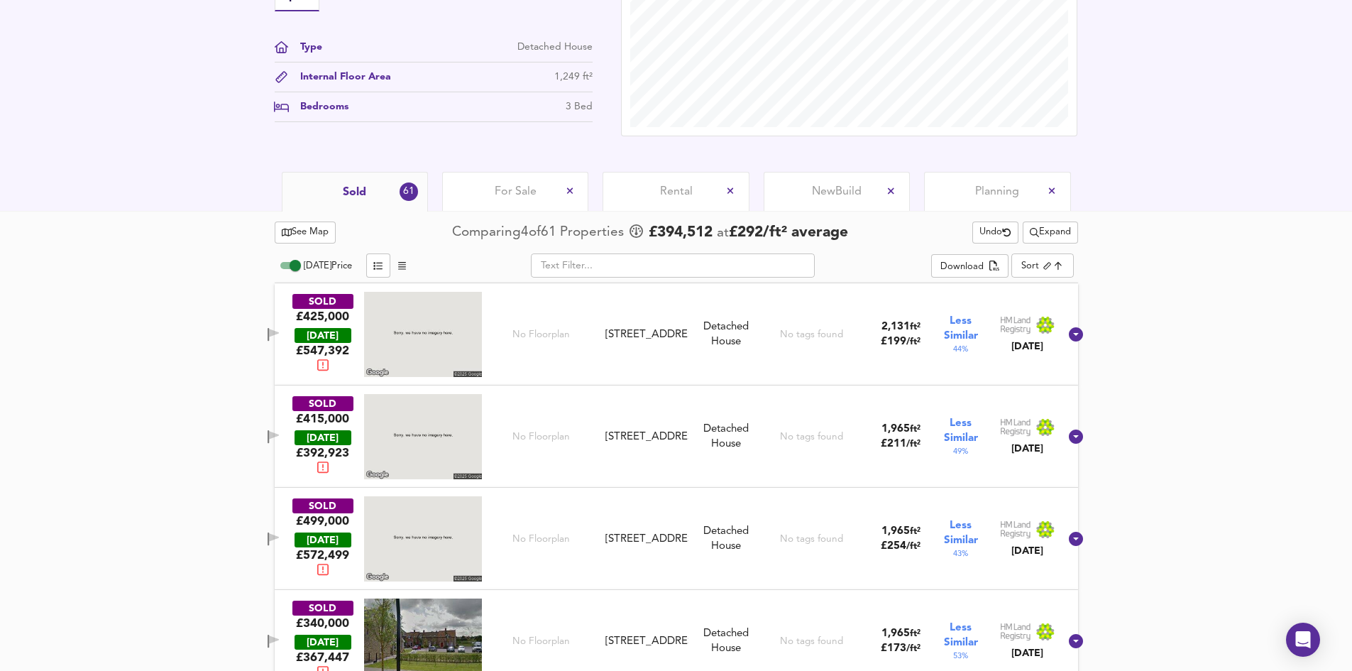
scroll to position [505, 0]
click at [1041, 233] on span "Expand" at bounding box center [1050, 234] width 41 height 16
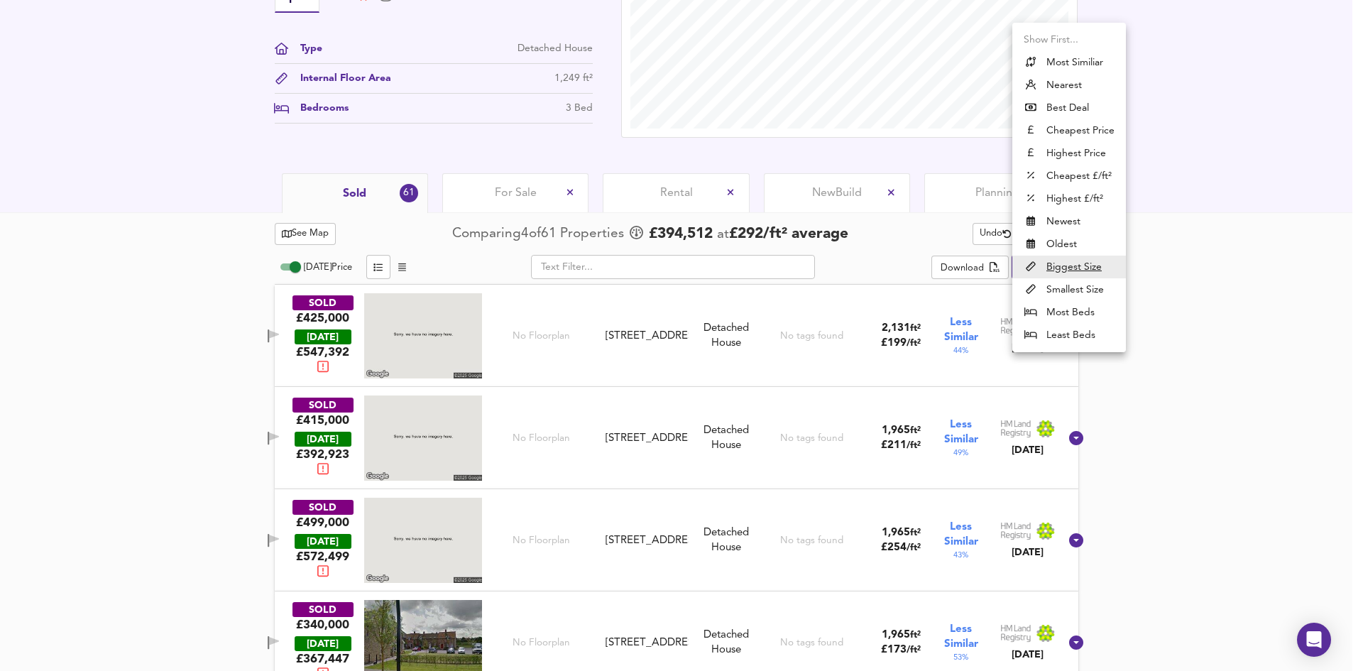
click at [1072, 60] on li "Most Similiar" at bounding box center [1069, 62] width 114 height 23
type input "similarityscore"
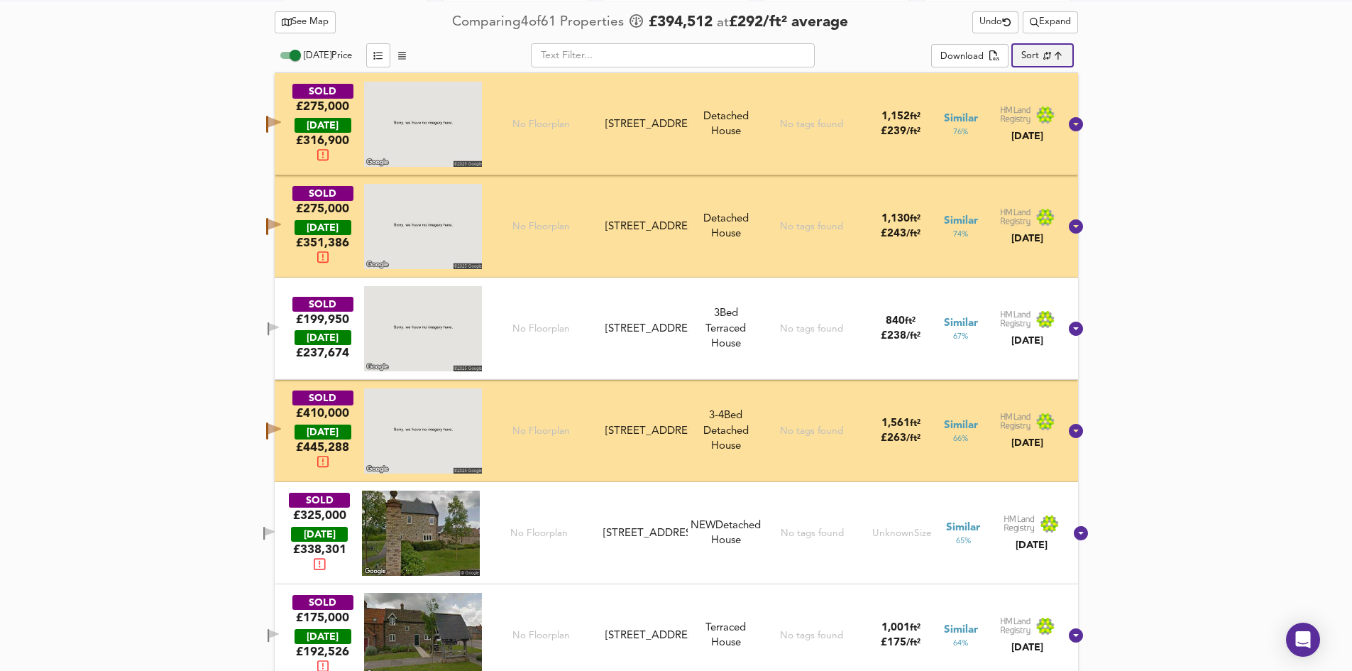
scroll to position [717, 0]
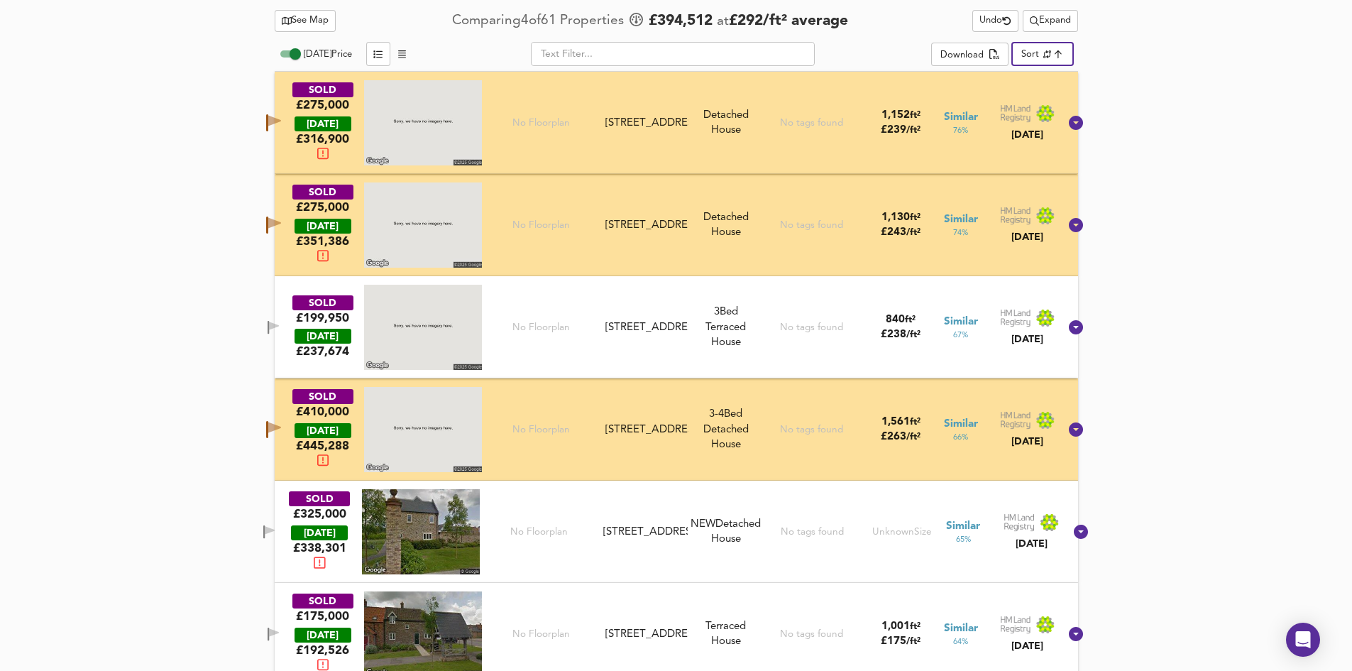
drag, startPoint x: 297, startPoint y: 326, endPoint x: 321, endPoint y: 366, distance: 46.5
click at [284, 326] on span "button" at bounding box center [273, 327] width 21 height 13
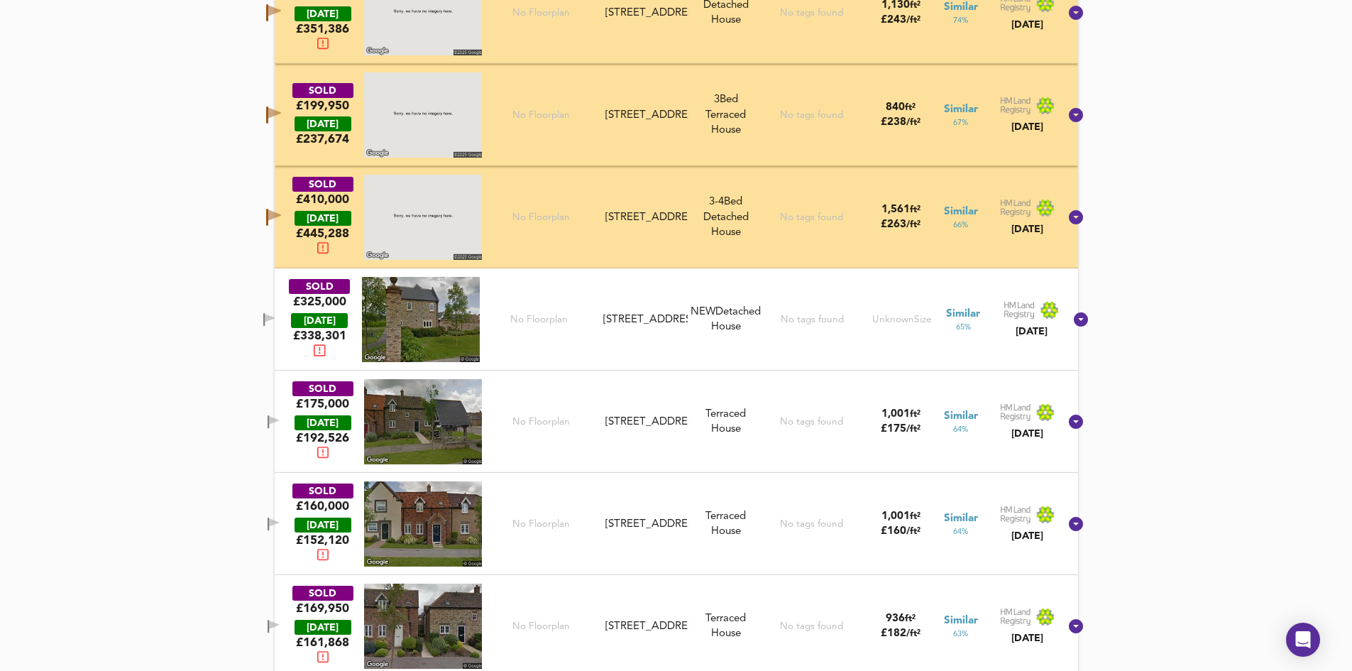
scroll to position [930, 0]
click at [275, 318] on icon "button" at bounding box center [270, 317] width 10 height 9
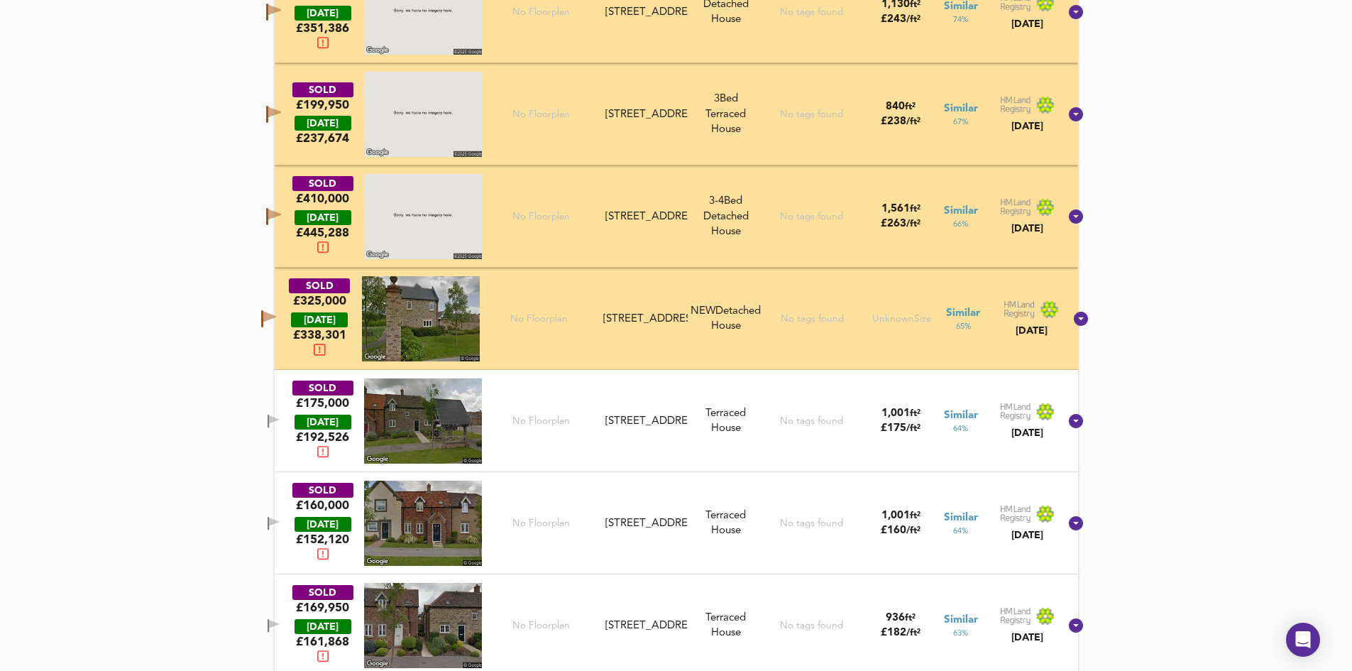
drag, startPoint x: 283, startPoint y: 416, endPoint x: 911, endPoint y: 548, distance: 641.8
click at [283, 416] on span "button" at bounding box center [273, 420] width 21 height 13
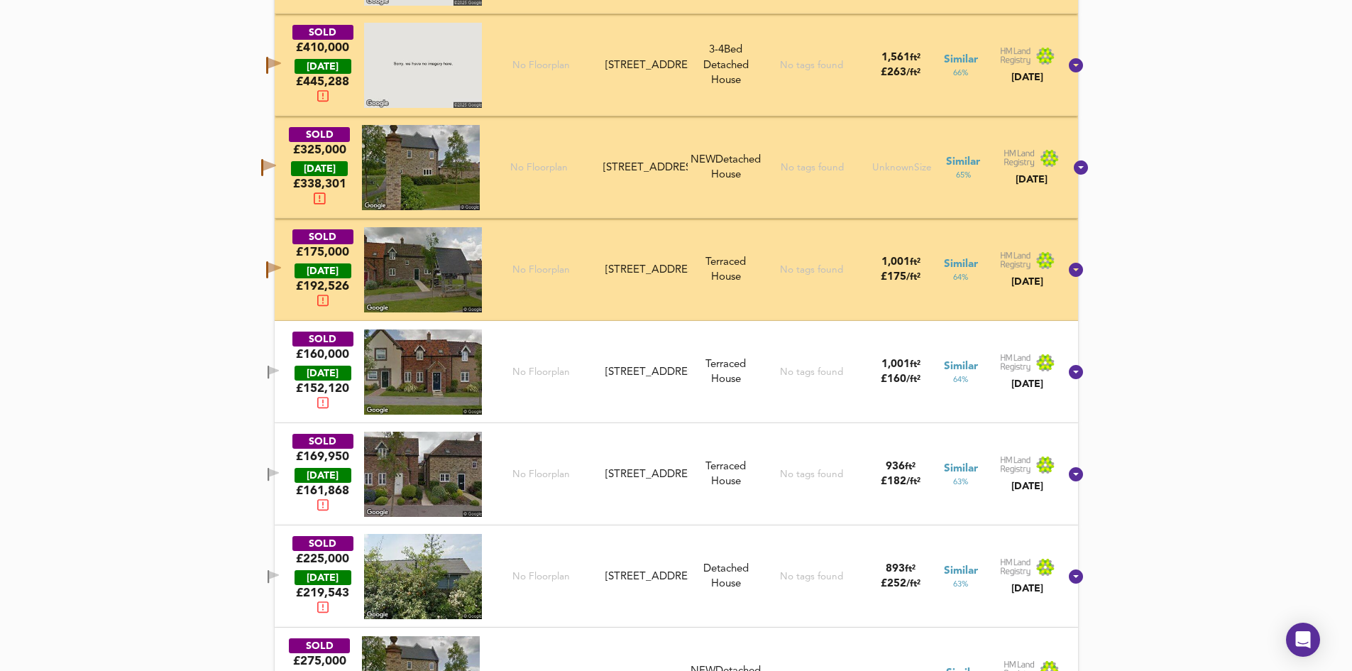
scroll to position [1214, 0]
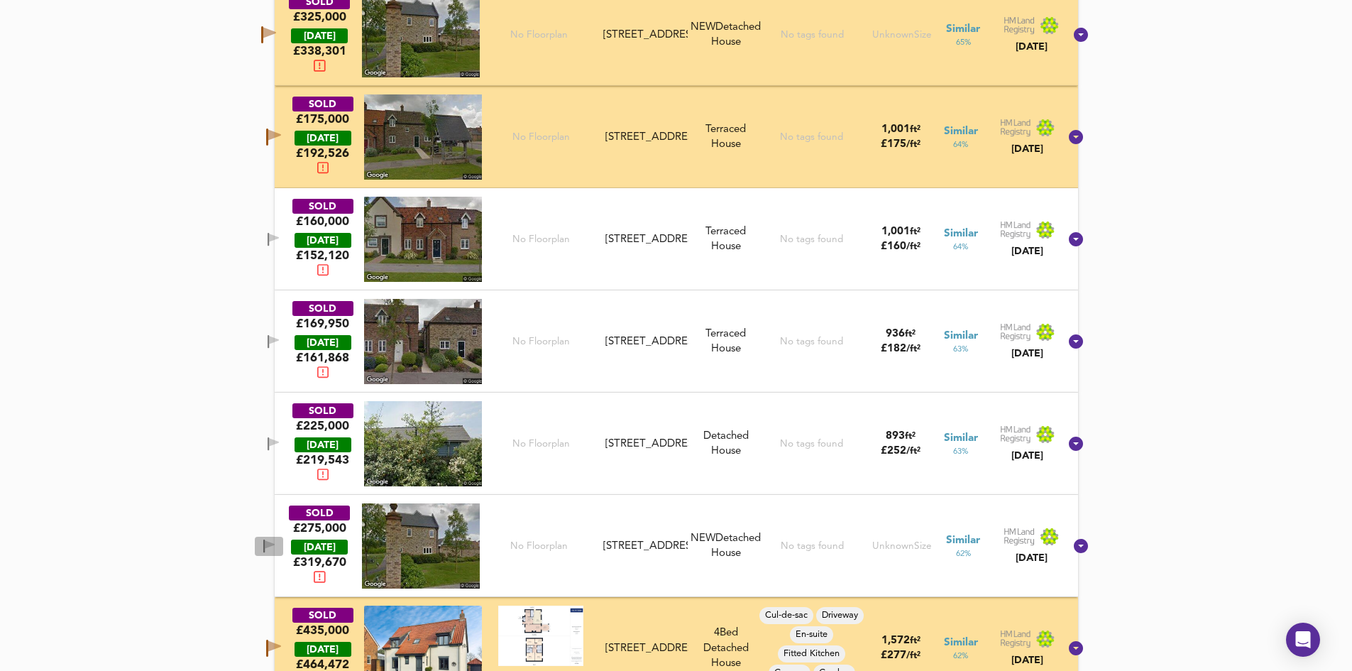
click at [277, 546] on span "button" at bounding box center [268, 545] width 21 height 13
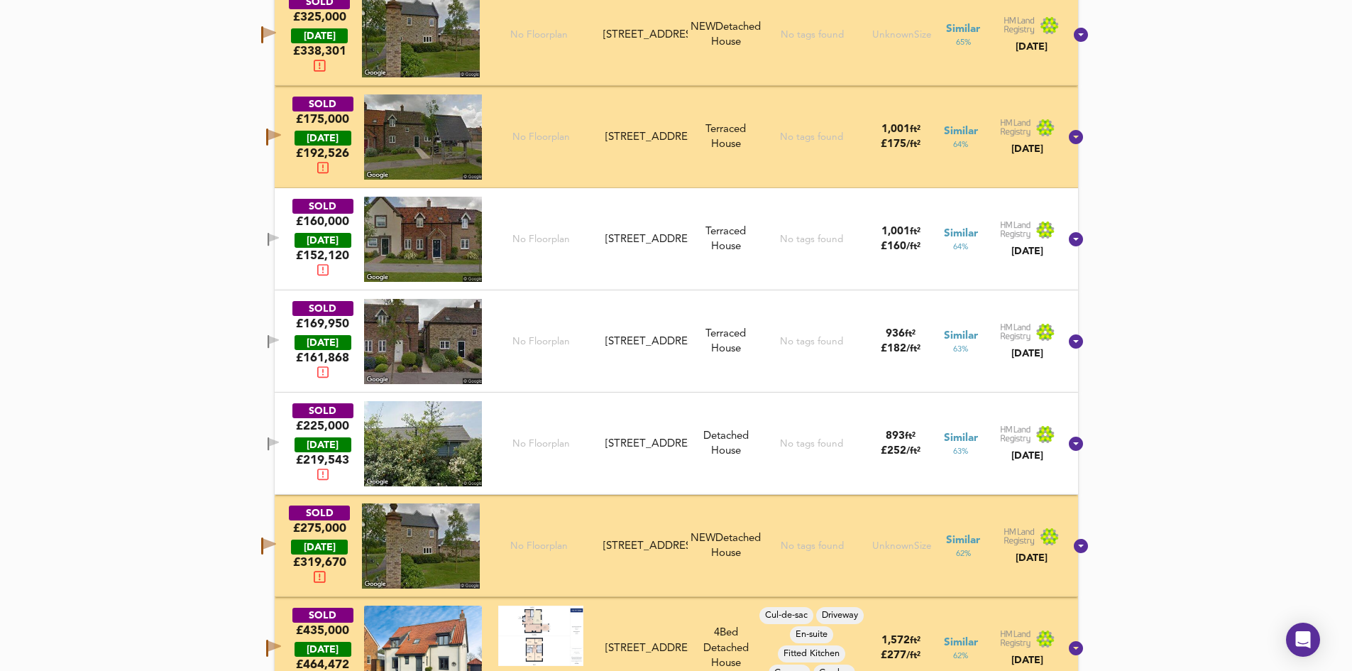
click at [280, 447] on span "button" at bounding box center [273, 443] width 21 height 13
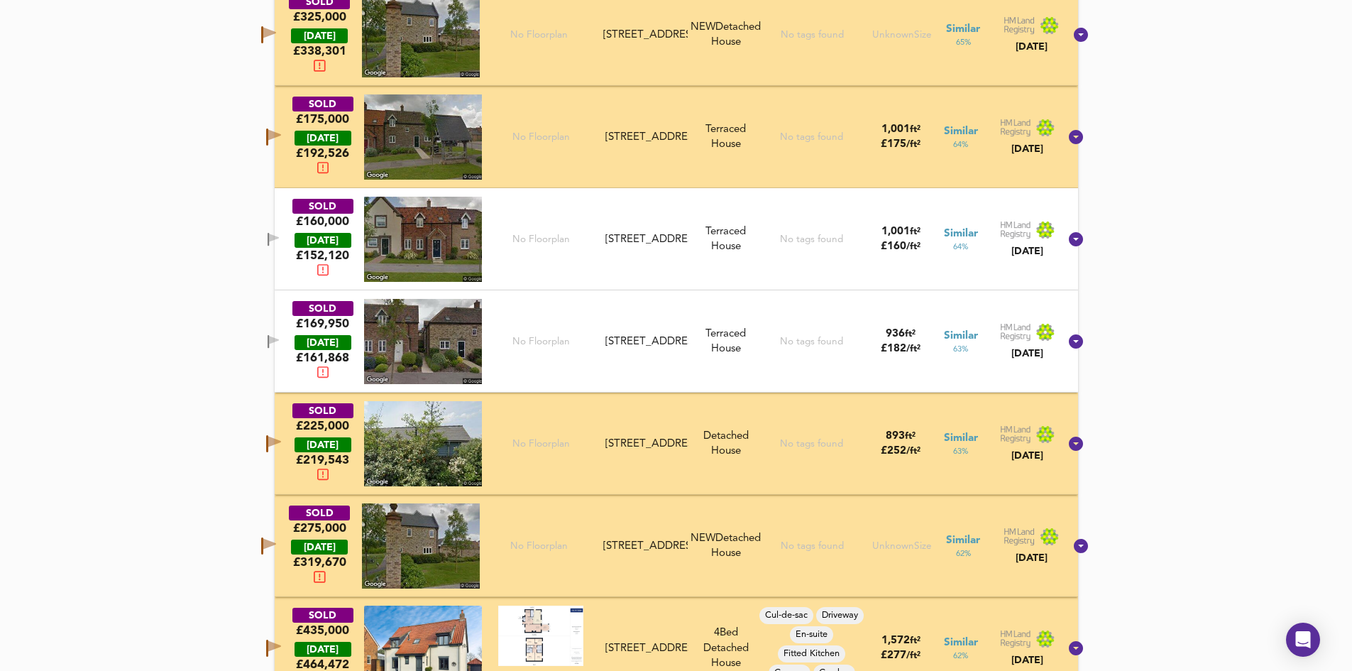
drag, startPoint x: 290, startPoint y: 334, endPoint x: 292, endPoint y: 242, distance: 92.3
click at [287, 334] on button "button" at bounding box center [273, 341] width 28 height 19
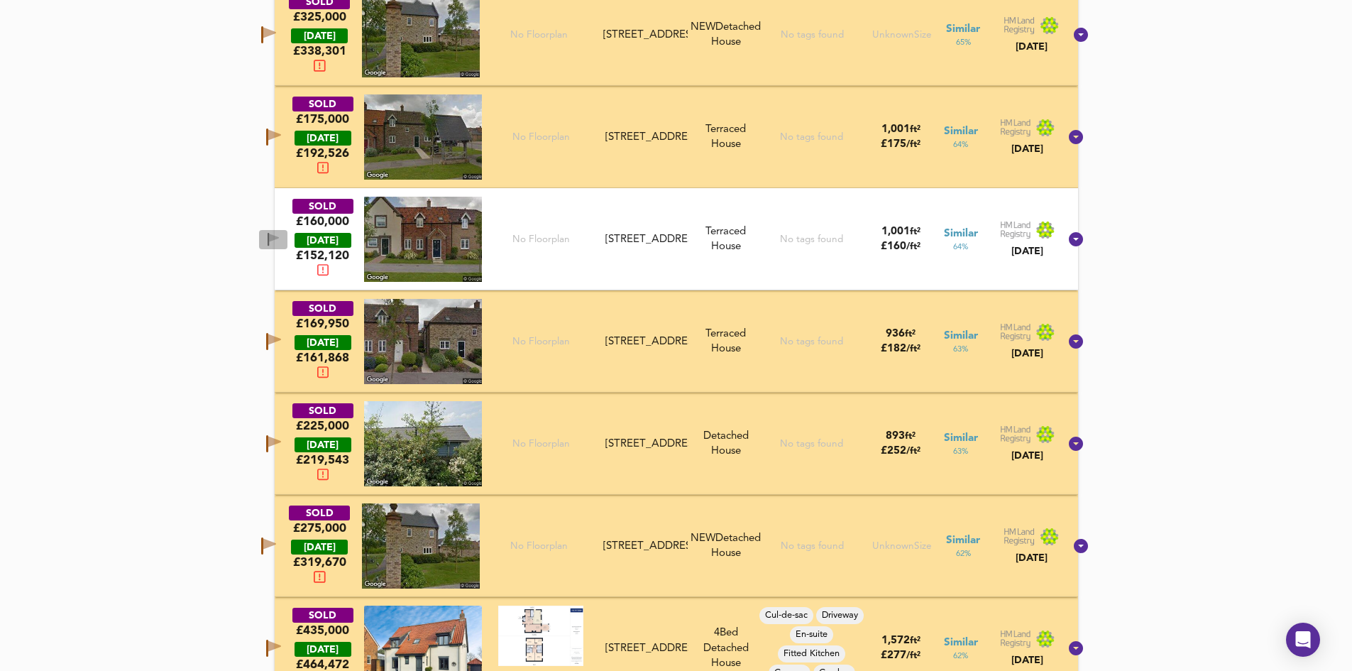
click at [279, 238] on icon "button" at bounding box center [274, 237] width 10 height 9
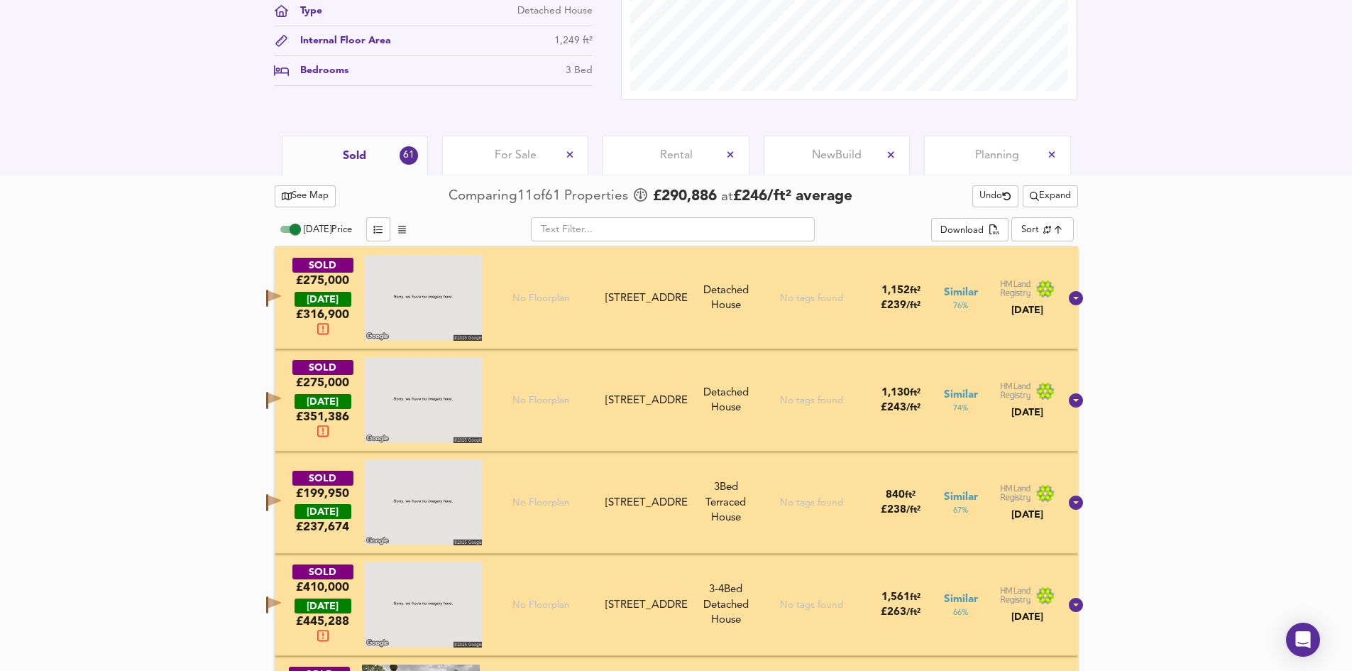
scroll to position [363, 0]
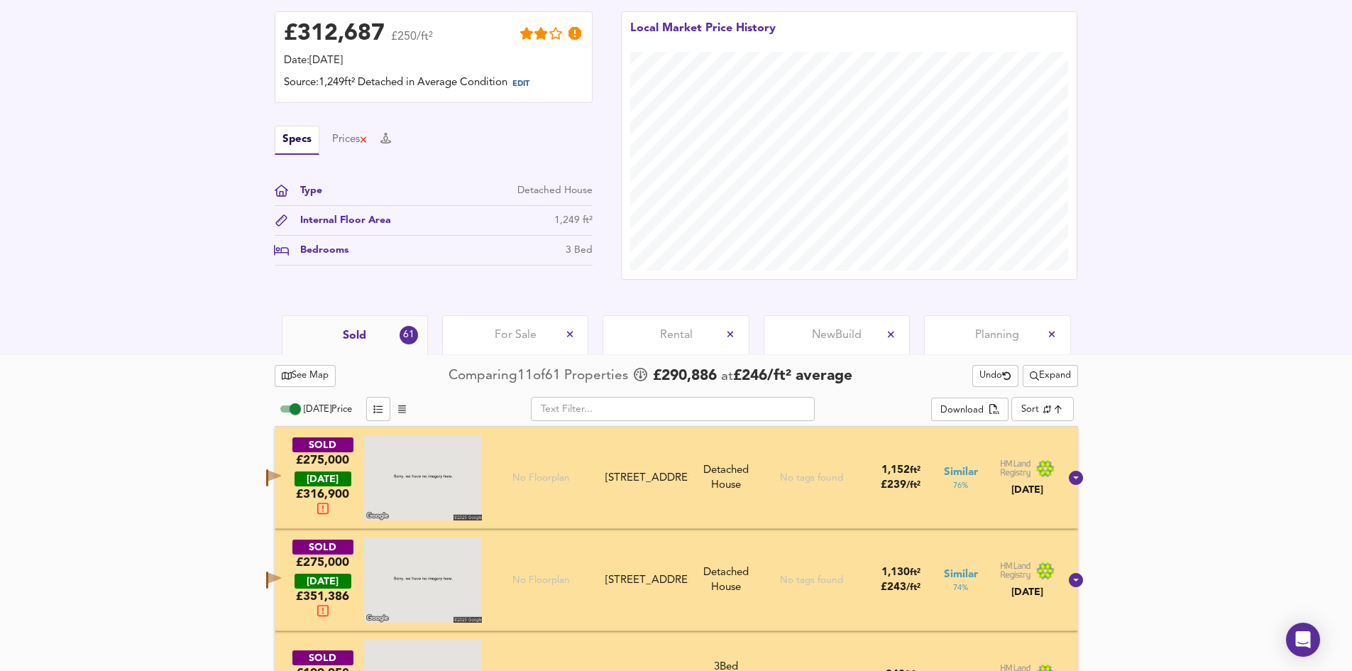
click at [298, 384] on button "See Map" at bounding box center [306, 376] width 62 height 22
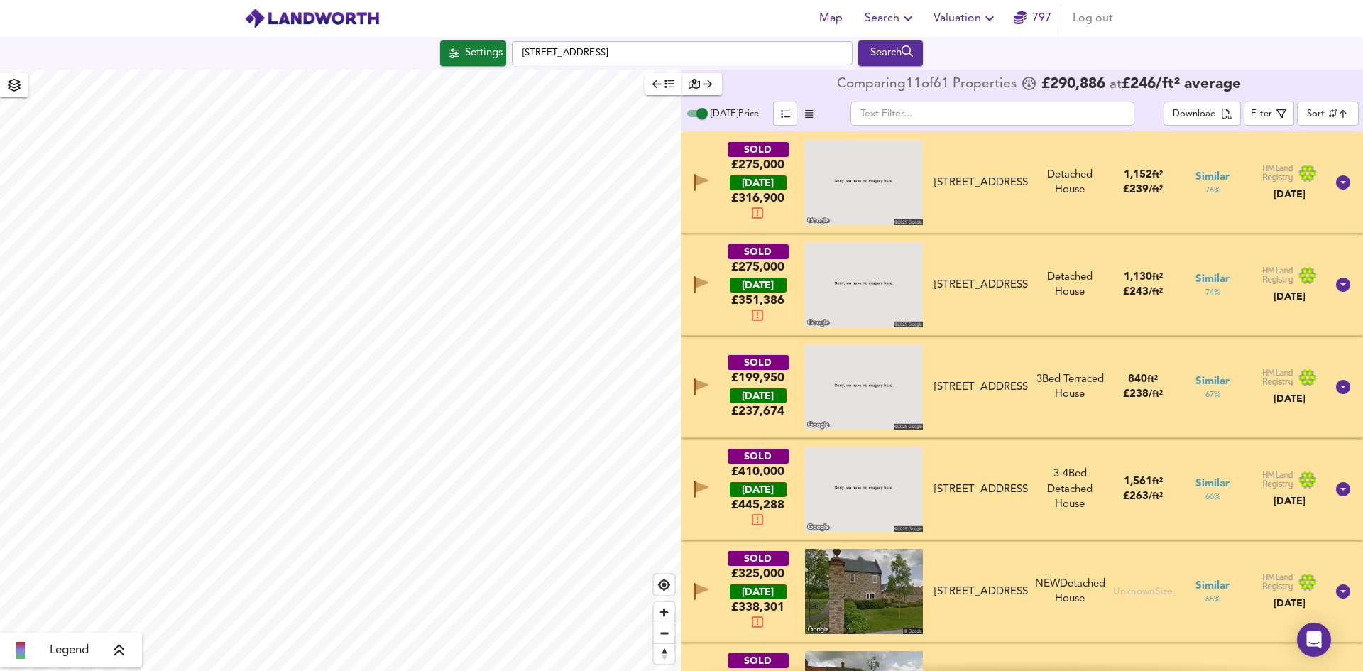
checkbox input "true"
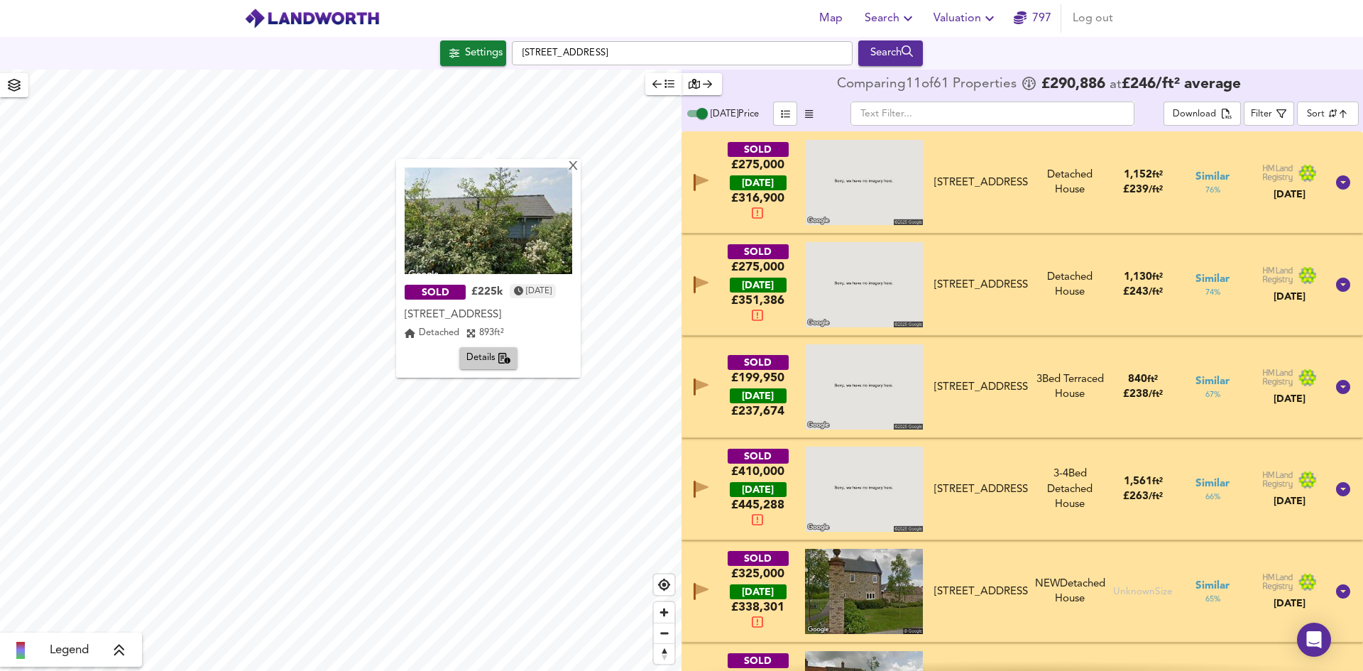
click at [581, 159] on div "SOLD £225k [DATE] [STREET_ADDRESS] [STREET_ADDRESS] Detached 893 ft² Details" at bounding box center [488, 268] width 185 height 219
click at [579, 165] on div "X" at bounding box center [573, 166] width 12 height 13
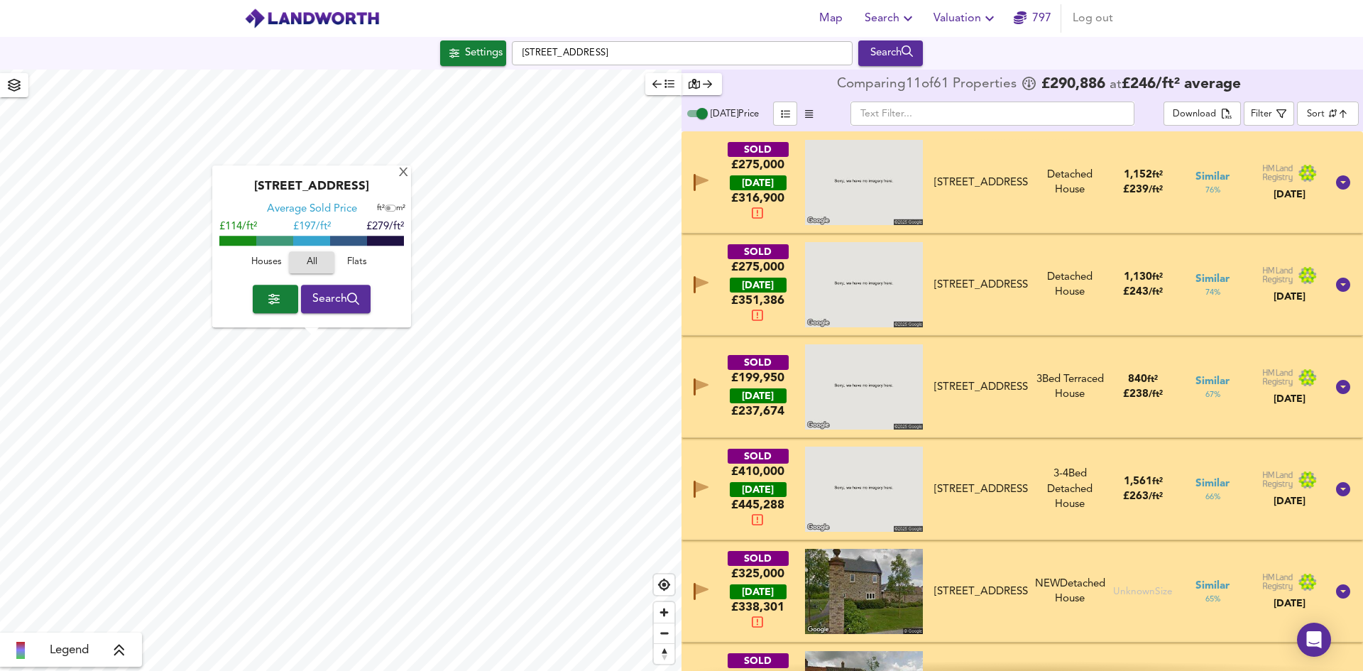
click at [280, 305] on span "button" at bounding box center [275, 299] width 23 height 20
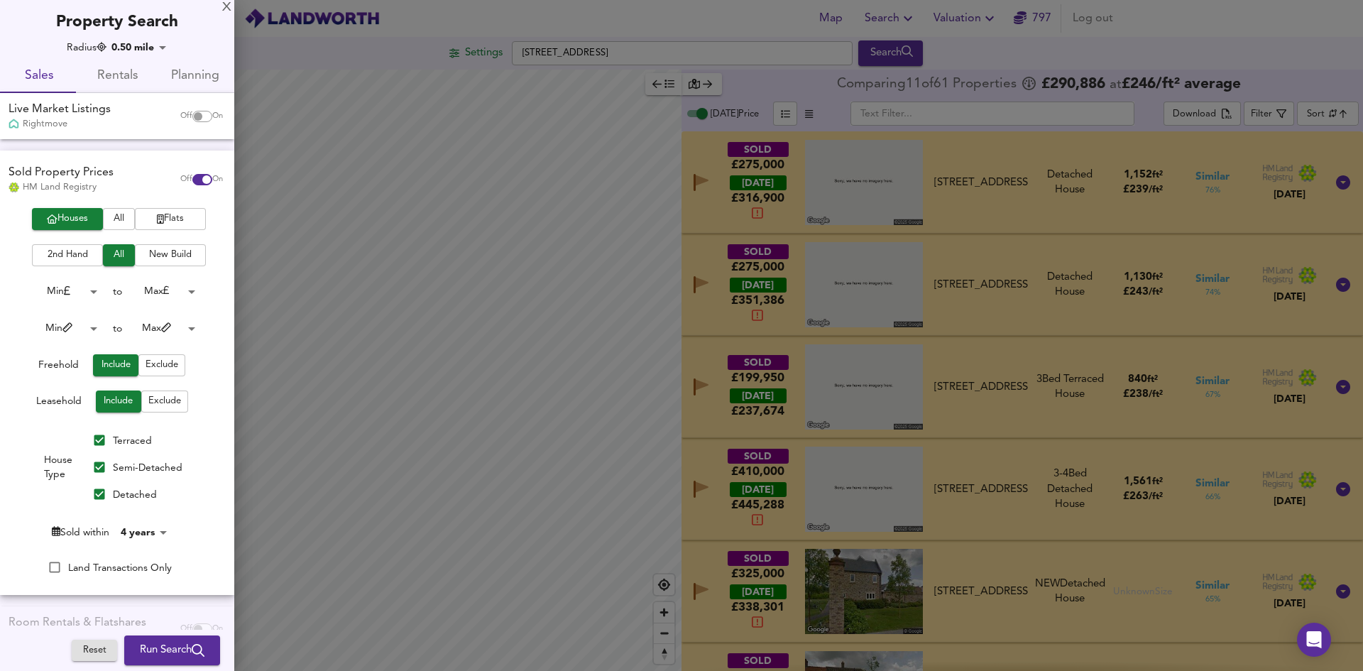
checkbox input "false"
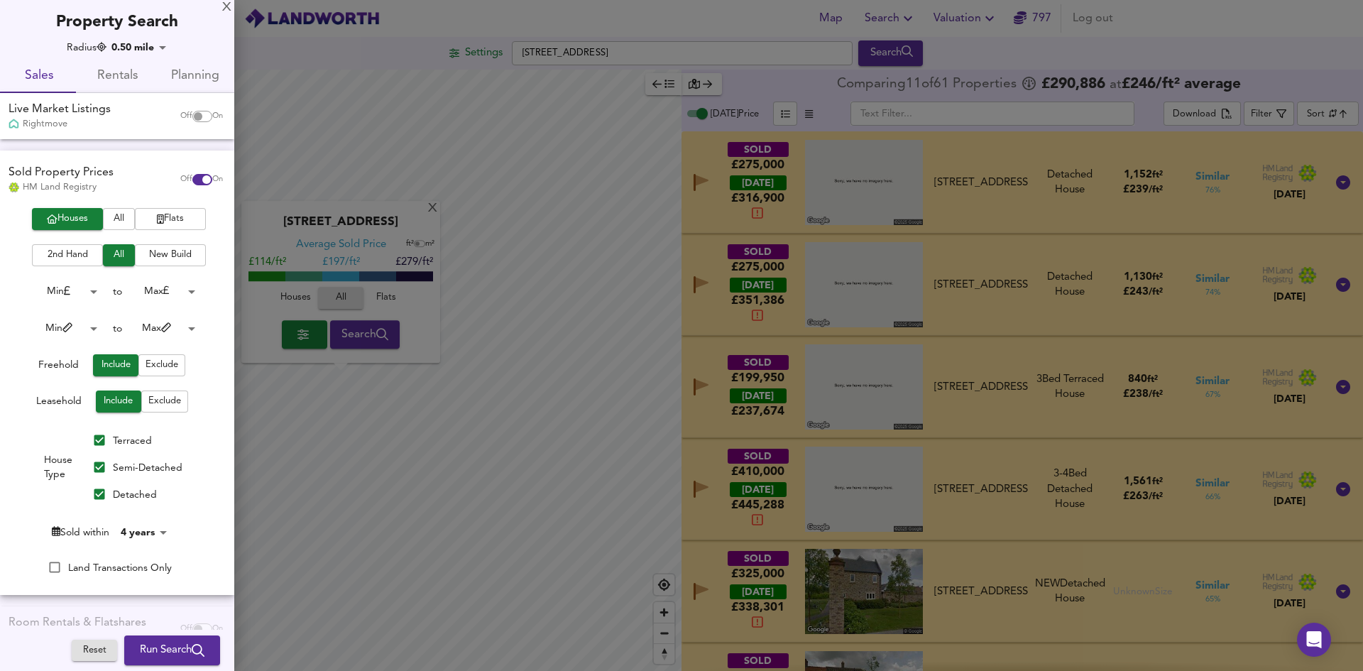
click at [137, 529] on body "Map Search Valuation [STREET_ADDRESS] Search [GEOGRAPHIC_DATA] 9QQ Average Sold…" at bounding box center [681, 335] width 1363 height 671
click at [158, 615] on li "20 years" at bounding box center [148, 619] width 65 height 23
type input "240"
drag, startPoint x: 127, startPoint y: 466, endPoint x: 128, endPoint y: 445, distance: 20.6
click at [127, 466] on span "Semi-Detached" at bounding box center [148, 468] width 70 height 10
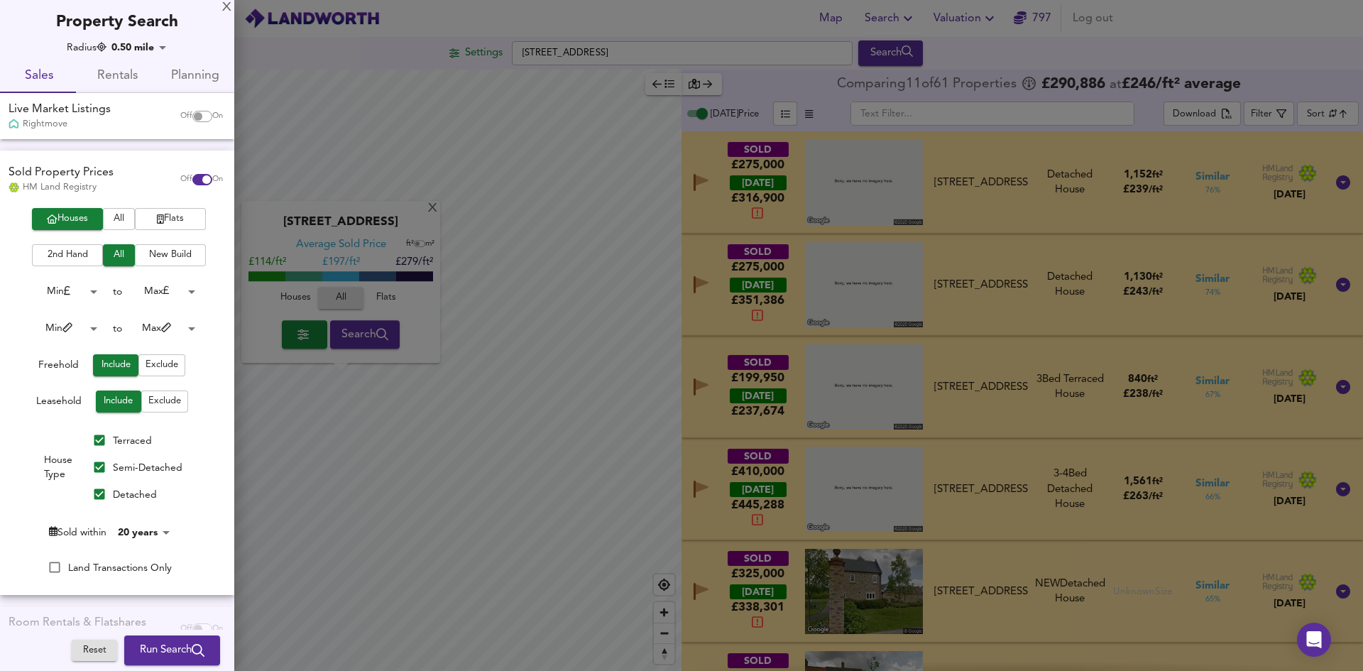
click at [113, 466] on input "Semi-Detached" at bounding box center [99, 466] width 27 height 27
checkbox input "false"
click at [128, 445] on span "Terraced" at bounding box center [132, 441] width 39 height 10
click at [113, 445] on input "Terraced" at bounding box center [99, 440] width 27 height 27
checkbox input "false"
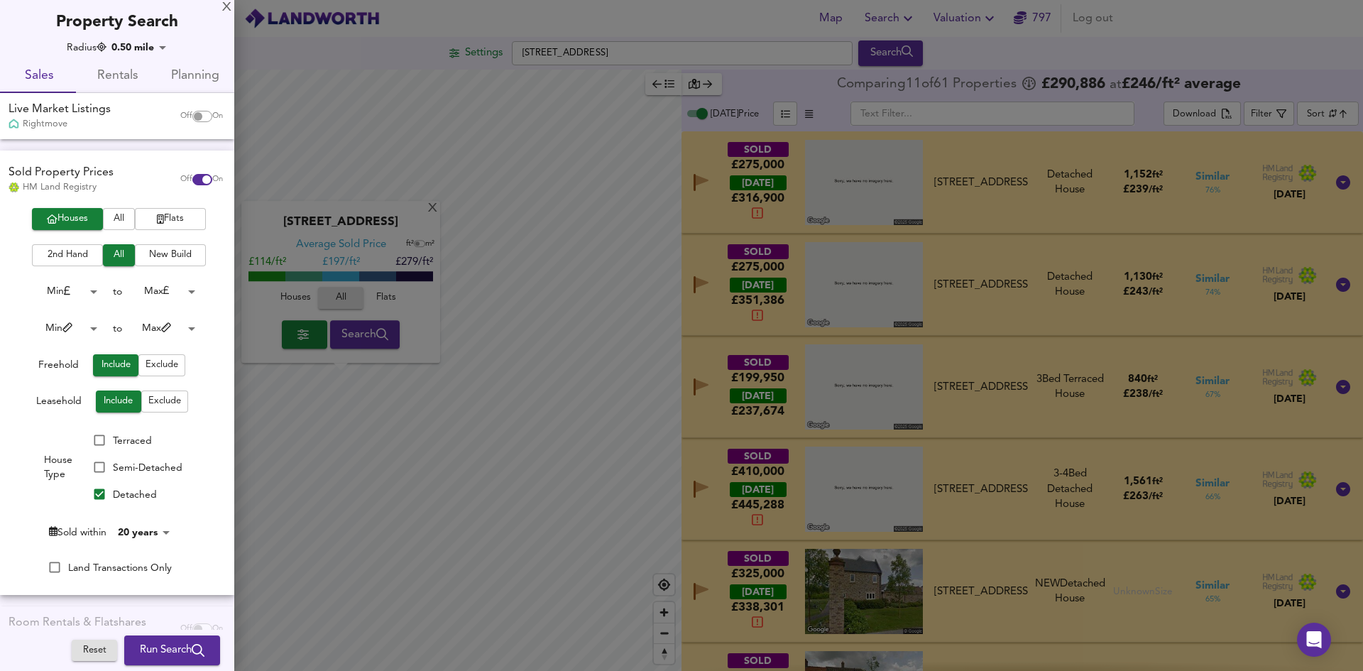
click at [151, 40] on div "X Property Search Radius 0.50 mile 804.5 Sales Rentals Planning Live Market Lis…" at bounding box center [117, 377] width 234 height 754
click at [149, 44] on body "Map Search Valuation [STREET_ADDRESS] Search [GEOGRAPHIC_DATA] 9QQ Average Sold…" at bounding box center [681, 335] width 1363 height 671
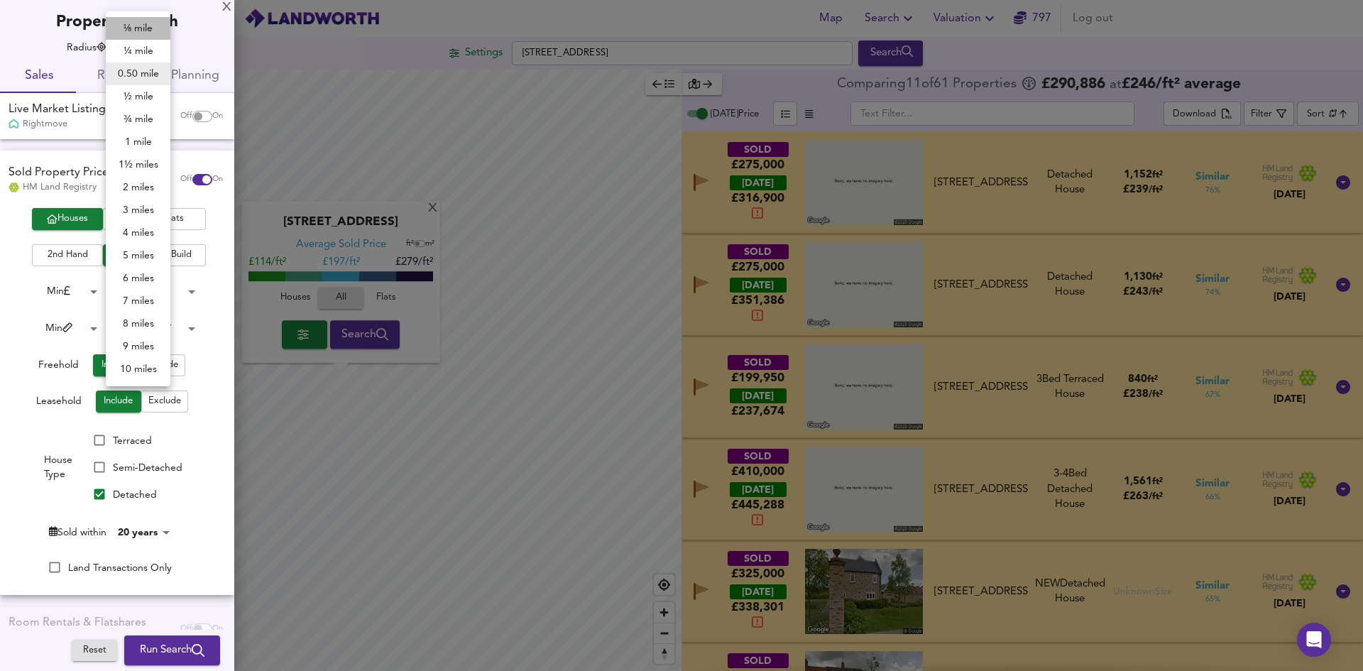
click at [150, 32] on li "⅛ mile" at bounding box center [138, 28] width 65 height 23
type input "201"
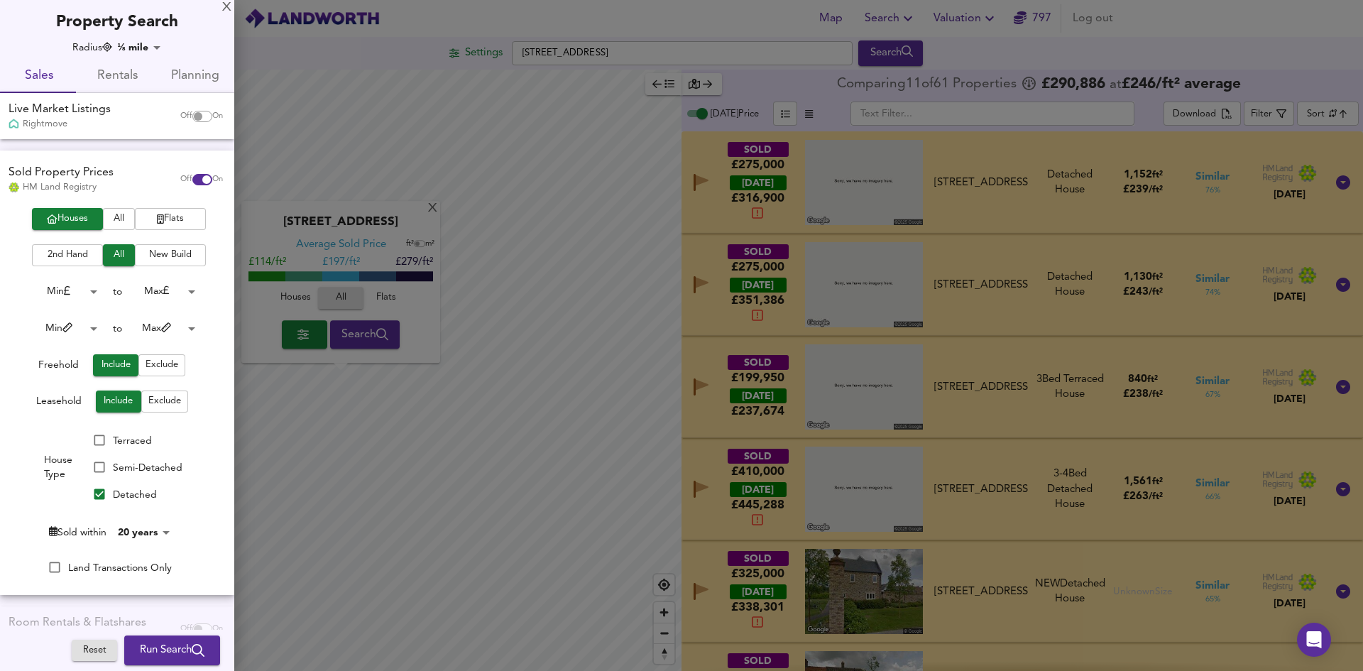
click at [180, 630] on div "Reset Run Search Please enable at least one data source to run a search" at bounding box center [153, 649] width 163 height 41
click at [172, 647] on span "Run Search" at bounding box center [172, 650] width 65 height 18
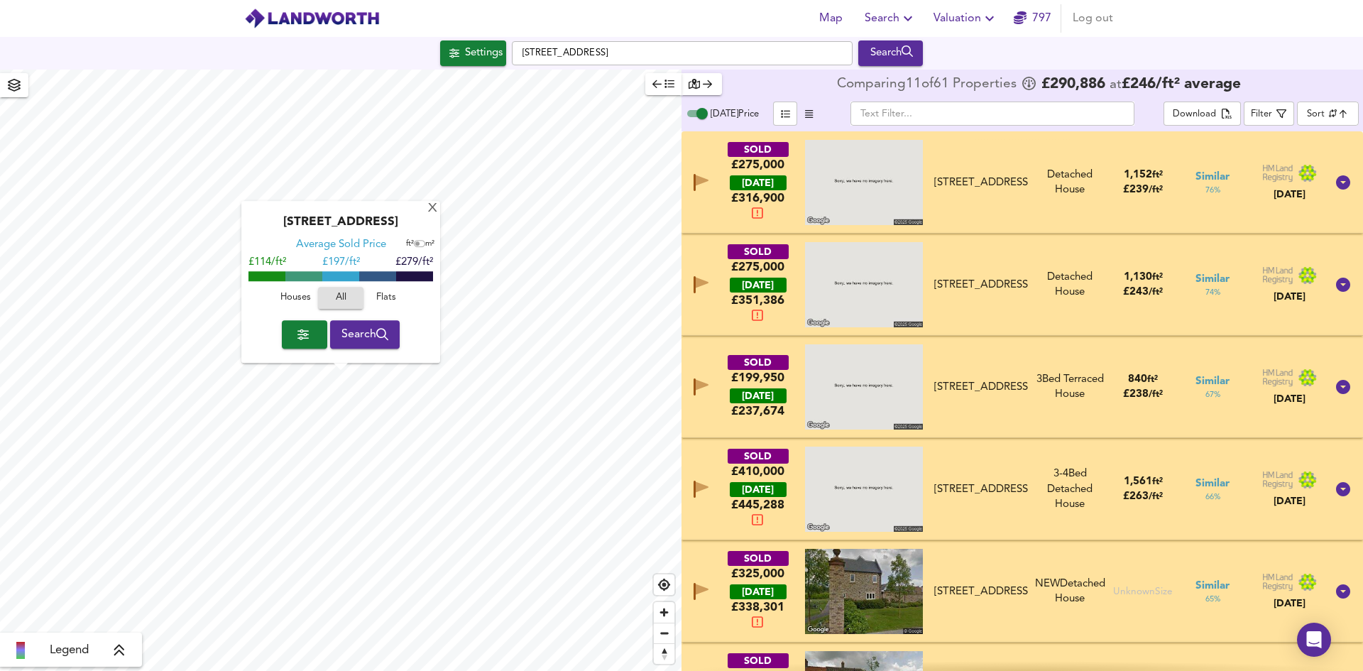
type input "cheapest"
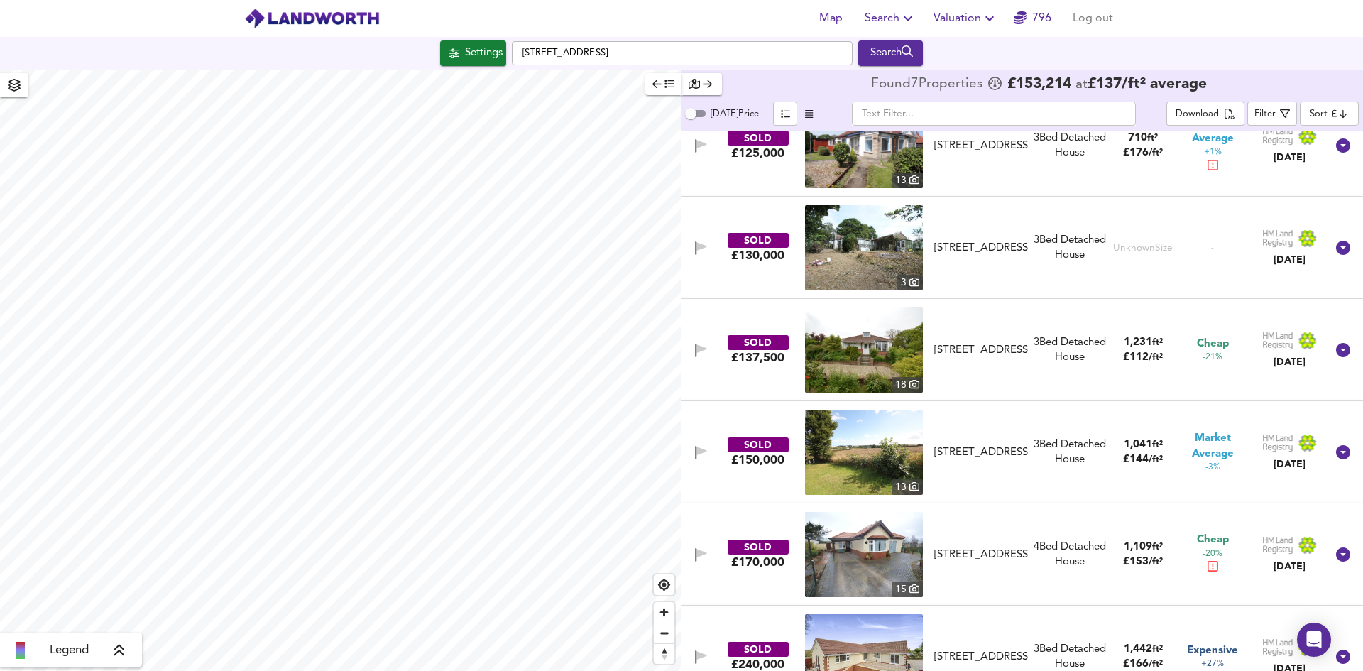
scroll to position [176, 0]
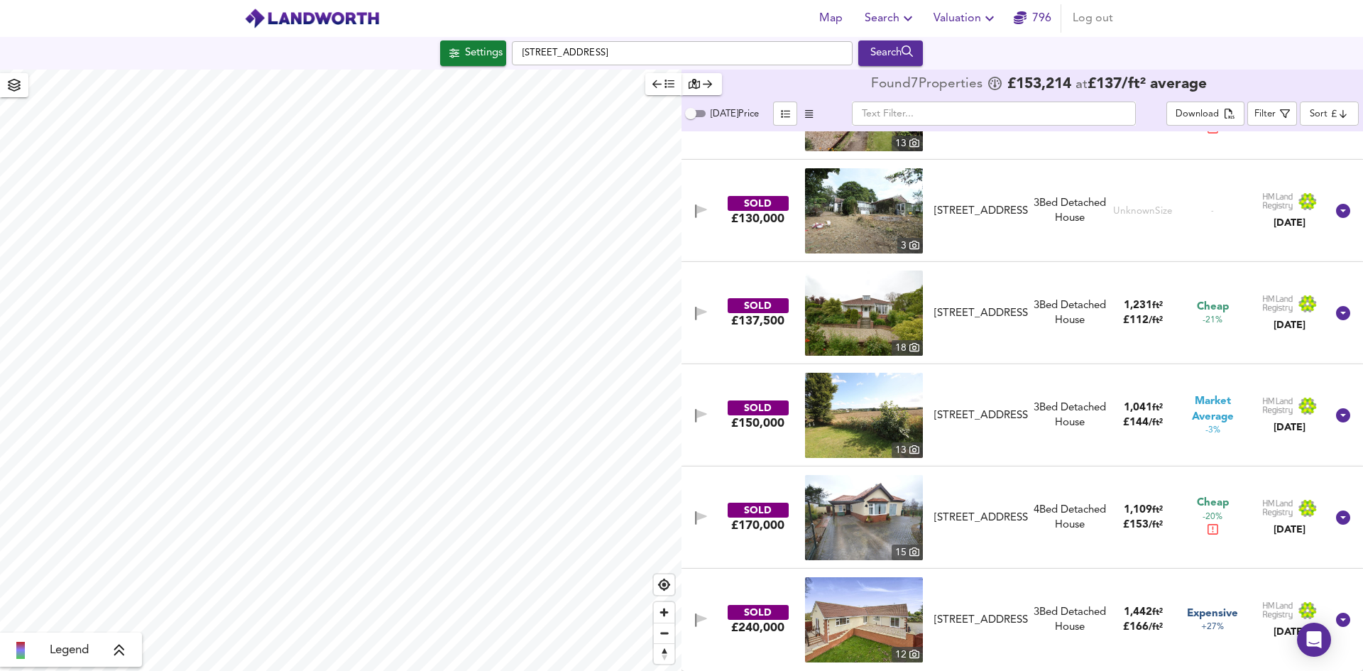
click at [970, 619] on div "[STREET_ADDRESS]" at bounding box center [981, 619] width 94 height 15
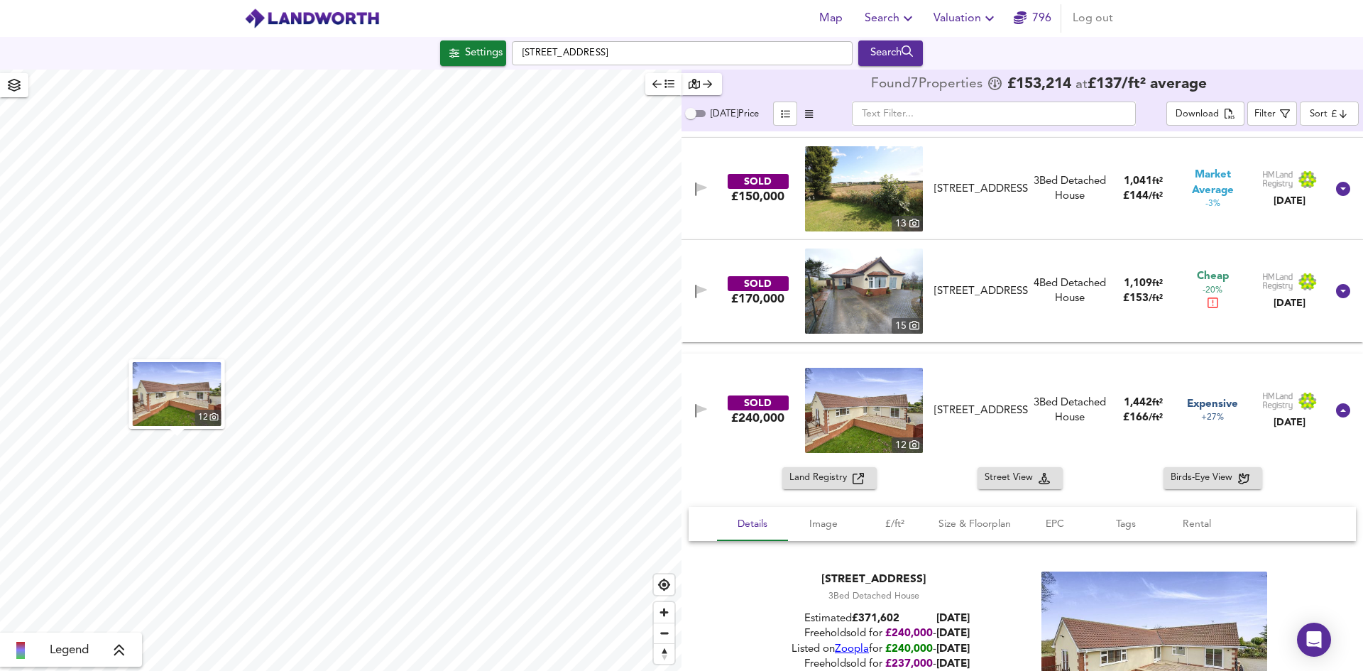
scroll to position [497, 0]
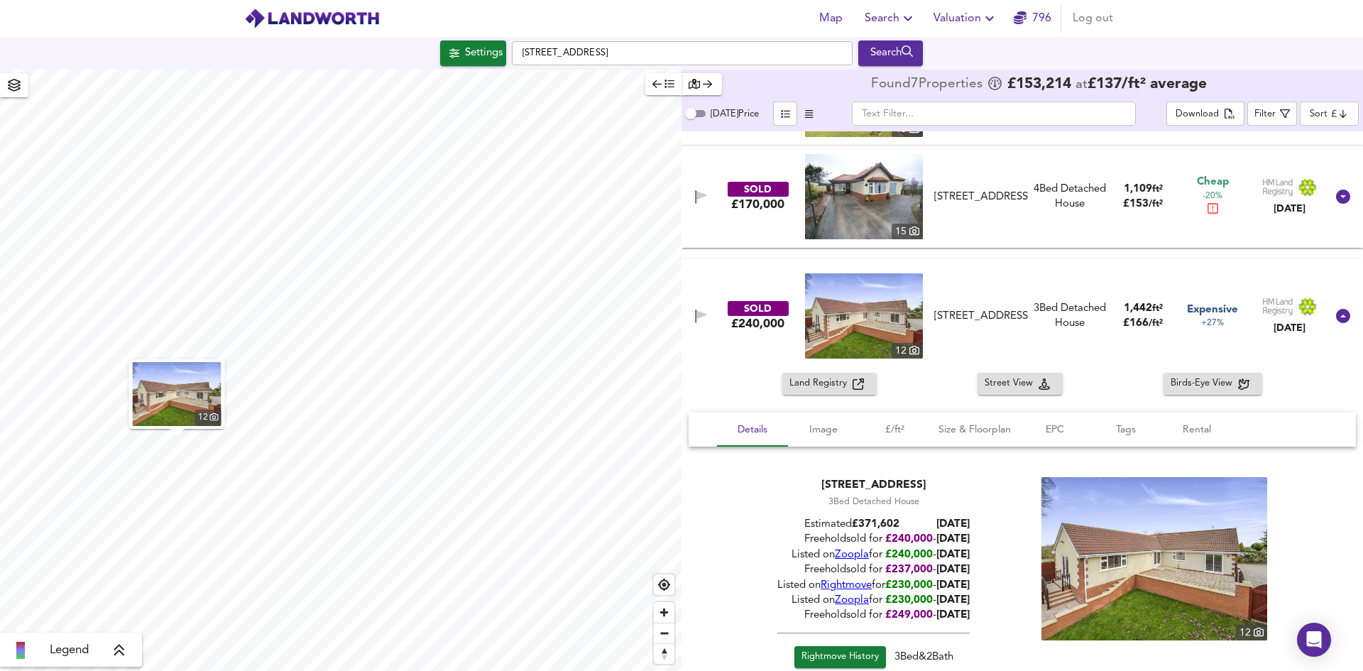
click at [1018, 321] on div "[STREET_ADDRESS]" at bounding box center [981, 316] width 94 height 15
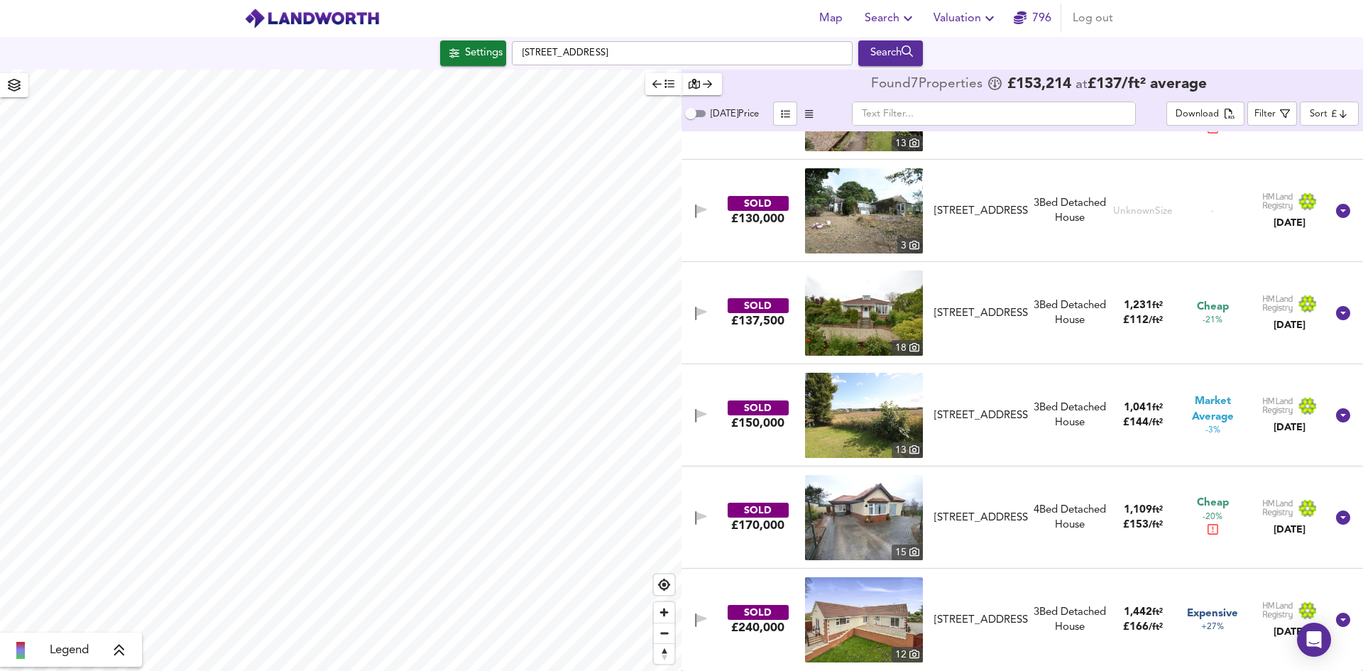
scroll to position [176, 0]
click at [705, 617] on icon "button" at bounding box center [701, 619] width 12 height 13
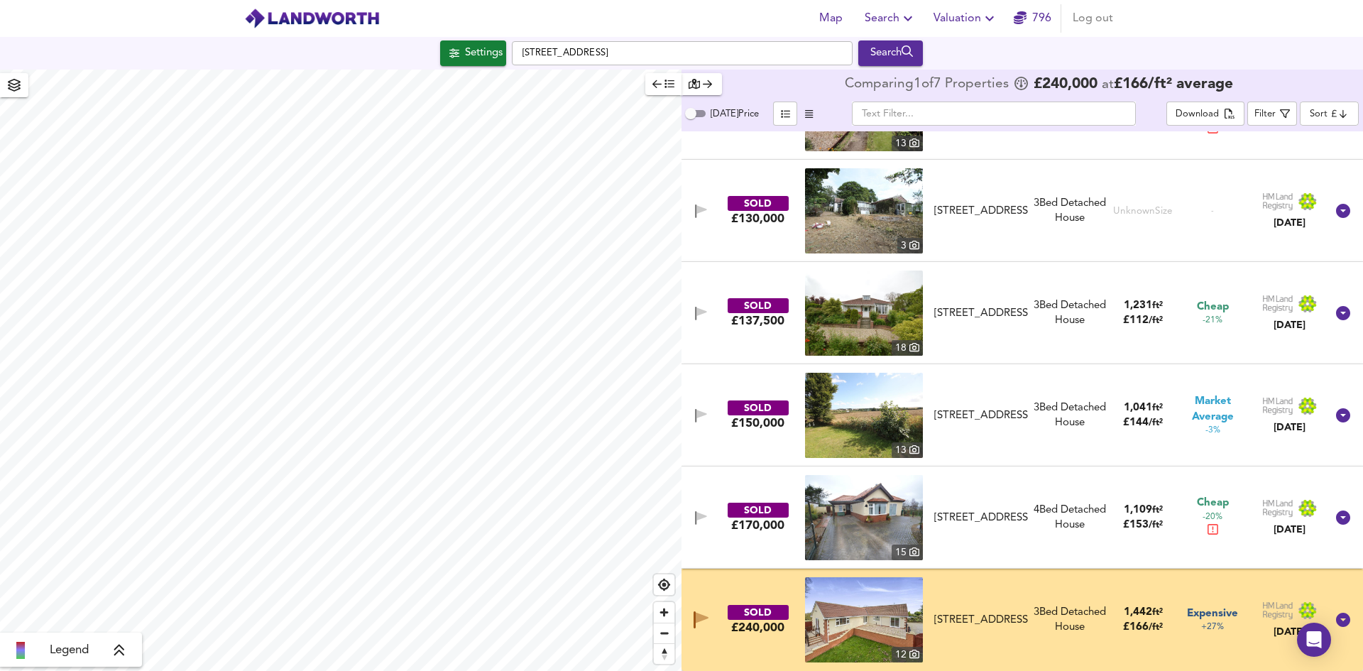
click at [706, 519] on span "button" at bounding box center [700, 517] width 21 height 13
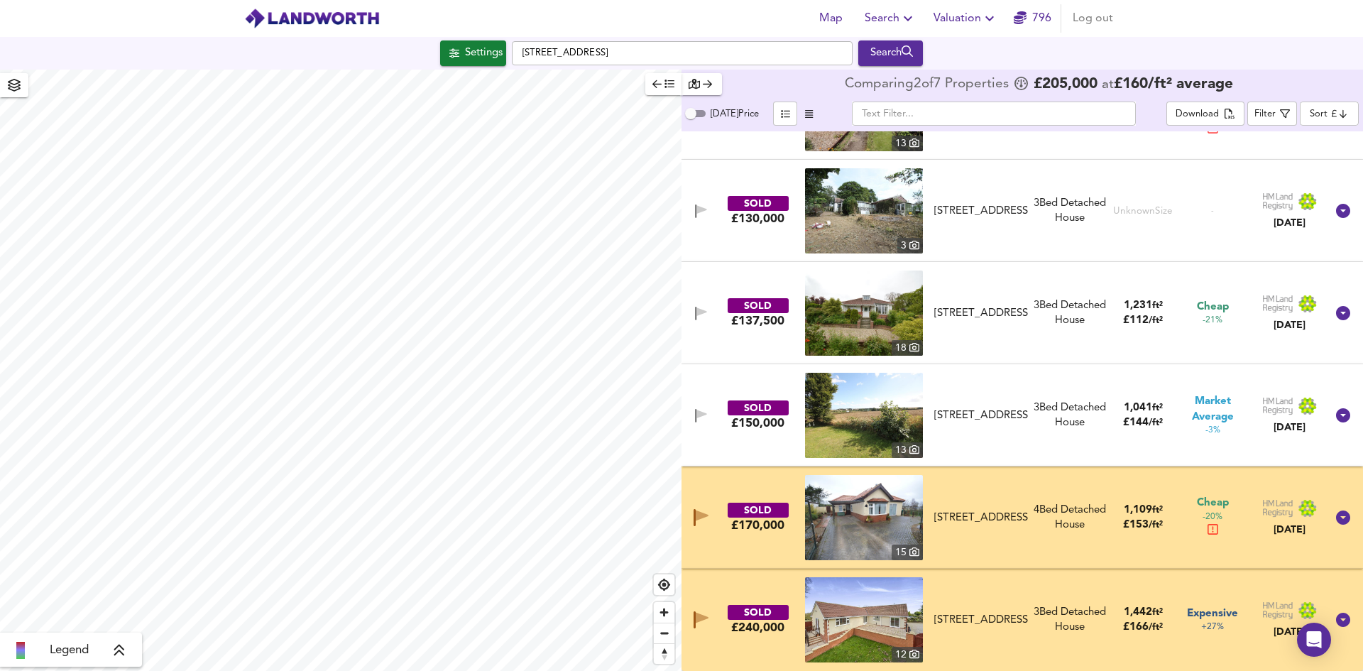
click at [704, 415] on icon "button" at bounding box center [701, 415] width 12 height 13
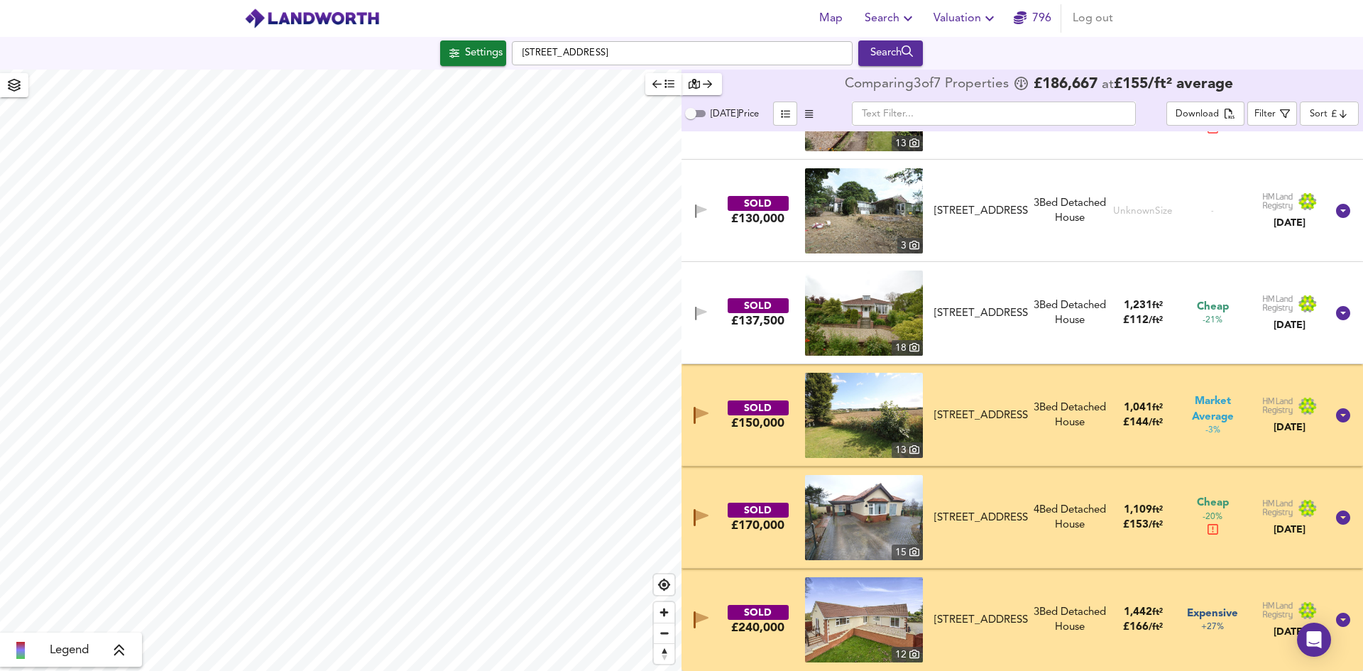
click at [702, 314] on icon "button" at bounding box center [701, 313] width 12 height 13
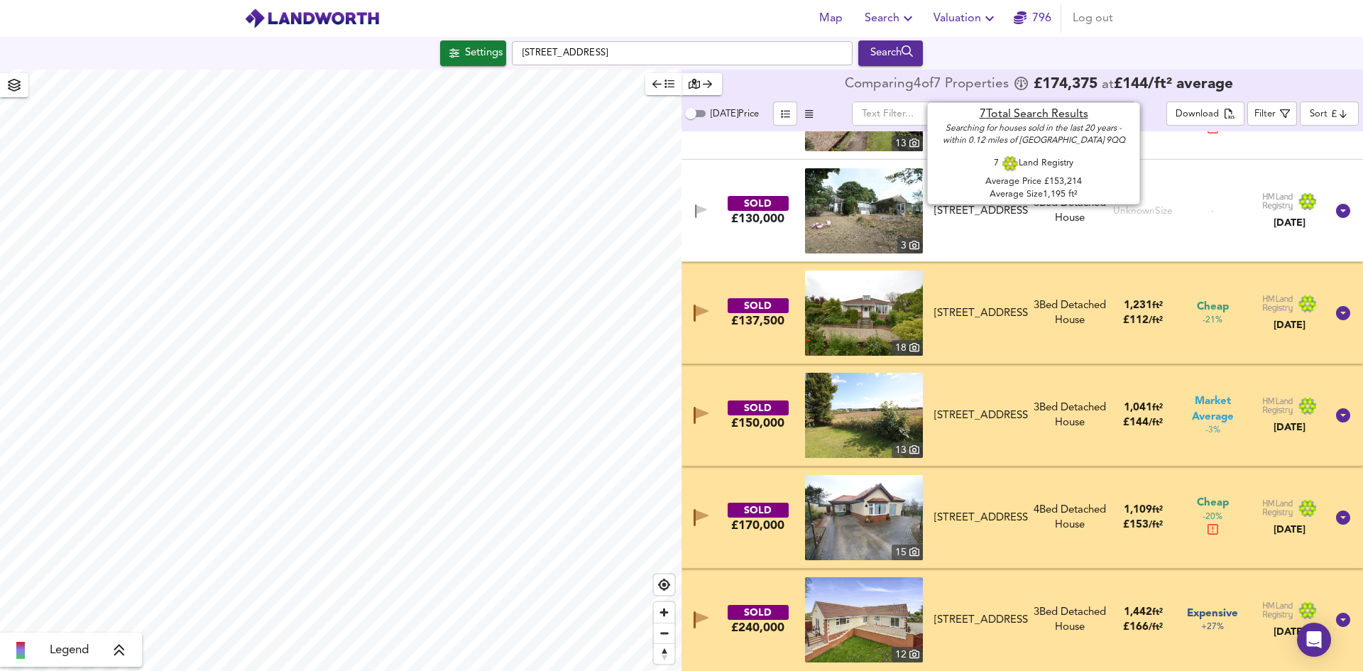
click at [1069, 84] on span "£ 174,375" at bounding box center [1065, 84] width 64 height 14
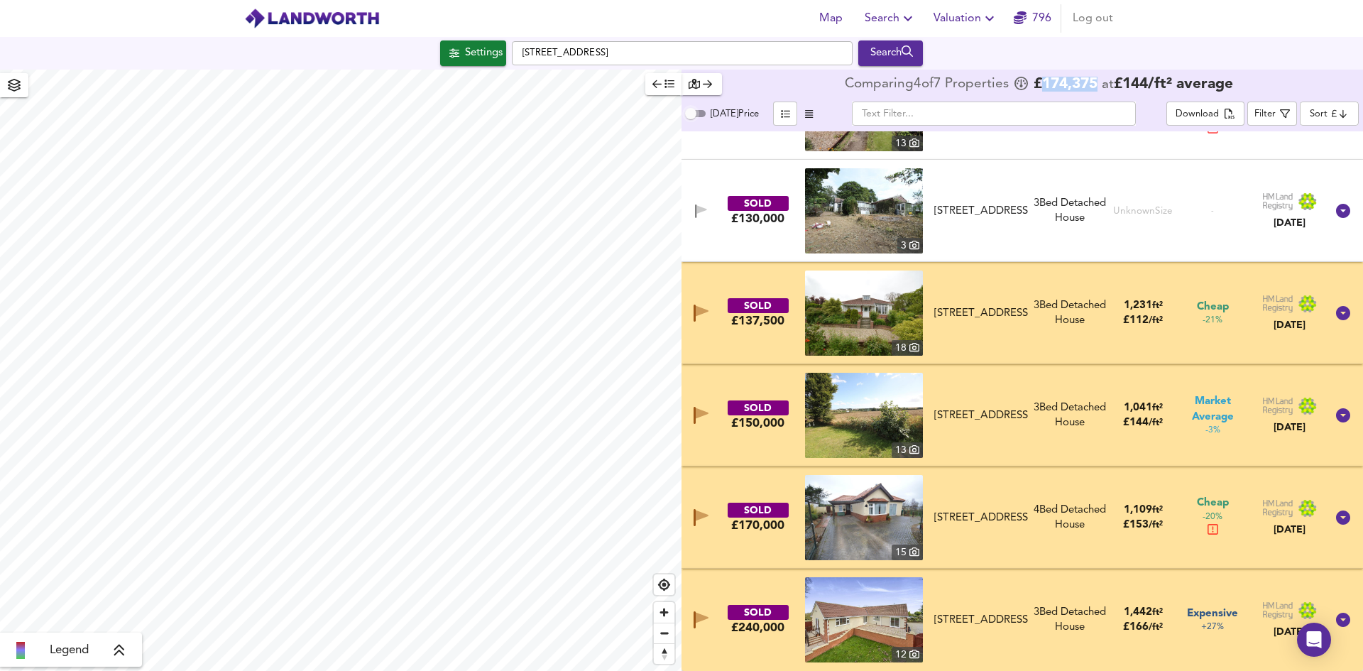
click at [690, 116] on input "[DATE] Price" at bounding box center [690, 113] width 51 height 17
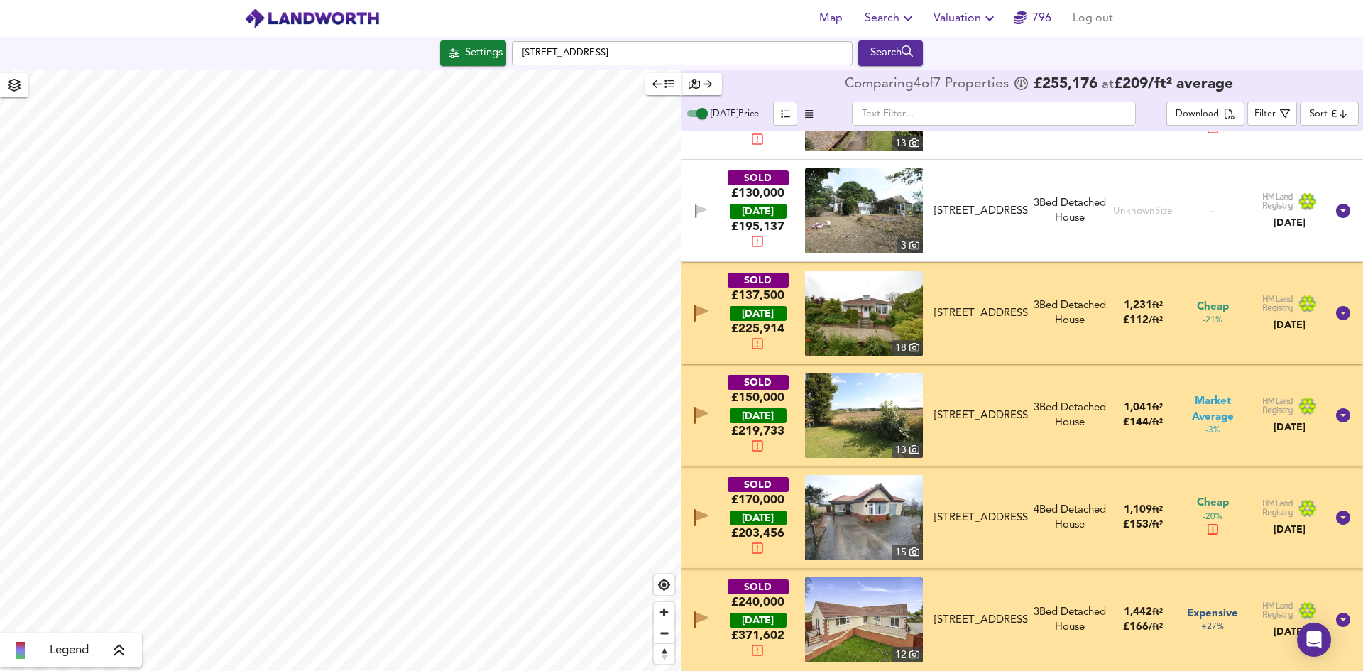
click at [698, 114] on input "[DATE] Price" at bounding box center [701, 113] width 51 height 17
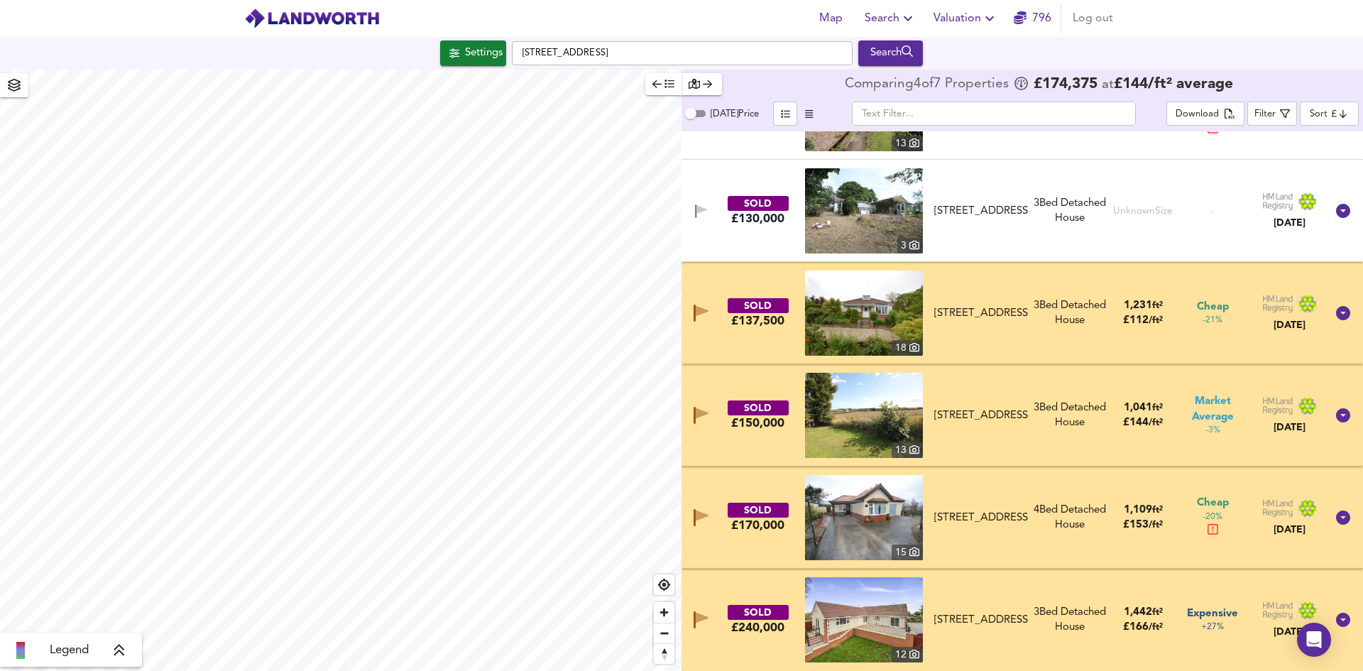
drag, startPoint x: 702, startPoint y: 213, endPoint x: 726, endPoint y: 231, distance: 30.4
click at [702, 213] on icon "button" at bounding box center [701, 210] width 12 height 13
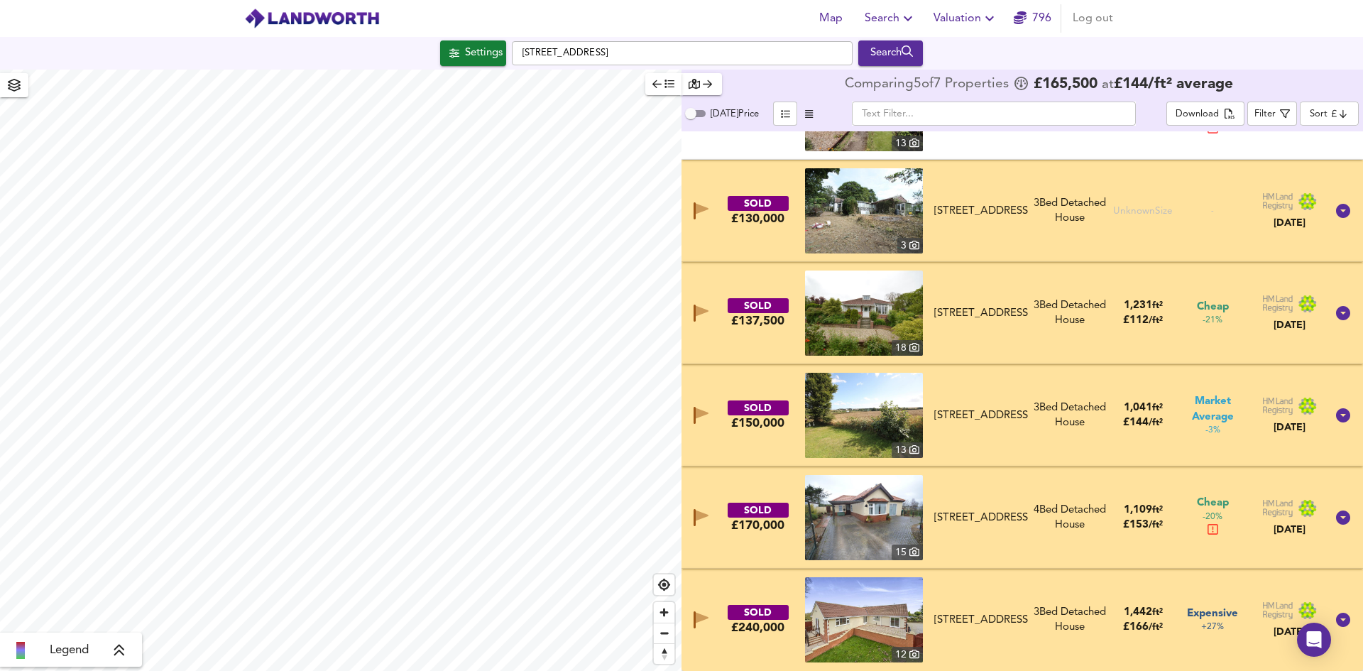
click at [718, 111] on span "[DATE] Price" at bounding box center [734, 113] width 48 height 9
click at [716, 111] on input "[DATE] Price" at bounding box center [690, 113] width 51 height 17
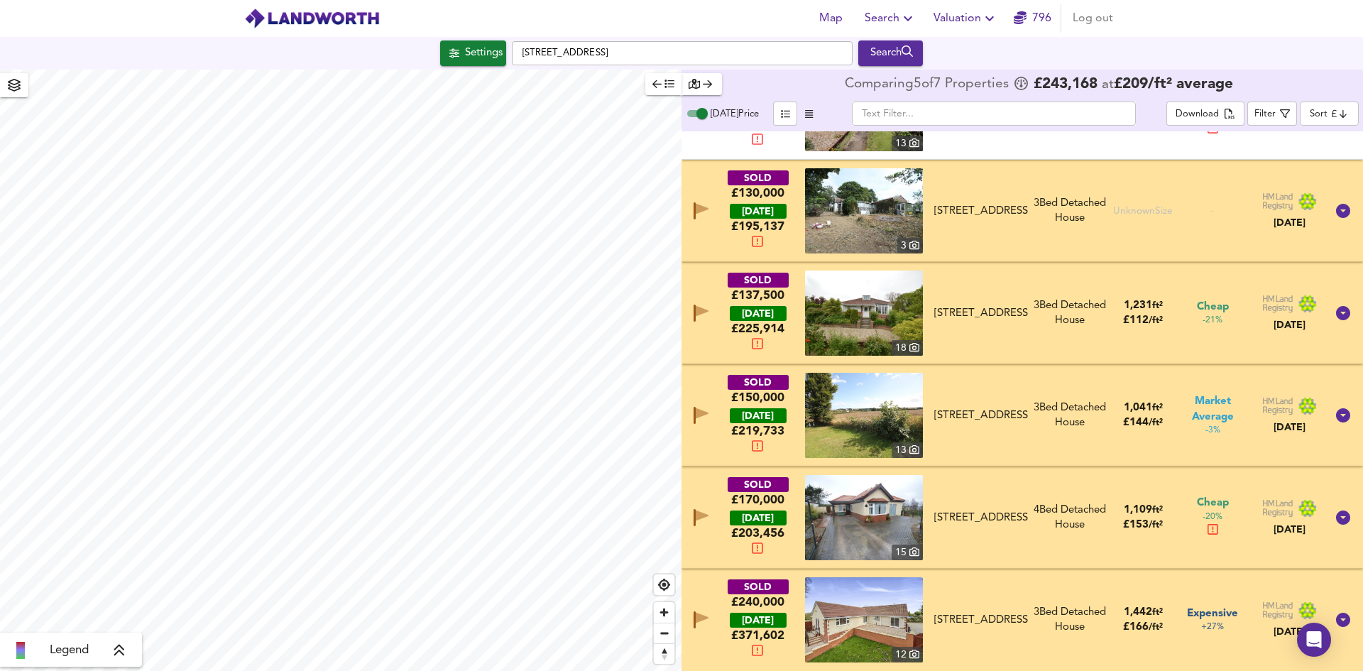
click at [718, 111] on span "[DATE] Price" at bounding box center [734, 113] width 48 height 9
click at [718, 111] on input "[DATE] Price" at bounding box center [701, 113] width 51 height 17
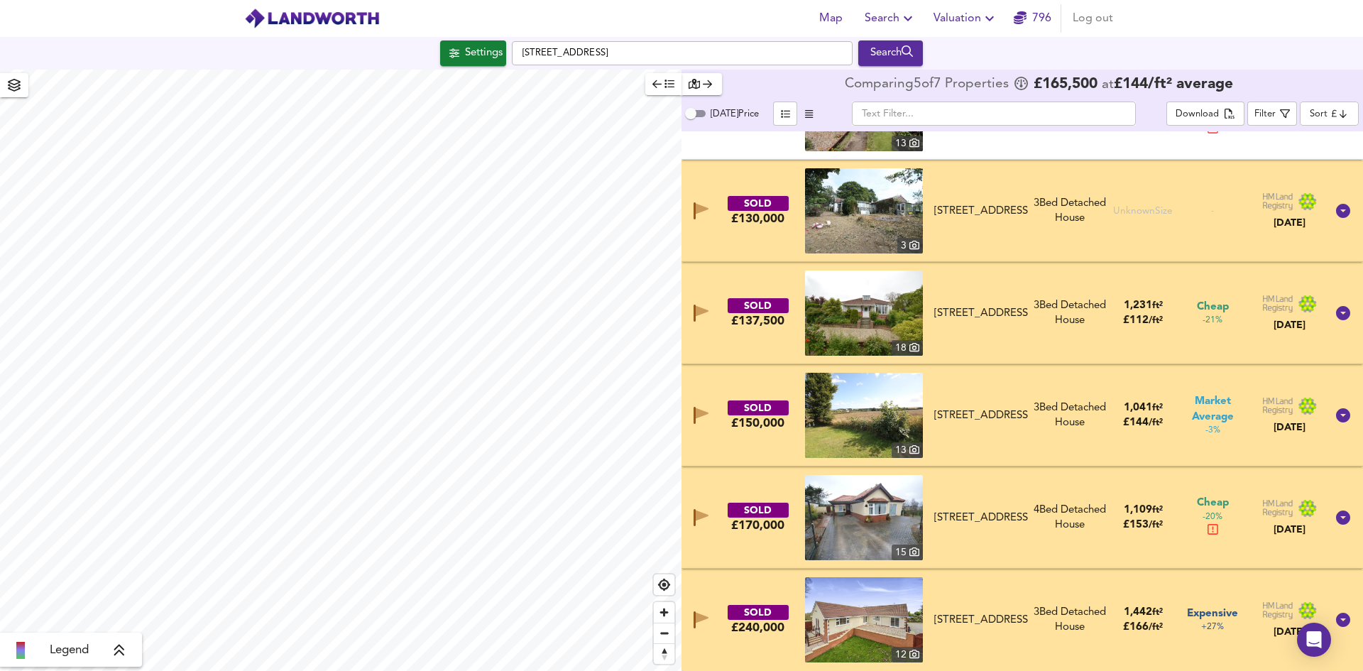
click at [726, 109] on span "[DATE] Price" at bounding box center [734, 113] width 48 height 9
click at [716, 109] on input "[DATE] Price" at bounding box center [690, 113] width 51 height 17
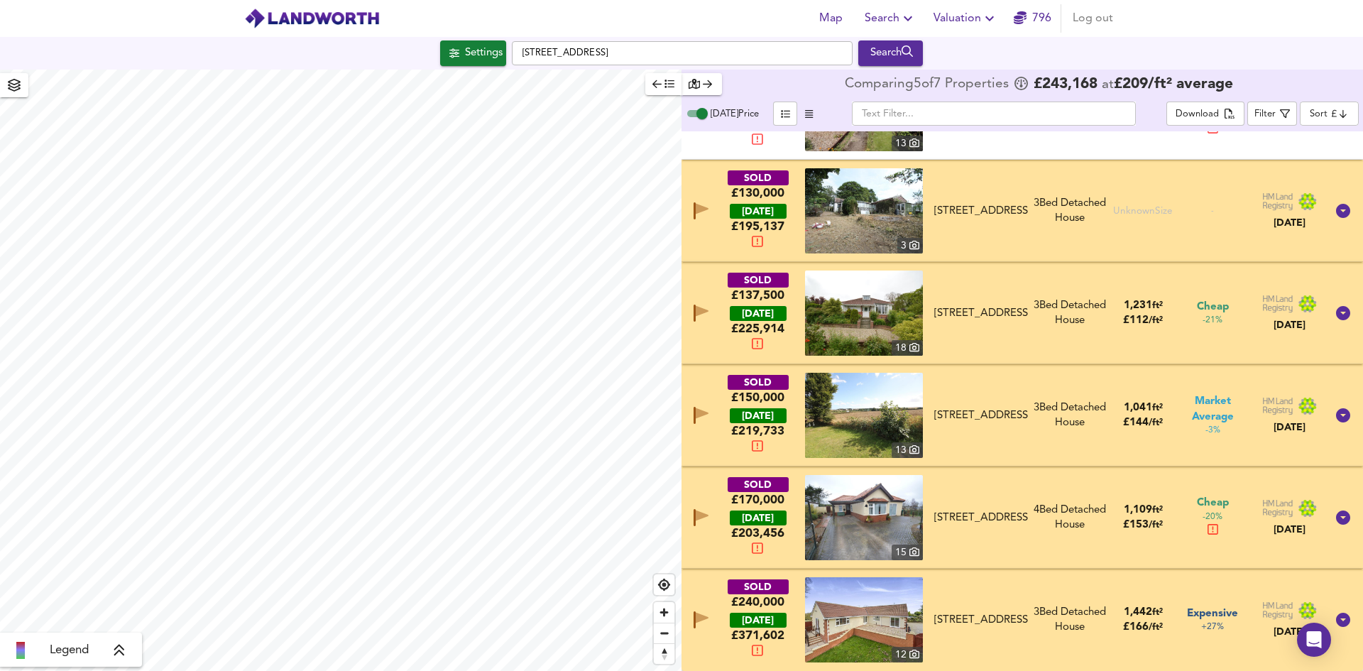
click at [711, 108] on span "[DATE] Price" at bounding box center [734, 113] width 48 height 17
click at [711, 108] on input "[DATE] Price" at bounding box center [701, 113] width 51 height 17
checkbox input "false"
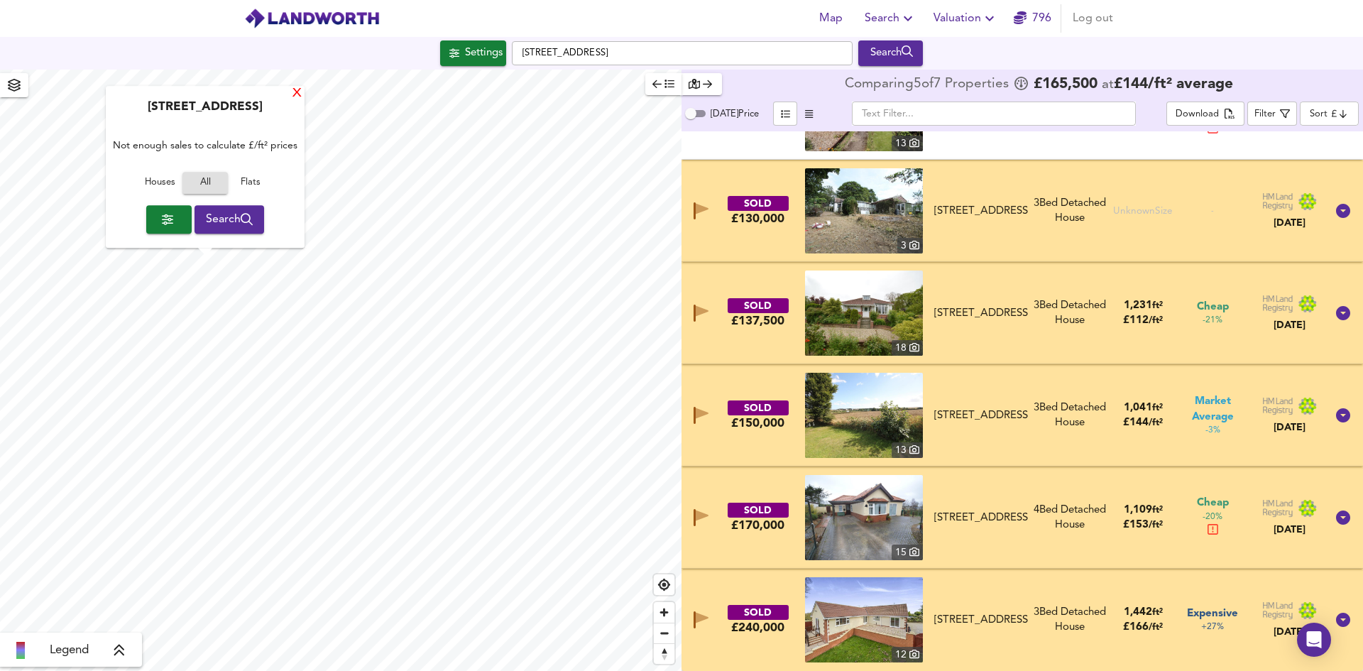
click at [293, 97] on div "X" at bounding box center [297, 93] width 12 height 13
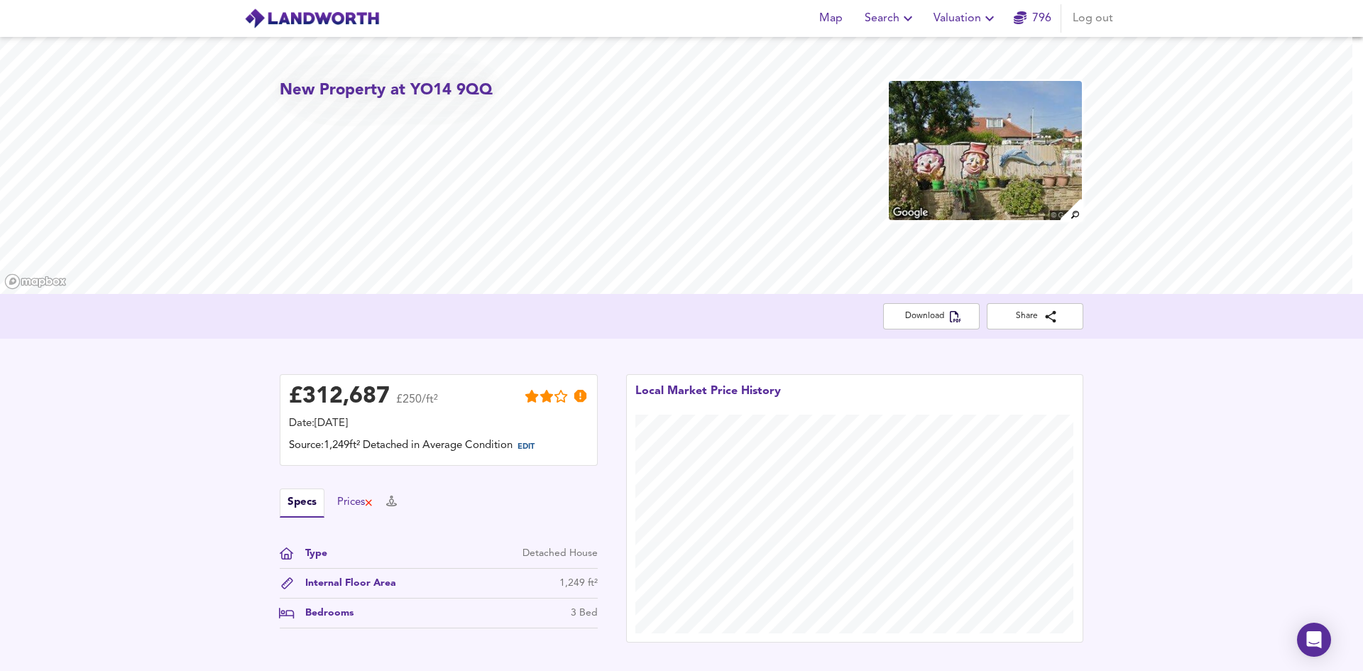
click at [359, 495] on div "Prices" at bounding box center [355, 503] width 36 height 16
click at [359, 497] on icon at bounding box center [361, 502] width 8 height 10
click at [317, 546] on div "No Property History Found" at bounding box center [439, 553] width 318 height 14
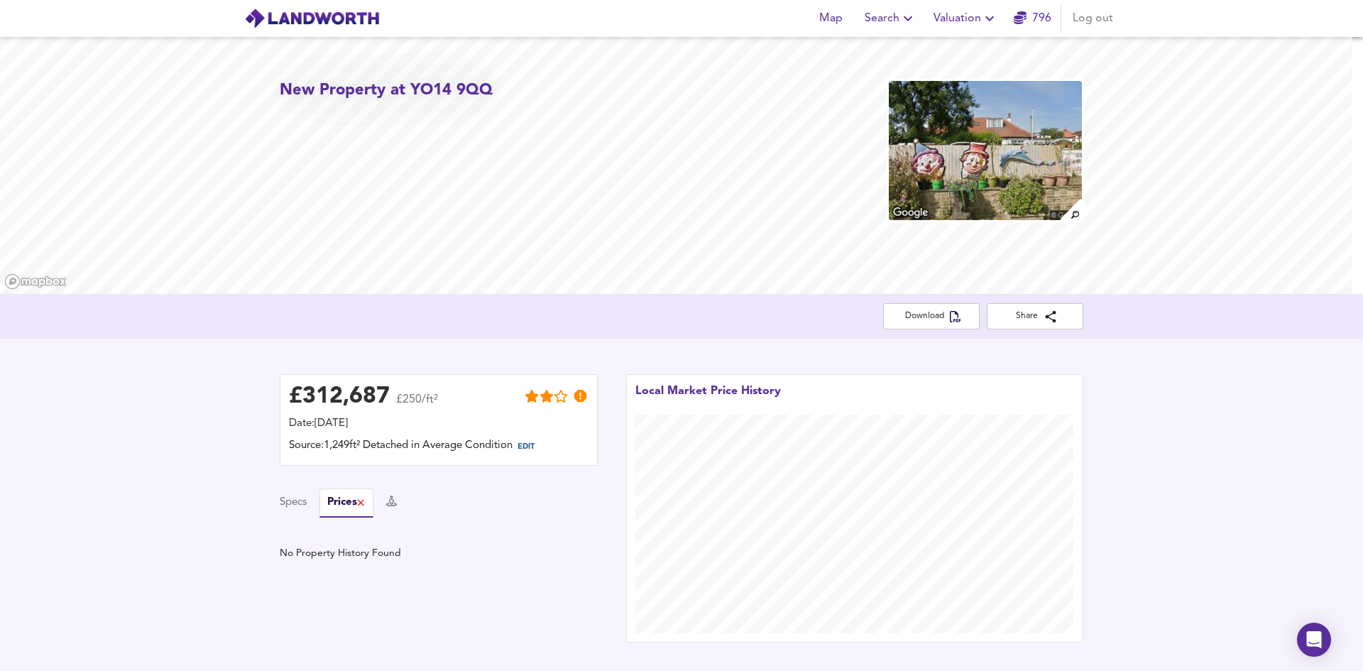
click at [359, 360] on div "£ 312,687 £250/ft² Date: [DATE] Source: 1,249ft² Detached in Average Condition …" at bounding box center [438, 508] width 346 height 297
drag, startPoint x: 359, startPoint y: 208, endPoint x: 353, endPoint y: 199, distance: 10.2
click at [359, 360] on div "£ 312,687 £250/ft² Date: [DATE] Source: 1,249ft² Detached in Average Condition …" at bounding box center [438, 508] width 346 height 297
click at [353, 360] on div "£ 312,687 £250/ft² Date: [DATE] Source: 1,249ft² Detached in Average Condition …" at bounding box center [438, 508] width 346 height 297
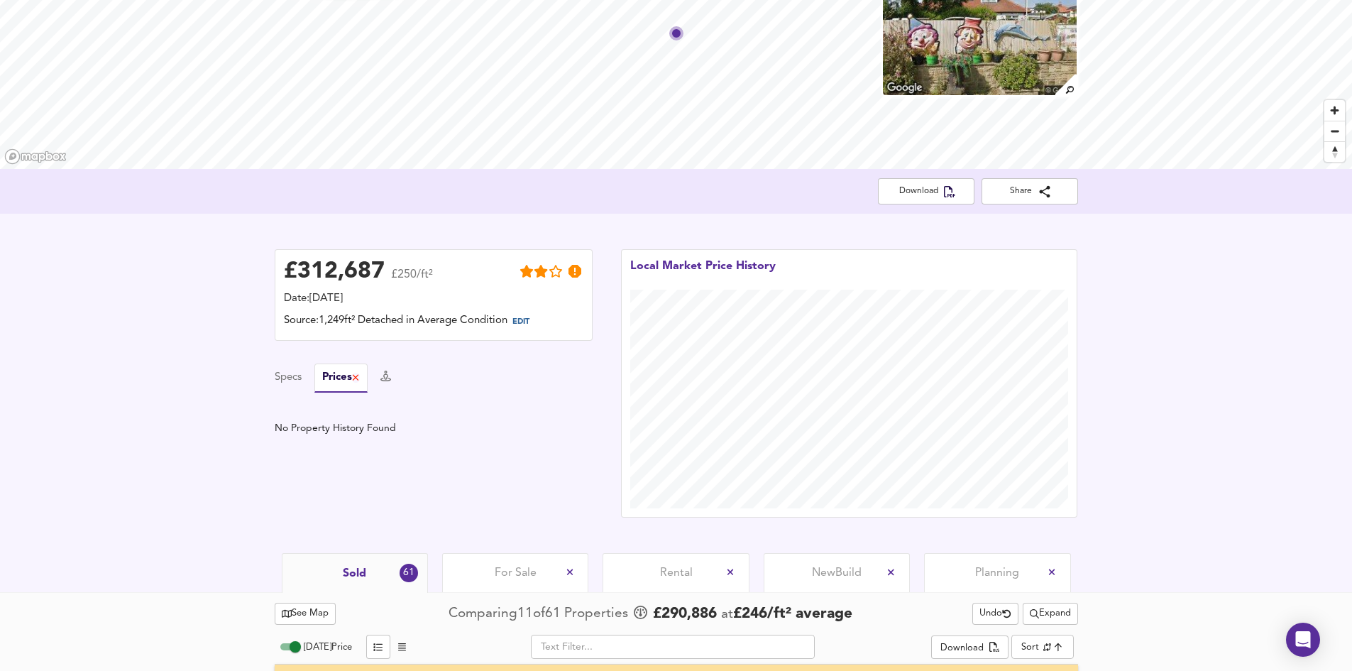
scroll to position [79, 0]
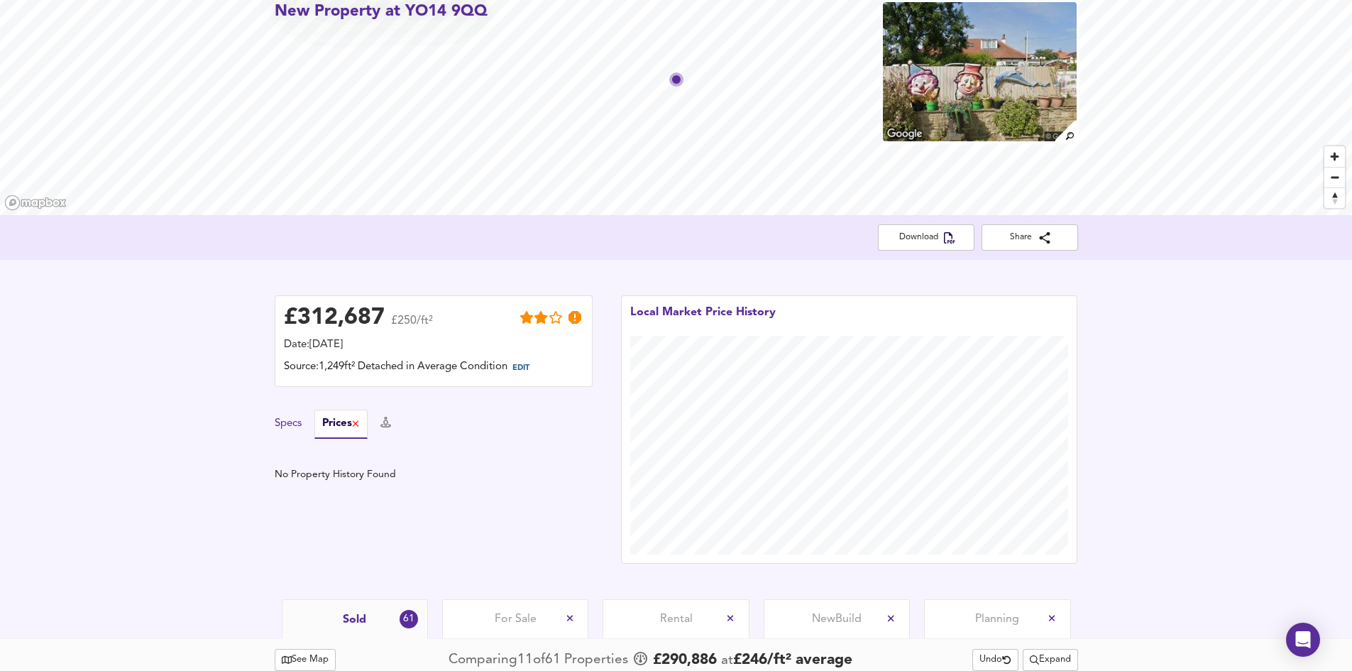
click at [287, 424] on button "Specs" at bounding box center [288, 424] width 27 height 16
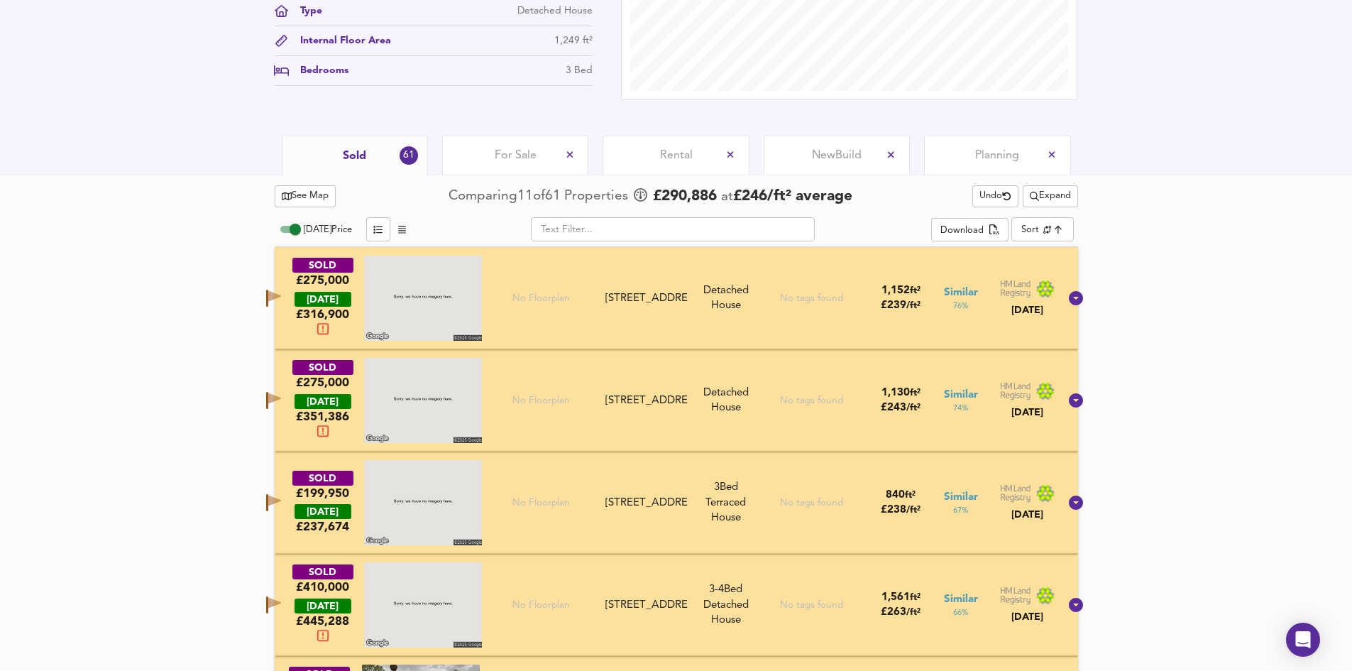
scroll to position [505, 0]
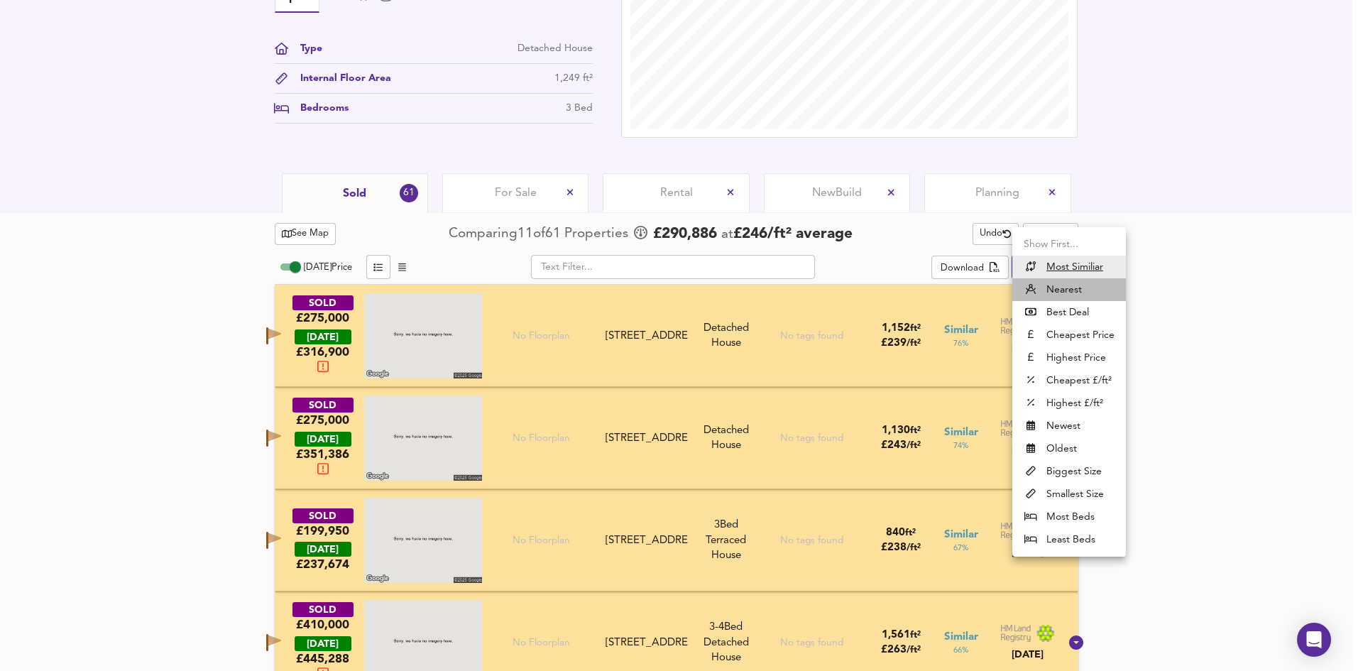
click at [1064, 290] on li "Nearest" at bounding box center [1069, 289] width 114 height 23
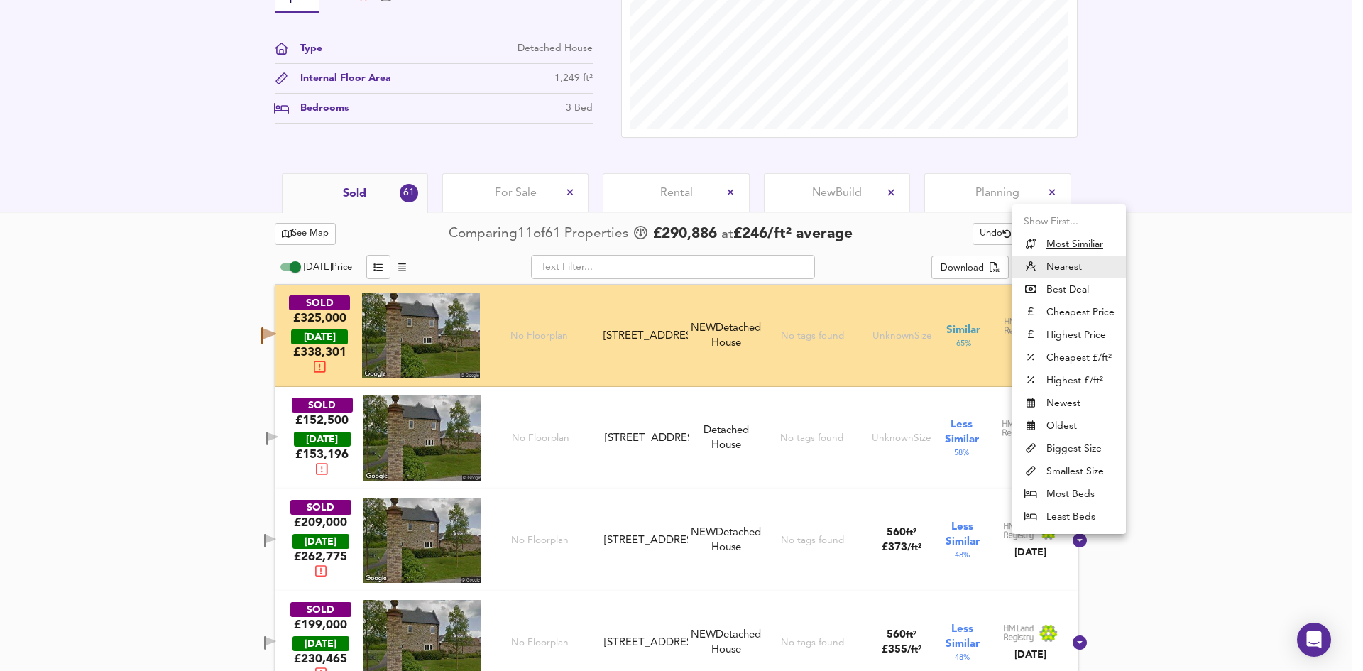
click at [1064, 451] on li "Biggest Size" at bounding box center [1069, 448] width 114 height 23
type input "biggest"
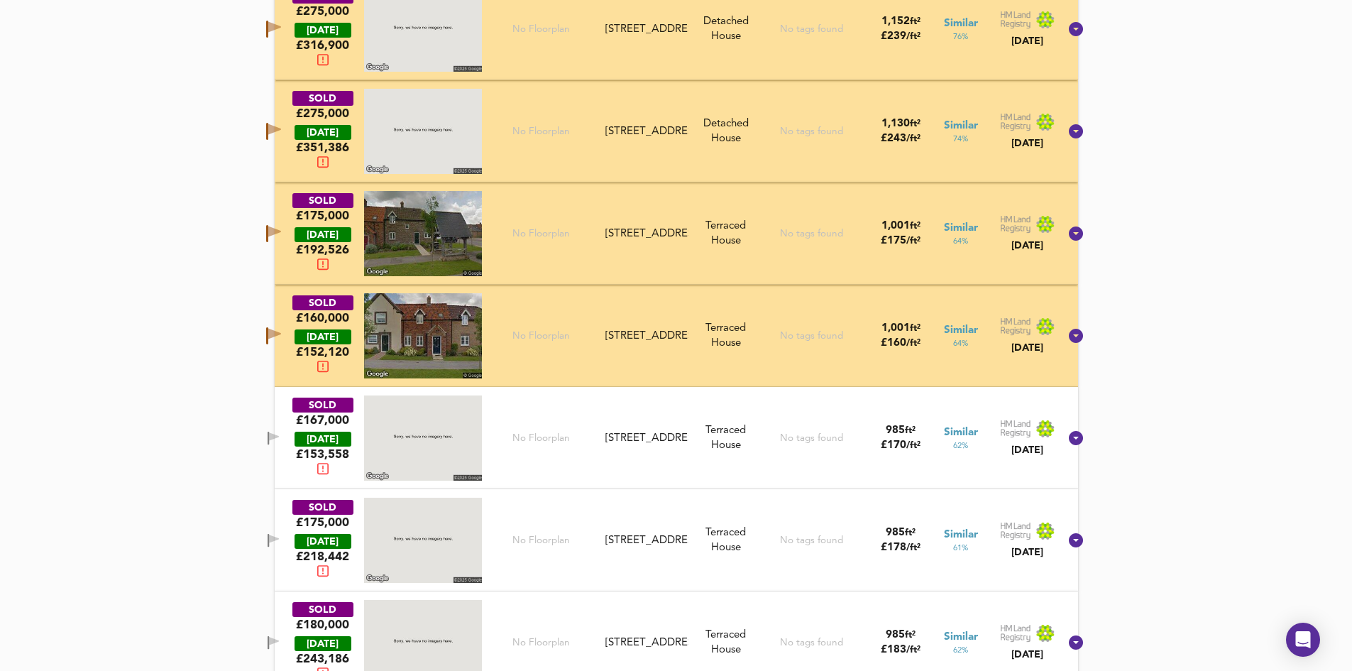
scroll to position [1569, 0]
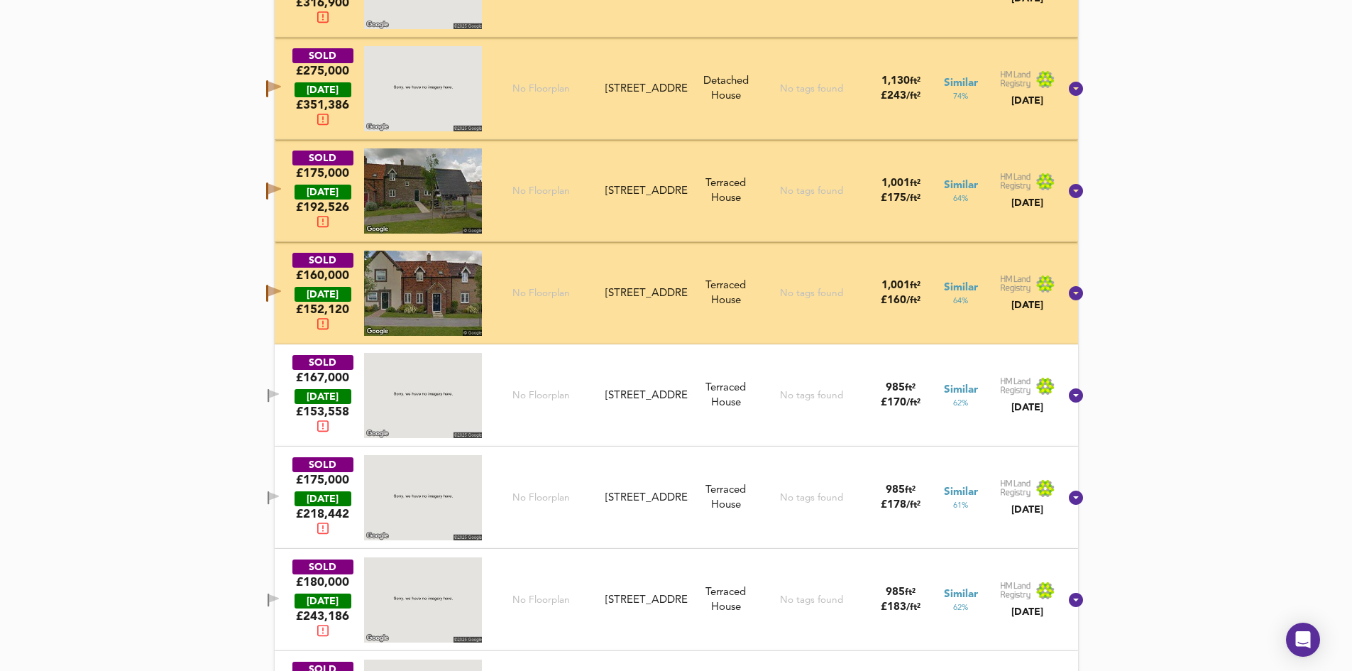
click at [281, 192] on icon "button" at bounding box center [273, 190] width 15 height 17
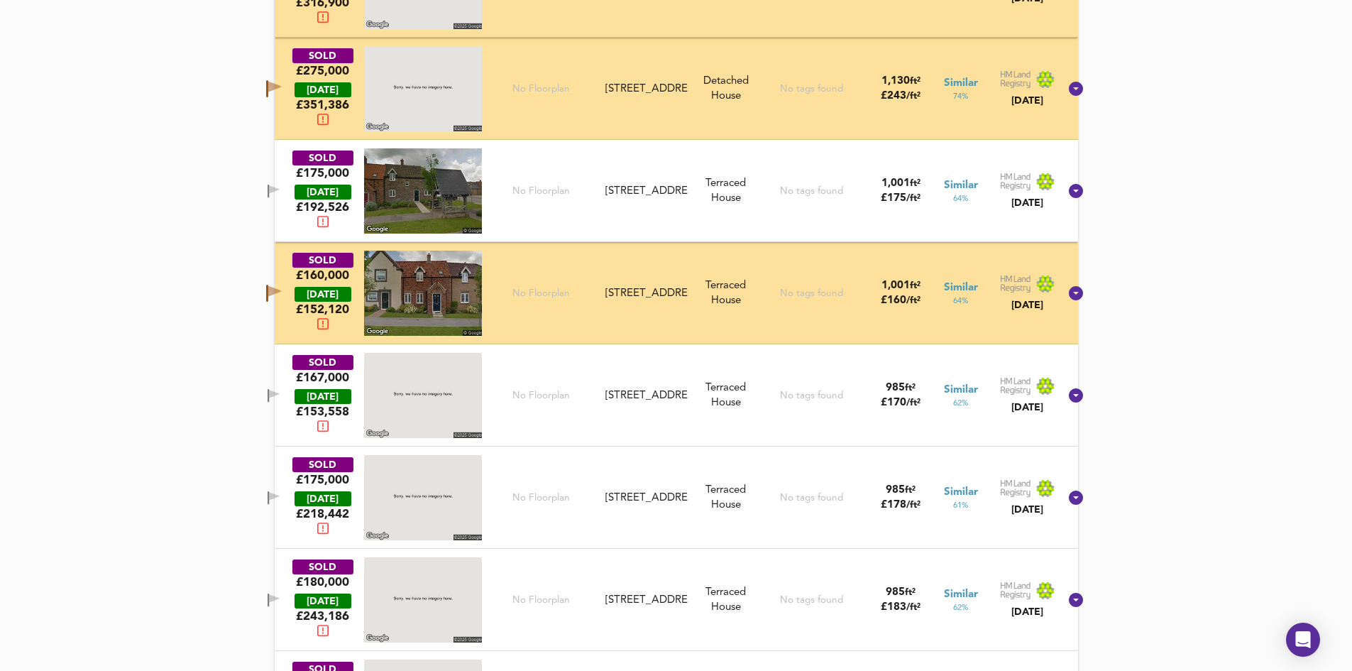
click at [281, 295] on icon "button" at bounding box center [273, 293] width 15 height 17
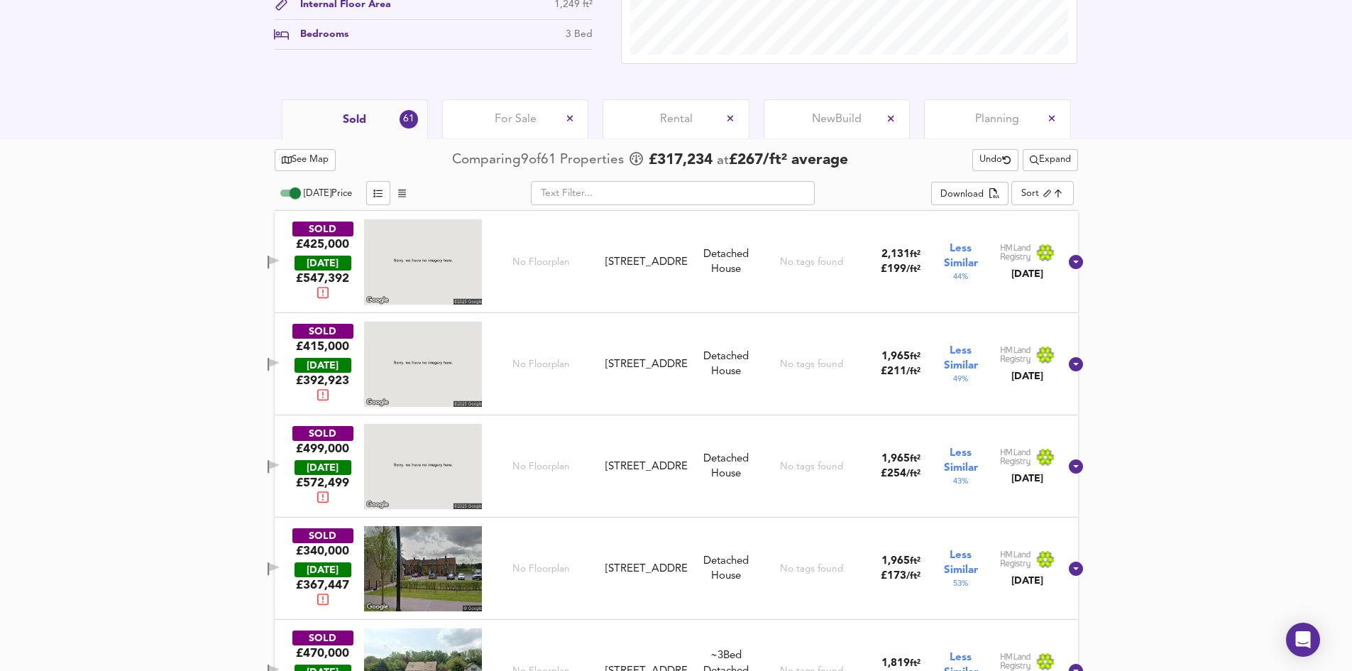
scroll to position [576, 0]
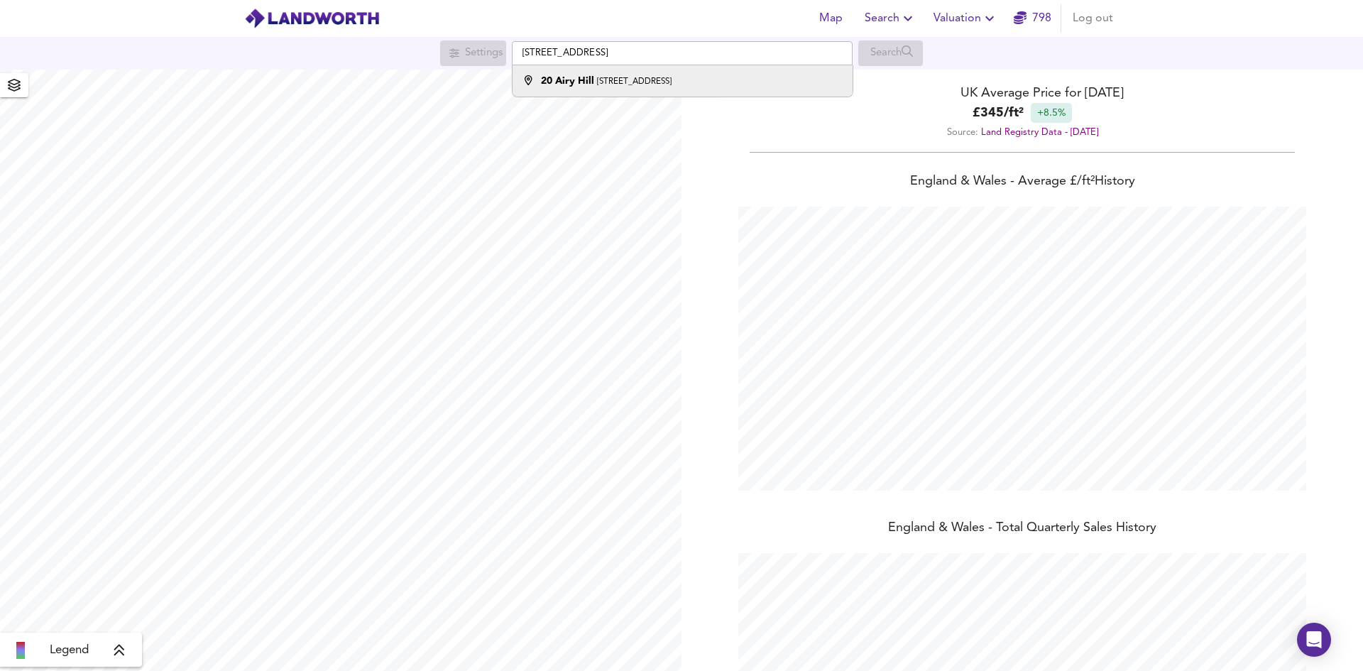
scroll to position [671, 1363]
click at [614, 93] on li "20 Airy Hill Filey, North Yorkshire YO14 9QQ" at bounding box center [681, 80] width 339 height 31
type input "20 Airy Hill, Filey, North Yorkshire YO14 9QQ"
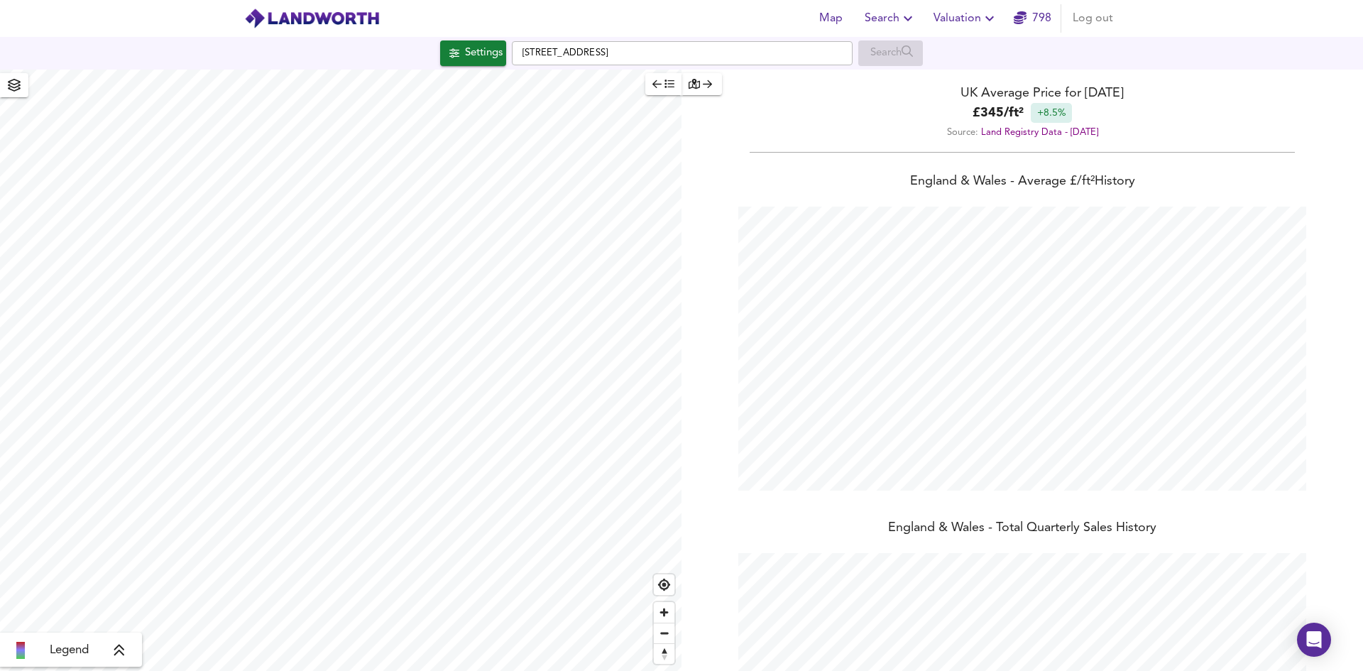
checkbox input "false"
checkbox input "true"
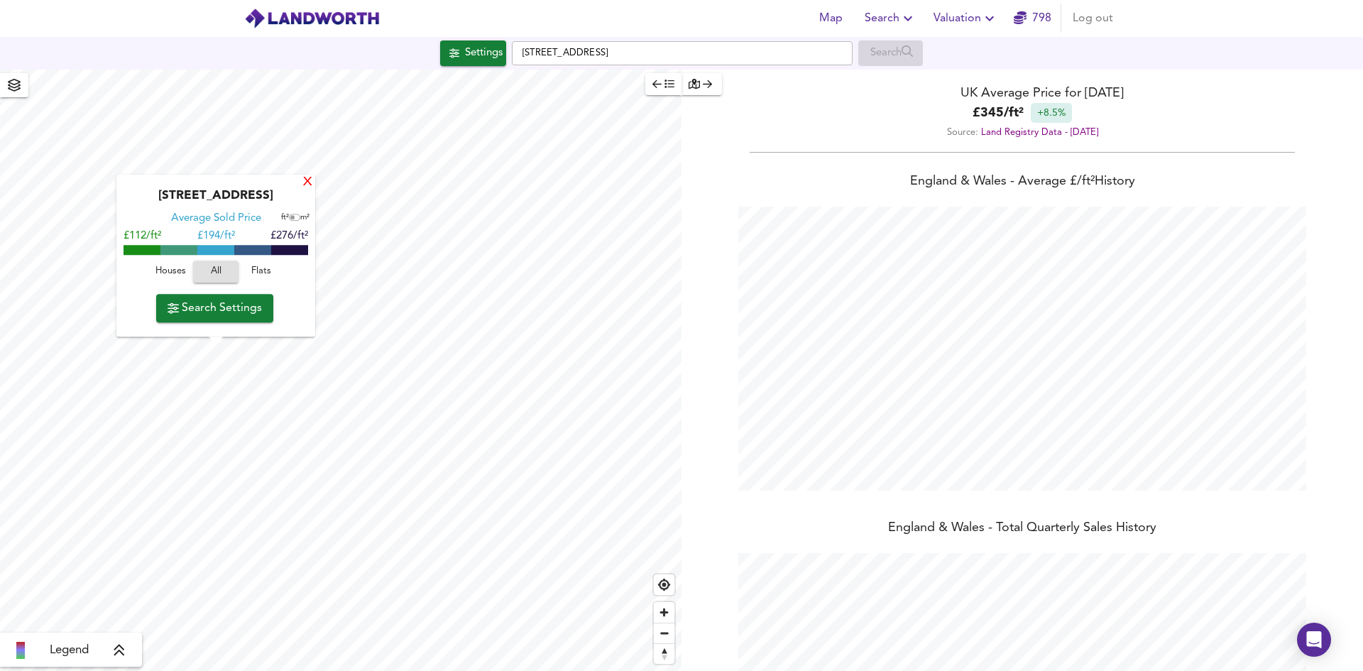
click at [309, 176] on div "X" at bounding box center [308, 182] width 12 height 13
